Goal: Task Accomplishment & Management: Use online tool/utility

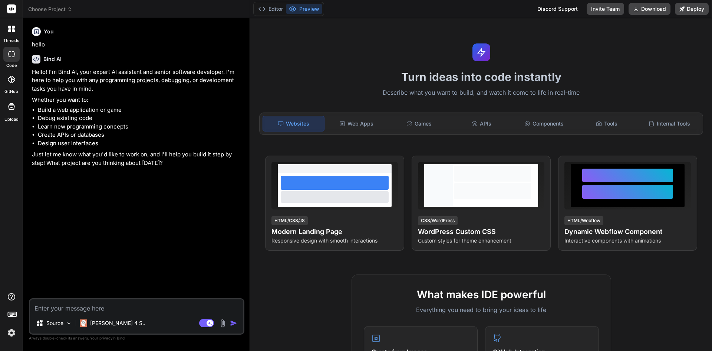
scroll to position [357, 0]
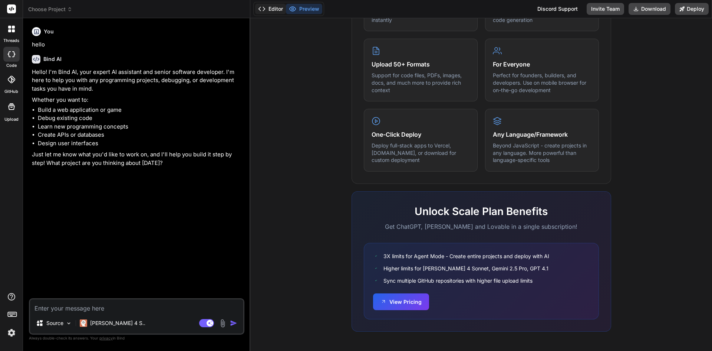
click at [282, 9] on button "Editor" at bounding box center [270, 9] width 31 height 10
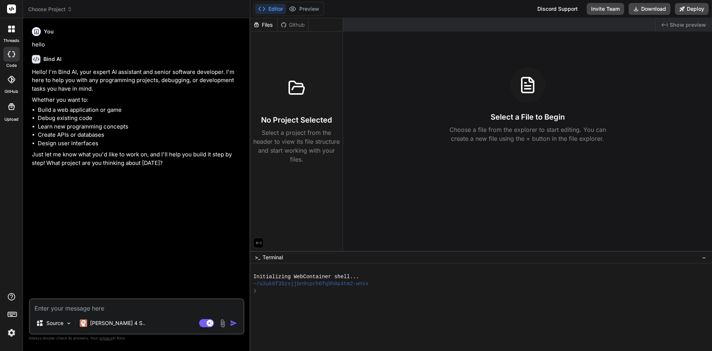
click at [257, 21] on div "Files" at bounding box center [263, 24] width 27 height 7
click at [290, 24] on div "Github" at bounding box center [293, 24] width 30 height 7
click at [84, 306] on textarea at bounding box center [136, 305] width 213 height 13
click at [11, 31] on icon at bounding box center [9, 30] width 3 height 3
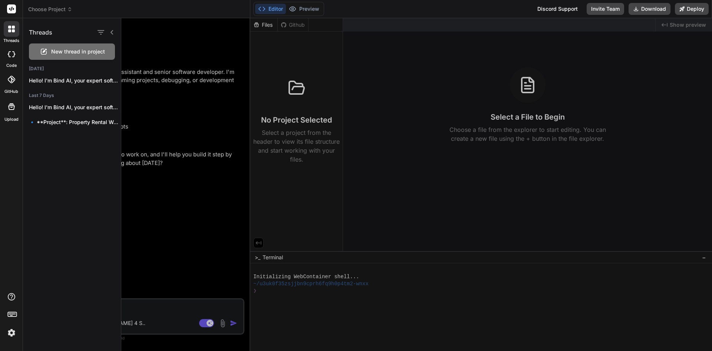
click at [10, 9] on icon at bounding box center [12, 9] width 6 height 4
click at [37, 15] on header "Choose Project Created with Pixso." at bounding box center [136, 9] width 227 height 18
click at [39, 11] on span "Choose Project" at bounding box center [50, 9] width 44 height 7
click at [69, 8] on div at bounding box center [356, 175] width 712 height 351
click at [69, 8] on icon at bounding box center [69, 9] width 5 height 5
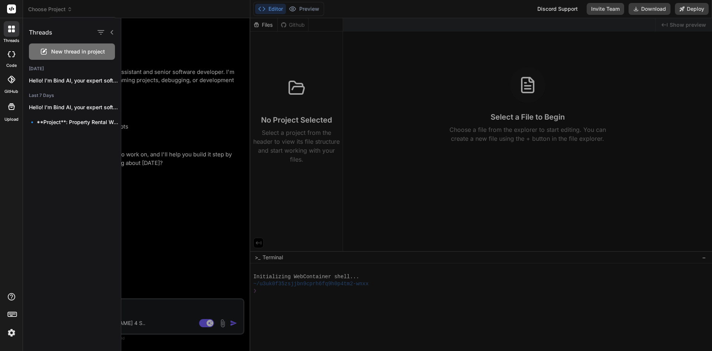
click at [69, 8] on div at bounding box center [356, 175] width 712 height 351
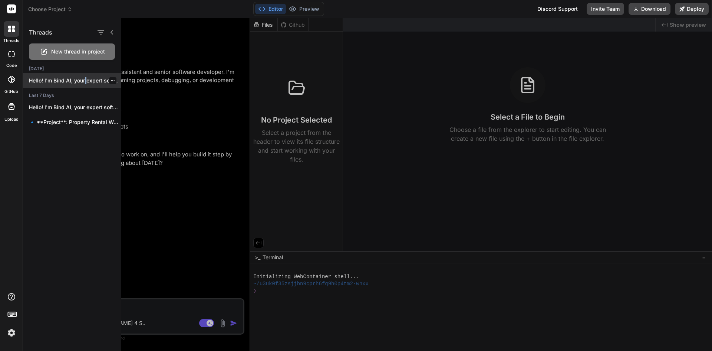
click at [84, 74] on div "Hello! I'm Bind AI, your expert software..." at bounding box center [72, 80] width 98 height 15
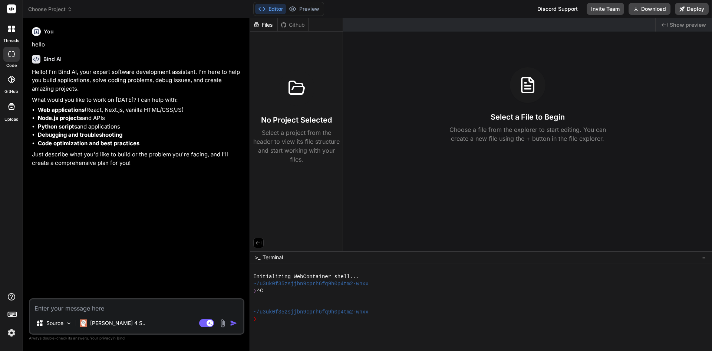
click at [12, 35] on div at bounding box center [12, 29] width 16 height 16
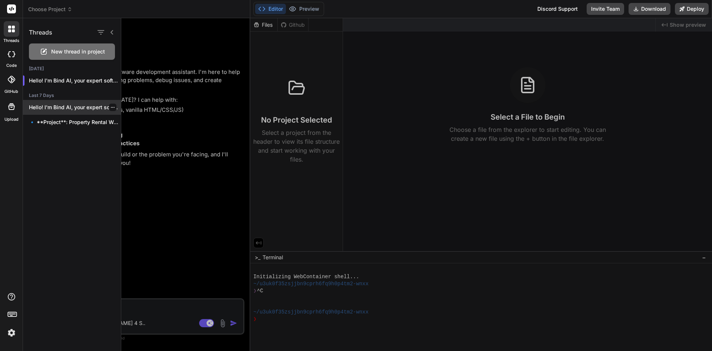
click at [69, 111] on p "Hello! I'm Bind AI, your expert software..." at bounding box center [75, 106] width 92 height 7
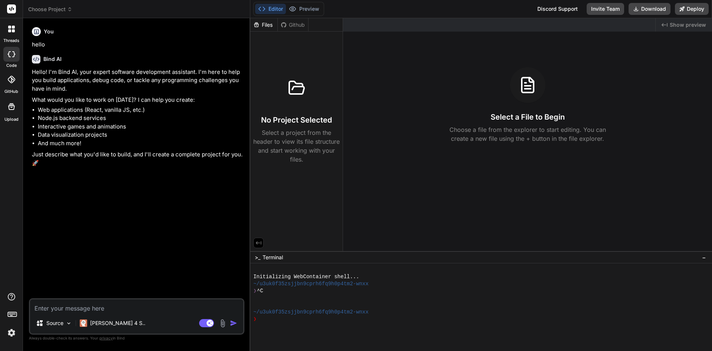
scroll to position [7, 0]
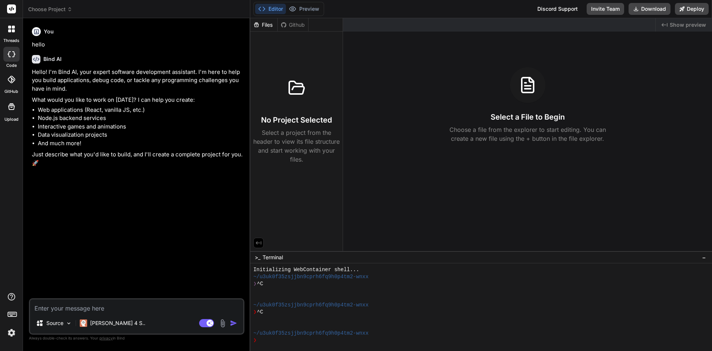
click at [15, 54] on div at bounding box center [11, 54] width 16 height 15
click at [17, 33] on div at bounding box center [12, 29] width 16 height 16
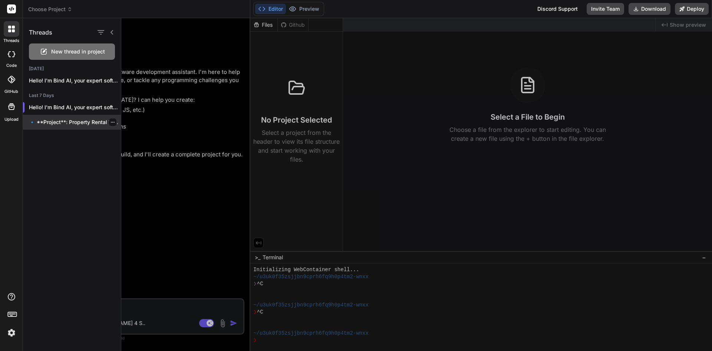
click at [73, 124] on p "🔹 **Project**: Property Rental Website 🔧 **Tech..." at bounding box center [75, 121] width 92 height 7
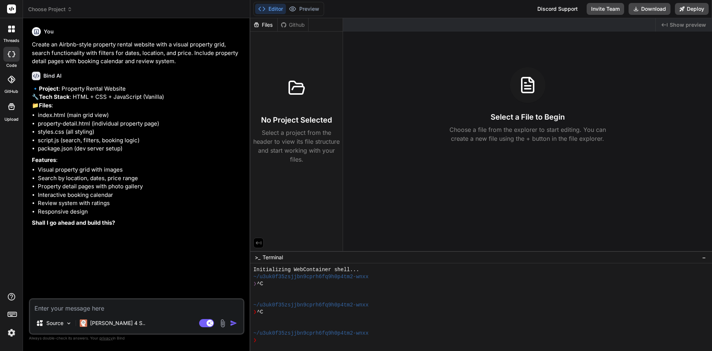
type textarea "x"
click at [14, 32] on div at bounding box center [12, 29] width 16 height 16
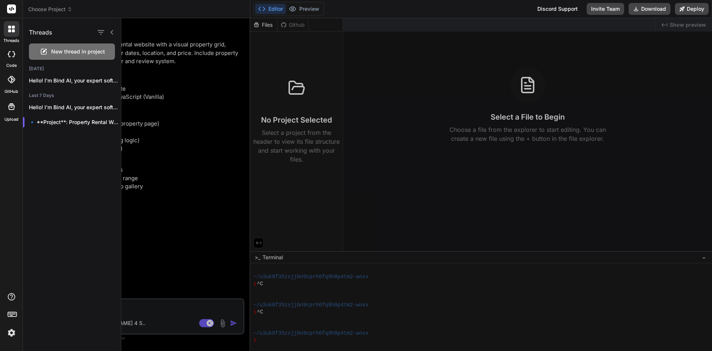
click at [111, 33] on icon at bounding box center [112, 32] width 6 height 6
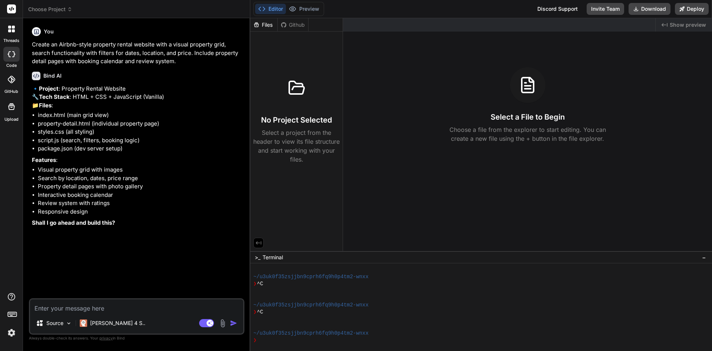
click at [12, 26] on icon at bounding box center [11, 29] width 7 height 7
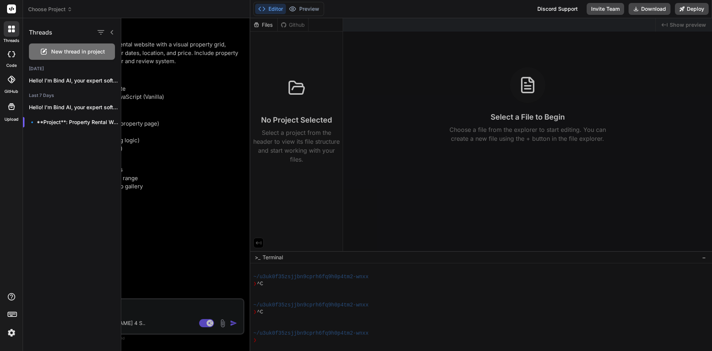
click at [15, 7] on rect at bounding box center [11, 8] width 9 height 9
click at [9, 8] on rect at bounding box center [11, 8] width 9 height 9
click at [207, 104] on div at bounding box center [416, 184] width 591 height 332
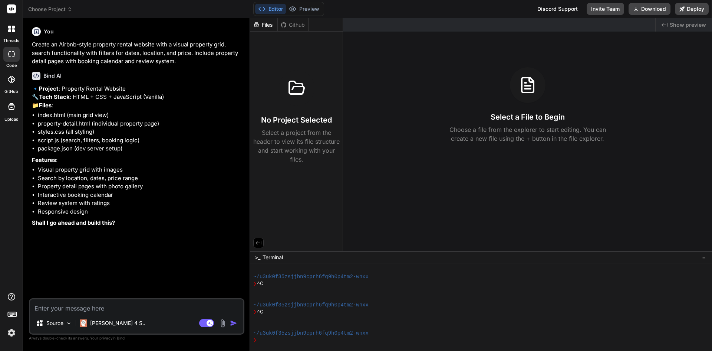
click at [706, 257] on span "−" at bounding box center [704, 256] width 4 height 7
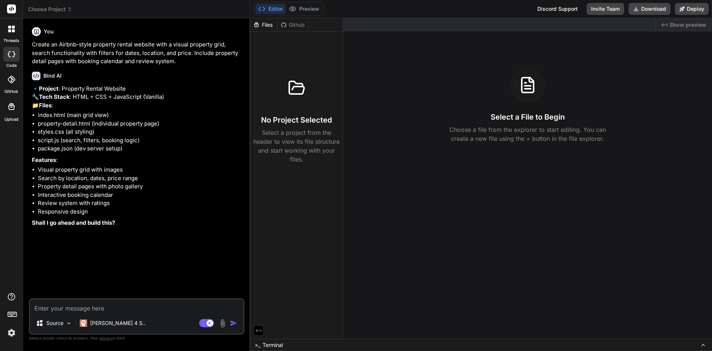
click at [270, 343] on span "Terminal" at bounding box center [273, 344] width 20 height 7
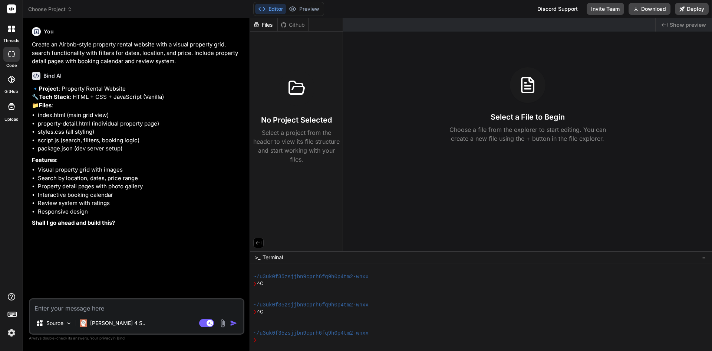
click at [9, 28] on icon at bounding box center [9, 27] width 3 height 3
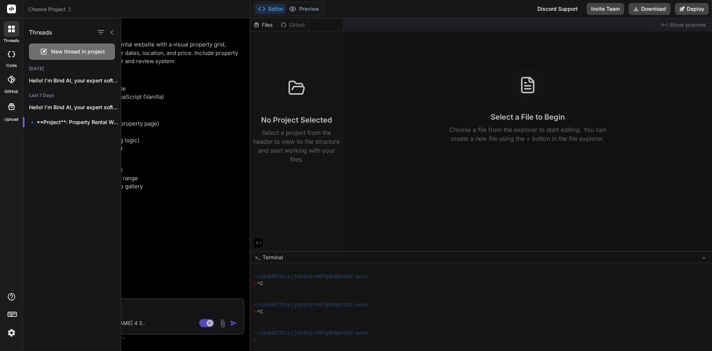
click at [10, 8] on icon at bounding box center [12, 9] width 6 height 4
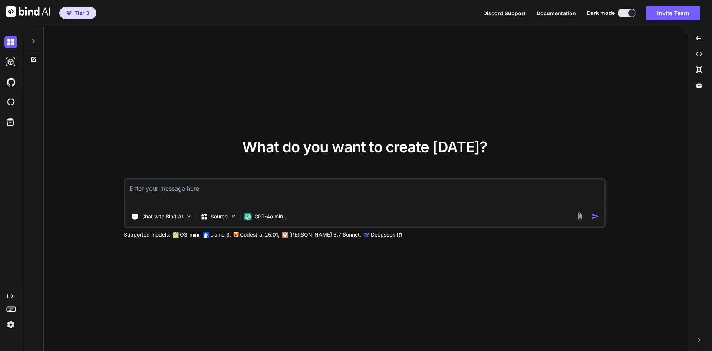
type textarea "x"
click at [273, 195] on textarea at bounding box center [365, 192] width 480 height 27
type textarea "Lor ips do sitame cons-adipi elitseddo. E temp in utlab e DoloRemag aliqua enim…"
type textarea "x"
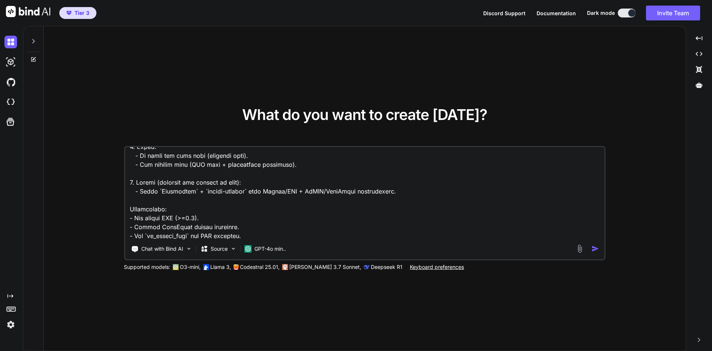
scroll to position [417, 0]
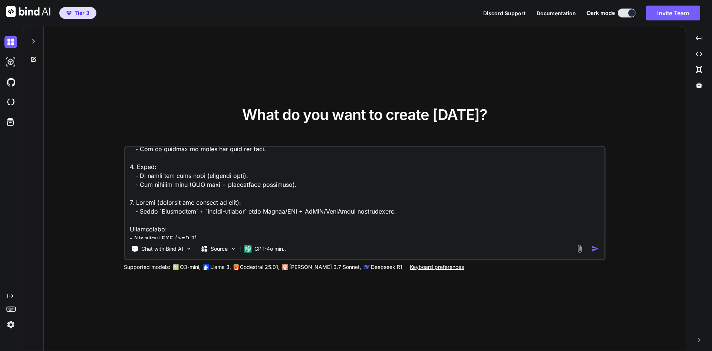
drag, startPoint x: 425, startPoint y: 212, endPoint x: 126, endPoint y: 201, distance: 299.2
click at [126, 201] on textarea at bounding box center [365, 193] width 480 height 92
type textarea "You are an expert full-stack developer. I want to build a WordPress plugin call…"
type textarea "x"
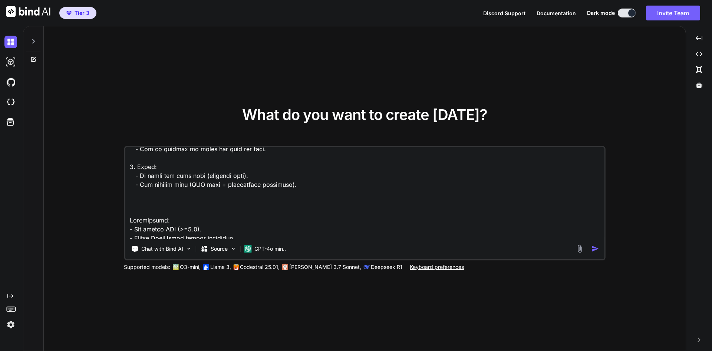
type textarea "You are an expert full-stack developer. I want to build a WordPress plugin call…"
type textarea "x"
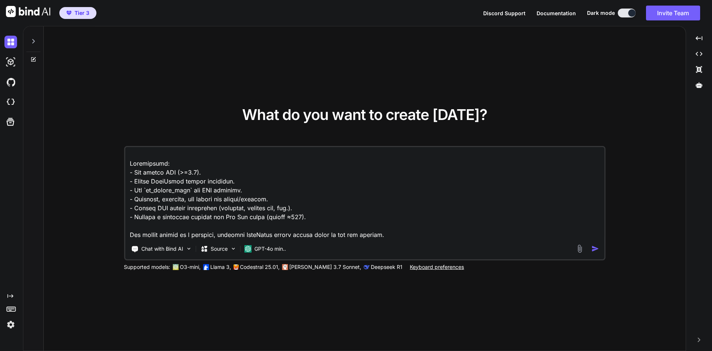
scroll to position [473, 0]
type textarea "You are an expert full-stack developer. I want to build a WordPress plugin call…"
click at [597, 249] on img "button" at bounding box center [596, 248] width 8 height 8
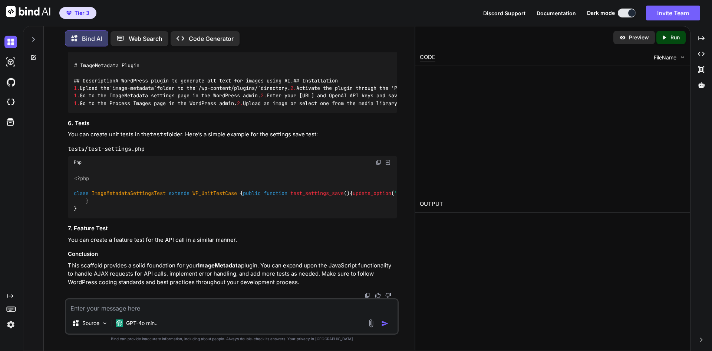
scroll to position [1513, 0]
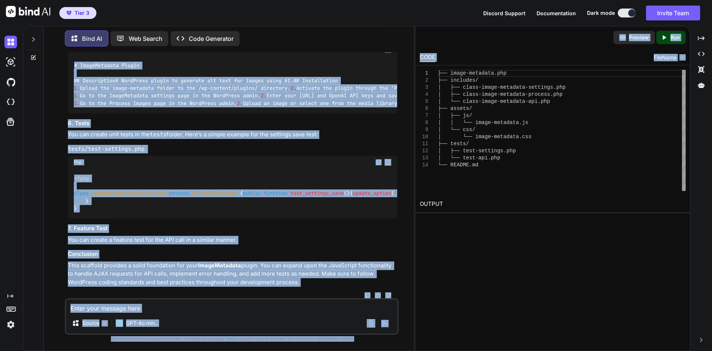
drag, startPoint x: 415, startPoint y: 89, endPoint x: 387, endPoint y: 89, distance: 28.6
click at [387, 89] on div "Bind AI Web Search Created with Pixso. Code Generator You Bind AI Creating a Wo…" at bounding box center [367, 188] width 689 height 325
click at [387, 40] on h3 "5. README.md" at bounding box center [232, 36] width 329 height 9
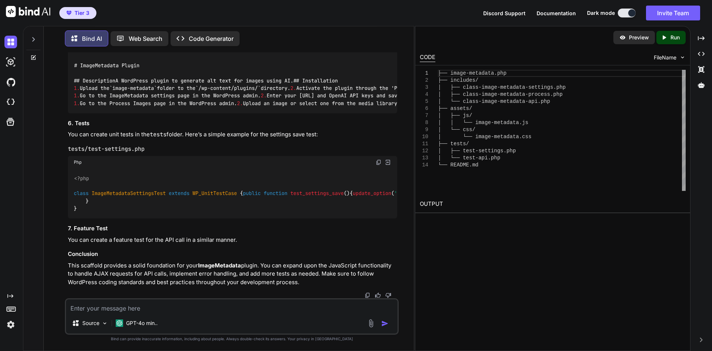
scroll to position [1691, 0]
drag, startPoint x: 69, startPoint y: 263, endPoint x: 308, endPoint y: 279, distance: 239.8
click at [308, 279] on p "This scaffold provides a solid foundation for your ImageMetadata plugin. You ca…" at bounding box center [232, 273] width 329 height 25
click at [702, 40] on icon "Created with Pixso." at bounding box center [701, 38] width 7 height 7
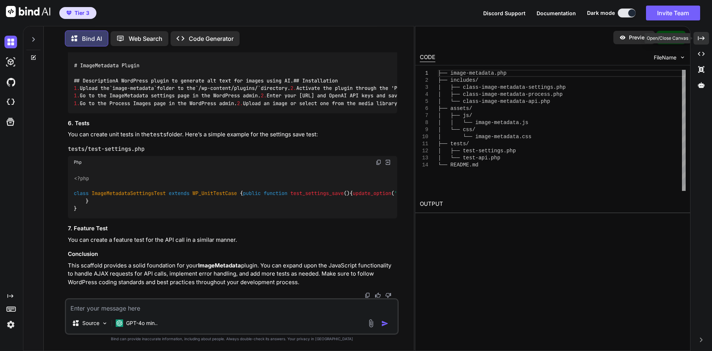
scroll to position [1682, 0]
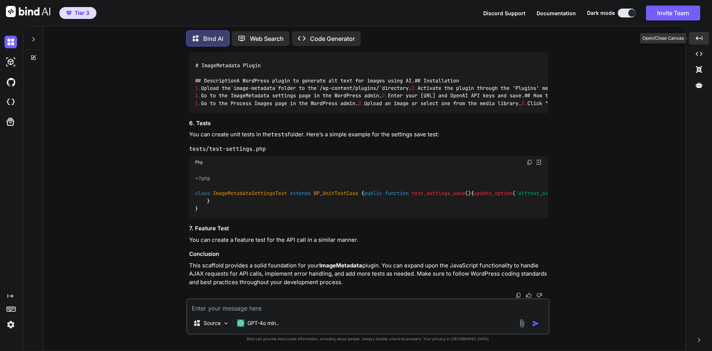
click at [702, 40] on icon "Created with Pixso." at bounding box center [699, 38] width 7 height 7
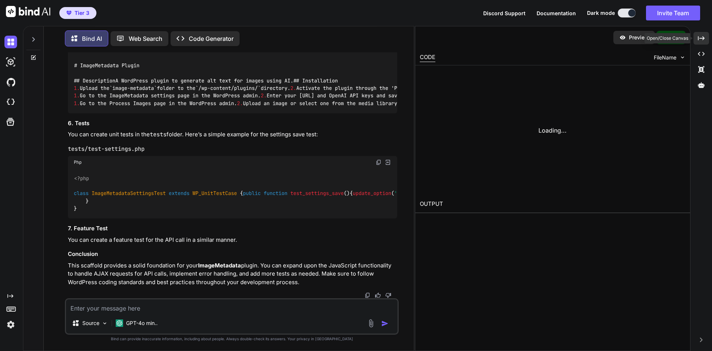
scroll to position [1691, 0]
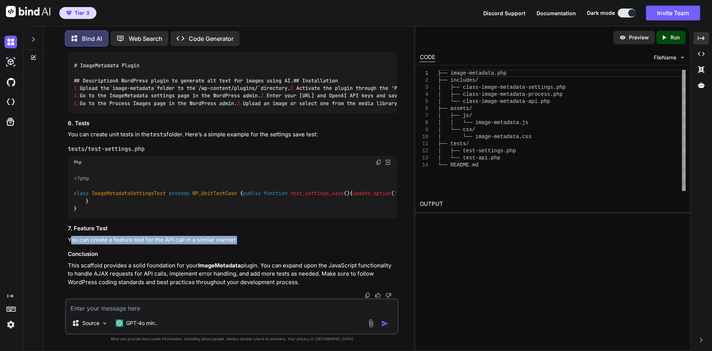
drag, startPoint x: 72, startPoint y: 238, endPoint x: 249, endPoint y: 233, distance: 176.3
drag, startPoint x: 246, startPoint y: 237, endPoint x: 62, endPoint y: 234, distance: 183.3
click at [62, 234] on div "You Bind AI Creating a WordPress plugin like ImageMetadata involves several ste…" at bounding box center [232, 201] width 364 height 298
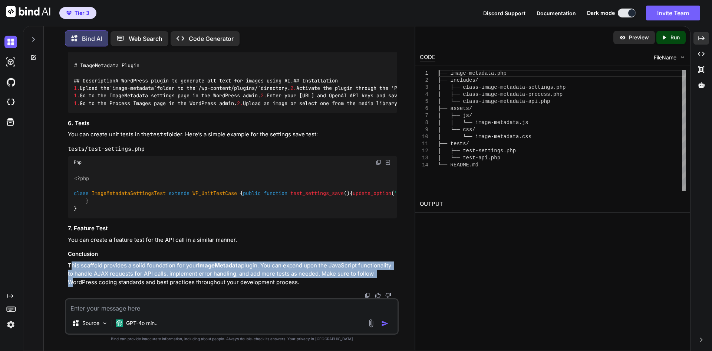
drag, startPoint x: 72, startPoint y: 267, endPoint x: 400, endPoint y: 273, distance: 328.7
click at [400, 273] on div "You Bind AI Creating a WordPress plugin like ImageMetadata involves several ste…" at bounding box center [232, 201] width 364 height 298
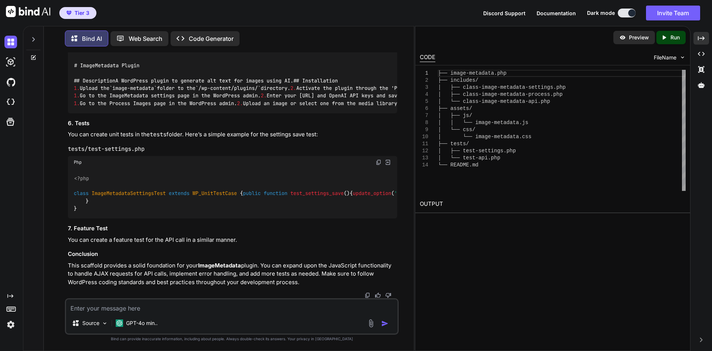
click at [30, 55] on div at bounding box center [33, 58] width 20 height 6
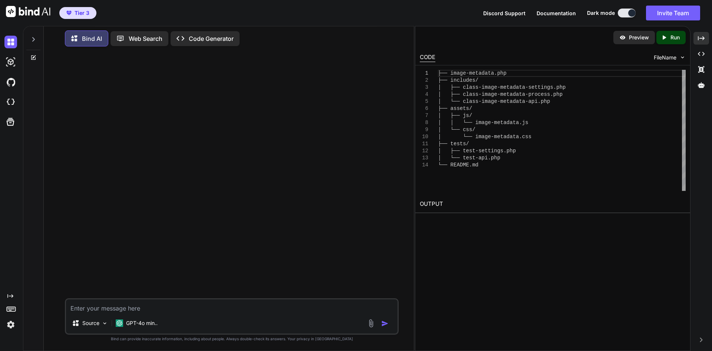
click at [36, 36] on div at bounding box center [33, 37] width 14 height 26
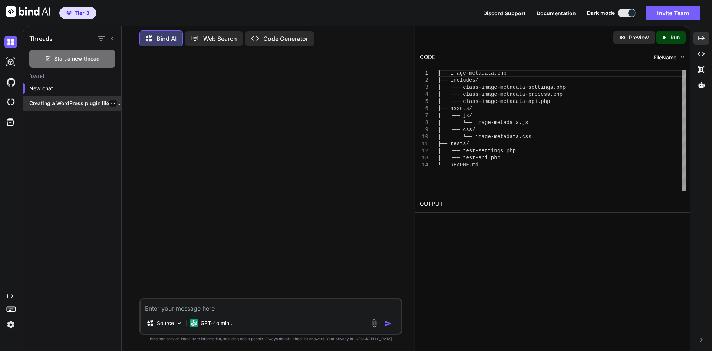
click at [54, 101] on p "Creating a WordPress plugin like **Image..." at bounding box center [75, 102] width 92 height 7
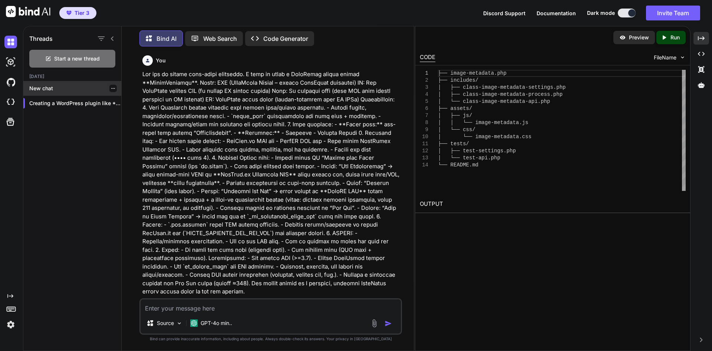
click at [111, 88] on icon "button" at bounding box center [113, 88] width 4 height 1
click at [124, 113] on span "Delete" at bounding box center [130, 115] width 16 height 7
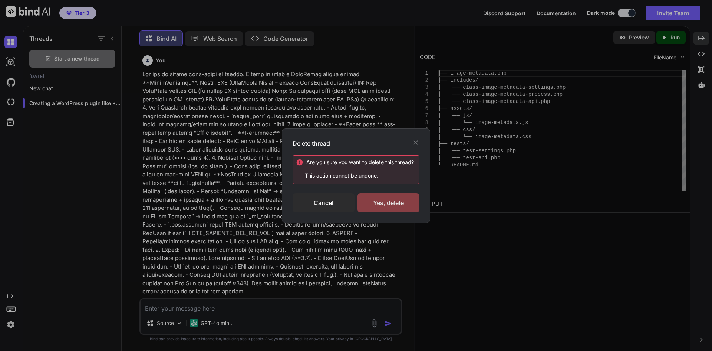
click at [381, 202] on div "Yes, delete" at bounding box center [389, 202] width 62 height 19
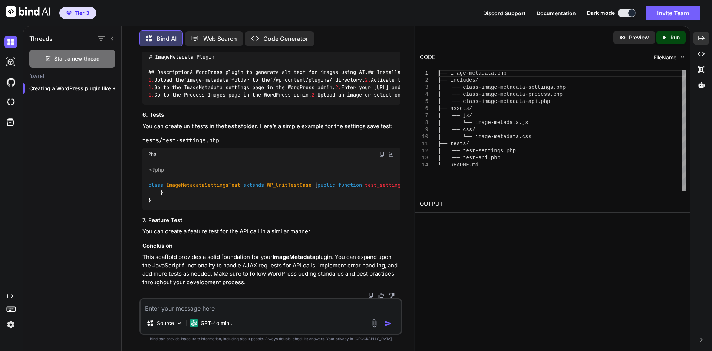
scroll to position [1763, 0]
click at [685, 55] on img at bounding box center [683, 57] width 6 height 6
click at [681, 56] on img at bounding box center [683, 57] width 6 height 6
click at [443, 221] on div "Preview Created with Pixso. Run CODE FileName 1 2 3 4 5 6 7 8 9 10 11 12 13 14 …" at bounding box center [553, 188] width 276 height 325
click at [467, 57] on div "CODE FileName" at bounding box center [552, 57] width 275 height 16
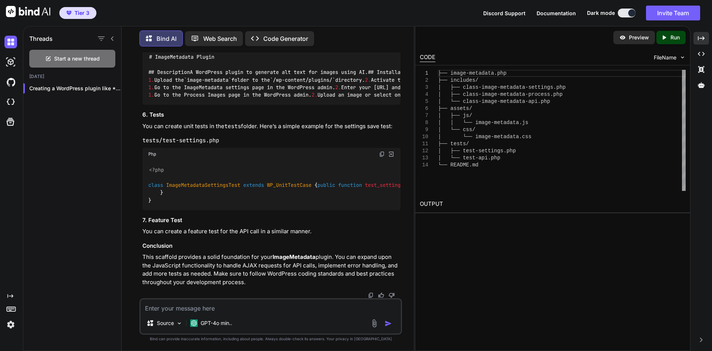
click at [673, 59] on span "FileName" at bounding box center [665, 57] width 23 height 7
click at [680, 55] on img at bounding box center [683, 57] width 6 height 6
click at [225, 80] on div "# ImageMetadata Plugin ## Description A WordPress plugin to generate alt text f…" at bounding box center [271, 75] width 258 height 57
click at [280, 304] on textarea at bounding box center [271, 305] width 260 height 13
click at [236, 38] on p "Web Search" at bounding box center [220, 38] width 34 height 9
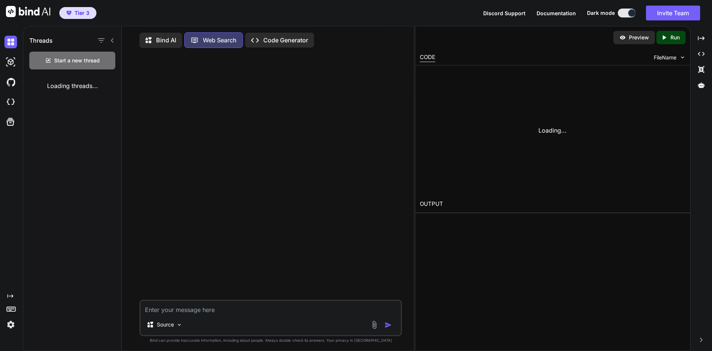
scroll to position [3, 0]
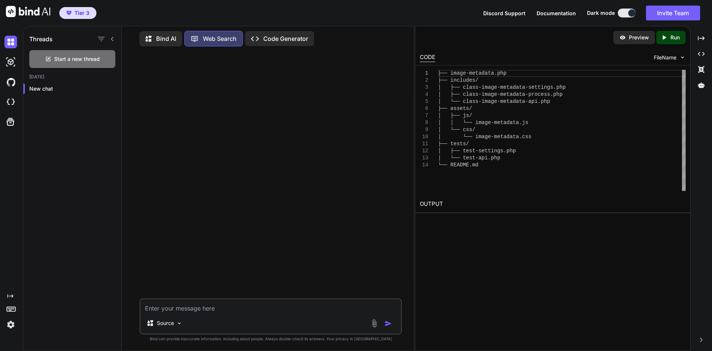
click at [147, 37] on icon at bounding box center [148, 39] width 6 height 6
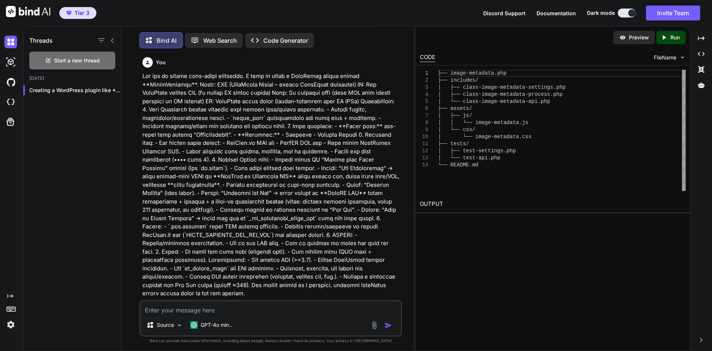
scroll to position [4, 0]
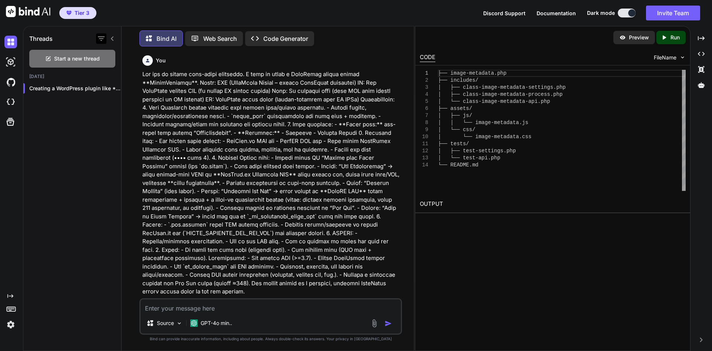
click at [103, 36] on icon "button" at bounding box center [101, 38] width 9 height 9
click at [210, 109] on p at bounding box center [271, 183] width 258 height 226
click at [10, 292] on div "Created with Pixso." at bounding box center [10, 181] width 20 height 299
click at [14, 295] on div "Created with Pixso." at bounding box center [12, 296] width 16 height 6
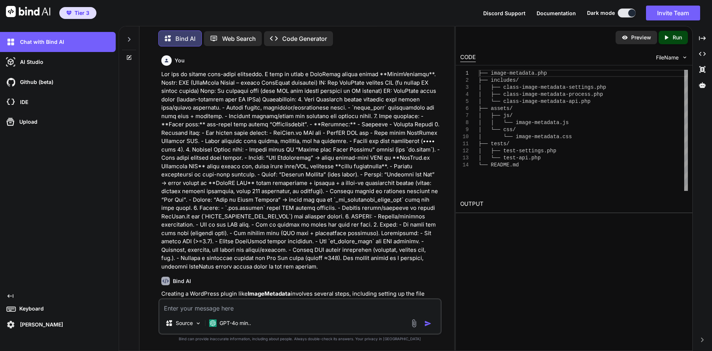
click at [10, 295] on icon "Created with Pixso." at bounding box center [10, 296] width 6 height 6
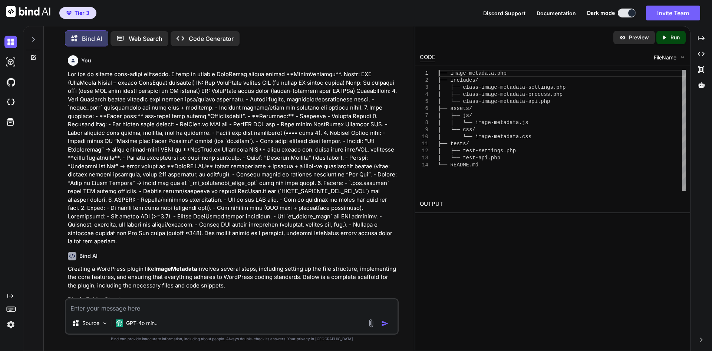
click at [668, 37] on icon "Created with Pixso." at bounding box center [666, 37] width 10 height 7
click at [698, 54] on icon at bounding box center [701, 54] width 7 height 4
click at [700, 52] on icon at bounding box center [701, 54] width 7 height 4
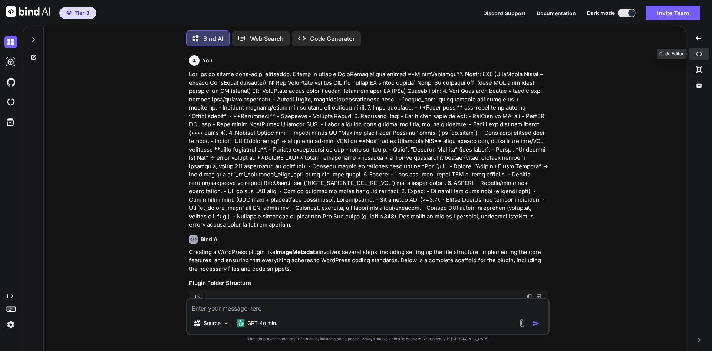
click at [700, 52] on icon "Created with Pixso." at bounding box center [699, 53] width 7 height 7
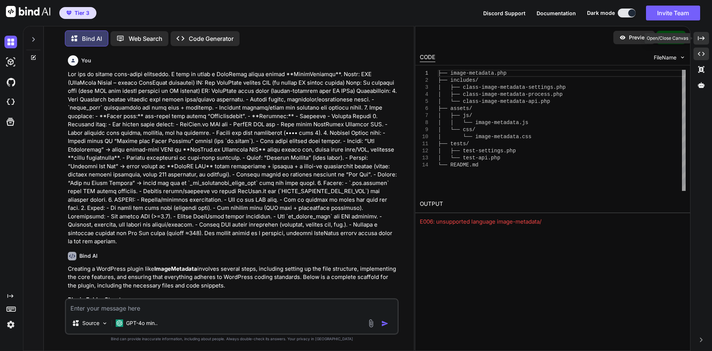
click at [704, 38] on icon at bounding box center [701, 38] width 7 height 4
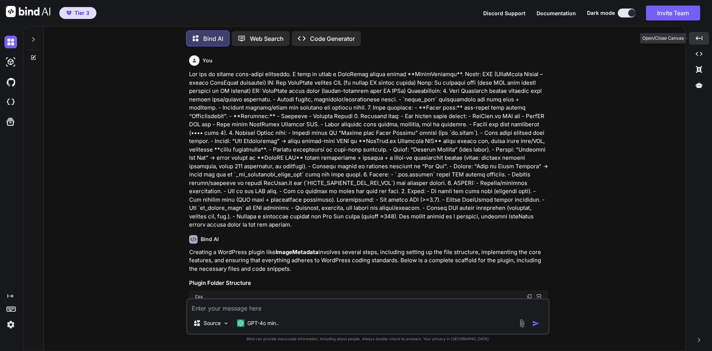
click at [704, 38] on div "Created with Pixso." at bounding box center [699, 38] width 20 height 13
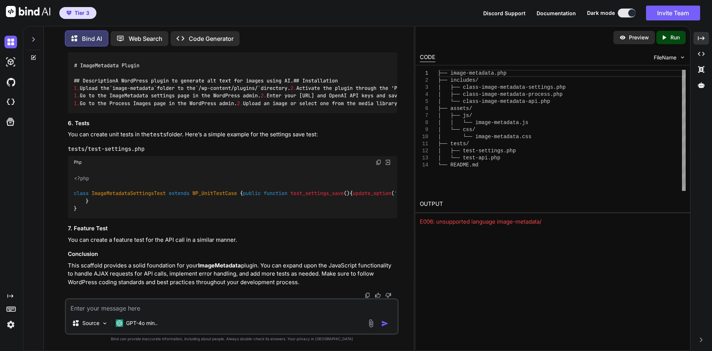
scroll to position [1691, 0]
click at [222, 306] on textarea at bounding box center [232, 305] width 332 height 13
type textarea "x"
type textarea "p"
type textarea "x"
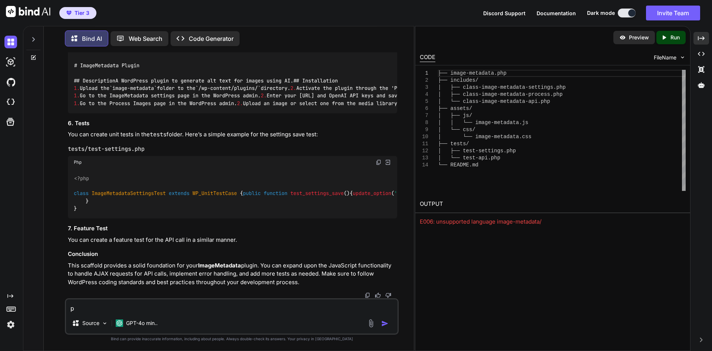
type textarea "pr"
type textarea "x"
type textarea "pro"
type textarea "x"
type textarea "prov"
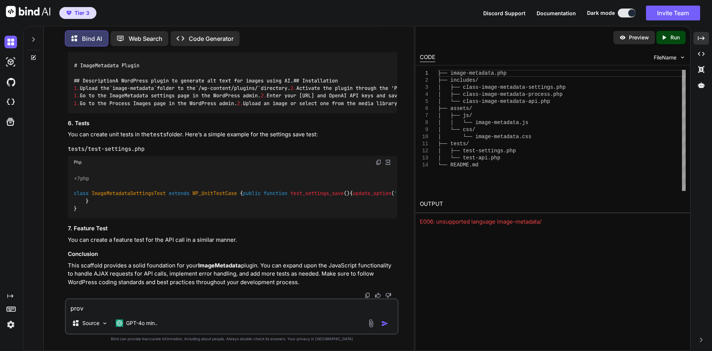
type textarea "x"
type textarea "provi"
type textarea "x"
type textarea "provid"
type textarea "x"
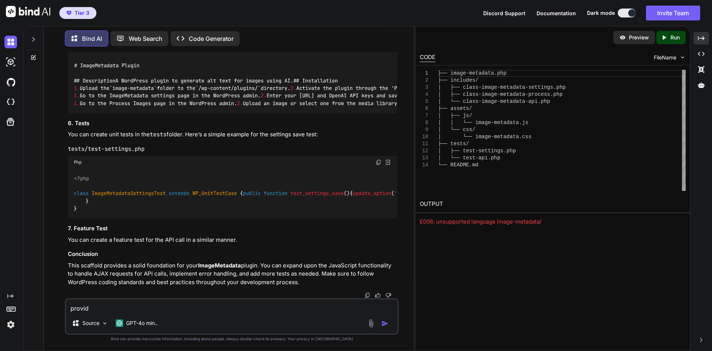
type textarea "provide"
type textarea "x"
type textarea "provide"
type textarea "x"
type textarea "provide m"
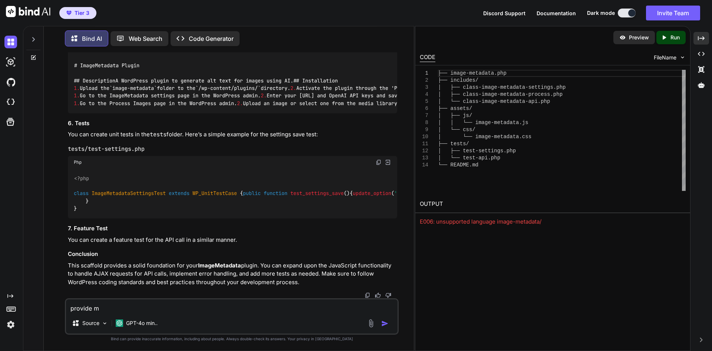
type textarea "x"
type textarea "provide me"
type textarea "x"
type textarea "provide me"
type textarea "x"
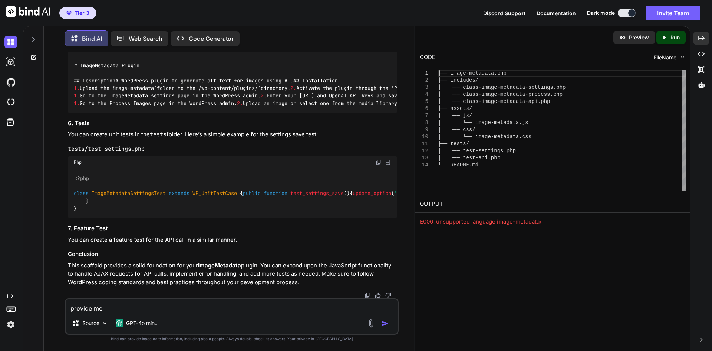
type textarea "provide me t"
type textarea "x"
type textarea "provide me th"
type textarea "x"
type textarea "provide me the"
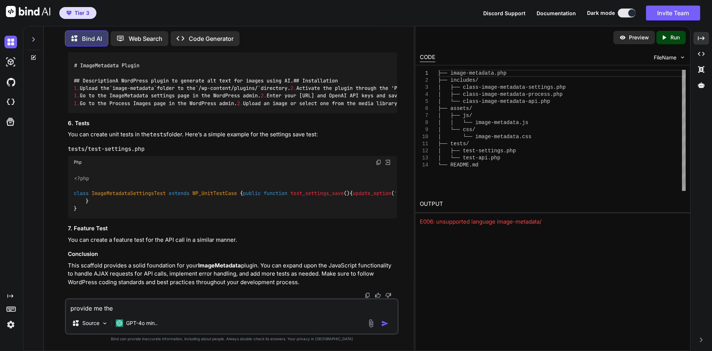
type textarea "x"
type textarea "provide me the"
type textarea "x"
type textarea "provide me the z"
type textarea "x"
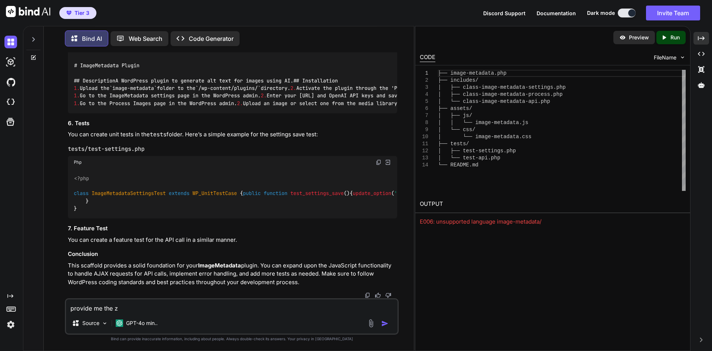
type textarea "provide me the zi"
type textarea "x"
type textarea "provide me the zip"
type textarea "x"
type textarea "provide me the zip"
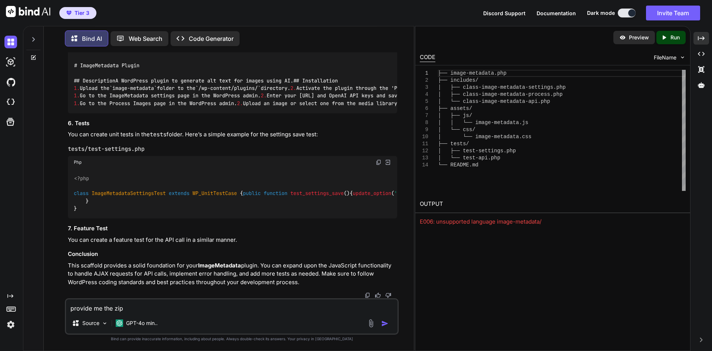
type textarea "x"
type textarea "provide me the zip f"
type textarea "x"
type textarea "provide me the zip fi"
type textarea "x"
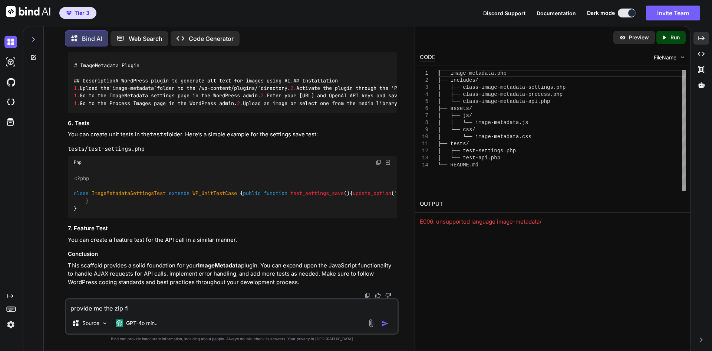
type textarea "provide me the zip fil"
type textarea "x"
type textarea "provide me the zip file"
type textarea "x"
type textarea "provide me the zip file"
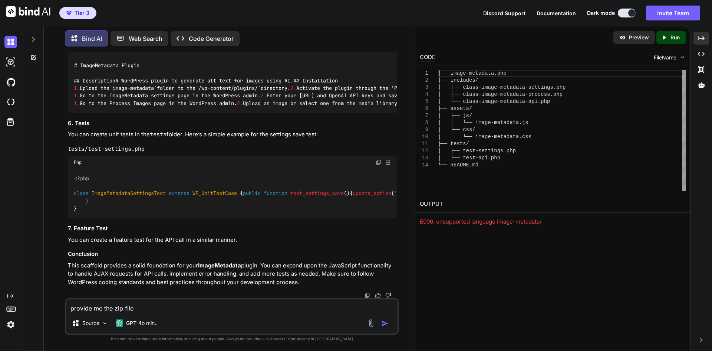
type textarea "x"
type textarea "provide me the zip file t"
type textarea "x"
type textarea "provide me the zip file to"
type textarea "x"
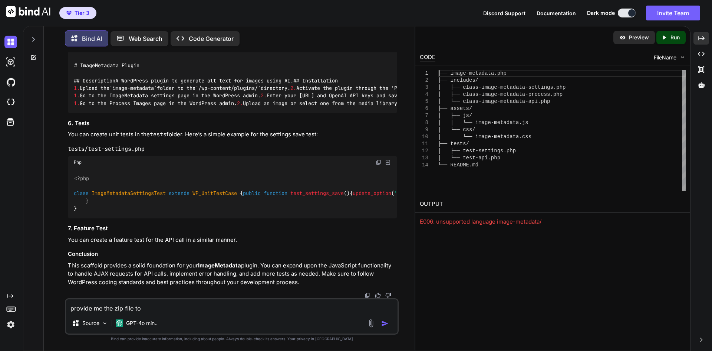
type textarea "provide me the zip file to"
type textarea "x"
type textarea "provide me the zip file to a"
type textarea "x"
type textarea "provide me the zip file to ad"
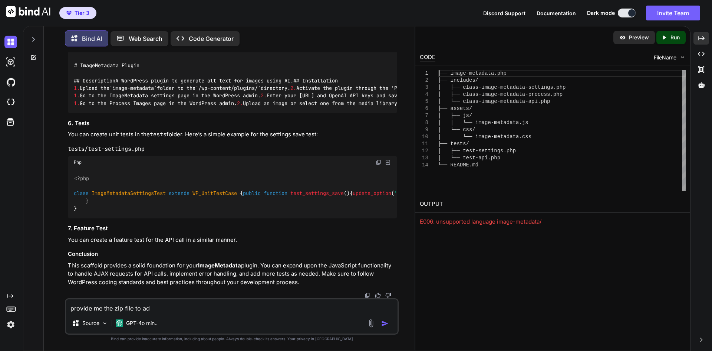
type textarea "x"
type textarea "provide me the zip file to add"
type textarea "x"
type textarea "provide me the zip file to add"
type textarea "x"
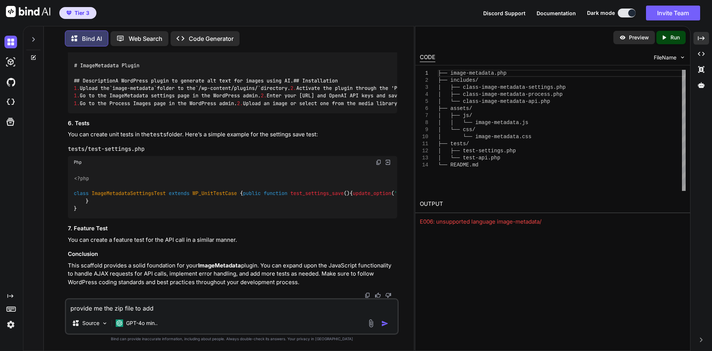
type textarea "provide me the zip file to add i"
type textarea "x"
type textarea "provide me the zip file to add it"
type textarea "x"
type textarea "provide me the zip file to add it"
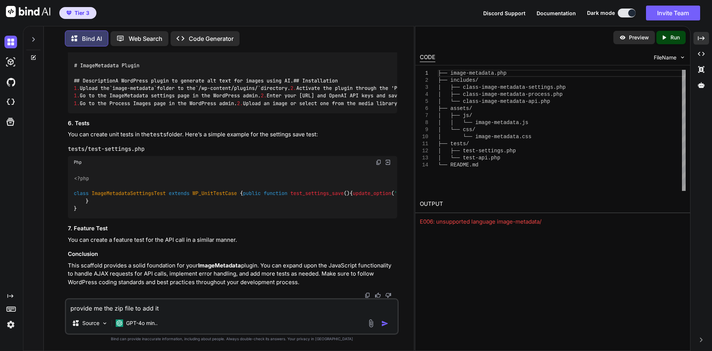
type textarea "x"
type textarea "provide me the zip file to add it t"
type textarea "x"
type textarea "provide me the zip file to add it to"
type textarea "x"
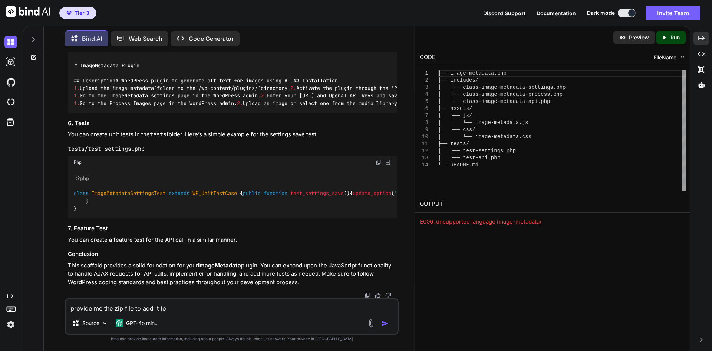
type textarea "provide me the zip file to add it to"
type textarea "x"
type textarea "provide me the zip file to add it to m"
type textarea "x"
type textarea "provide me the zip file to add it to my"
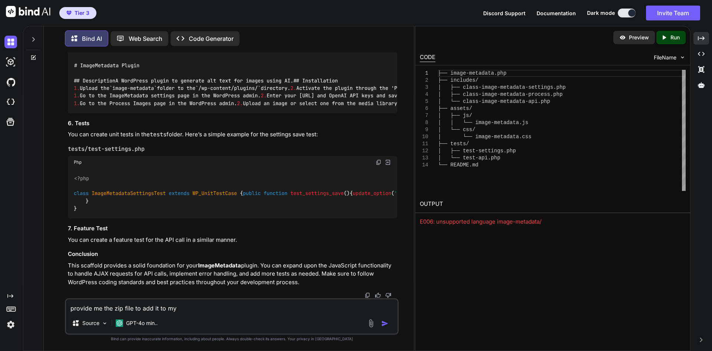
type textarea "x"
type textarea "provide me the zip file to add it to my"
type textarea "x"
type textarea "provide me the zip file to add it to my w"
type textarea "x"
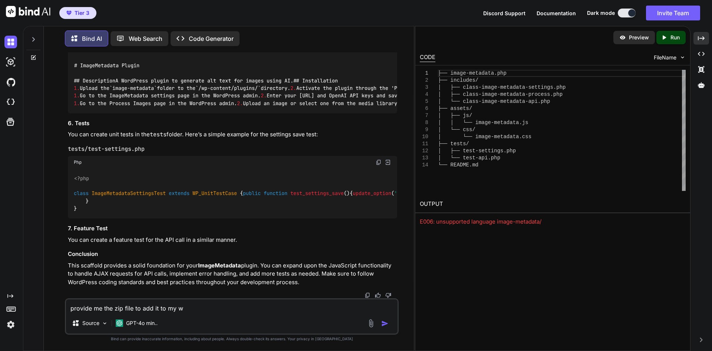
type textarea "provide me the zip file to add it to my wo"
type textarea "x"
type textarea "provide me the zip file to add it to my wor"
type textarea "x"
type textarea "provide me the zip file to add it to my word"
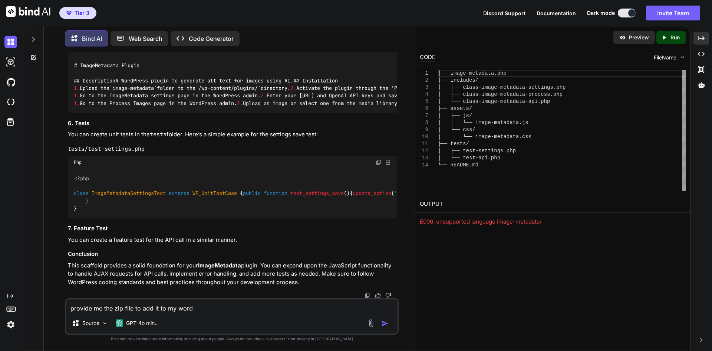
type textarea "x"
type textarea "provide me the zip file to add it to my wordp"
type textarea "x"
type textarea "provide me the zip file to add it to my wordpr"
type textarea "x"
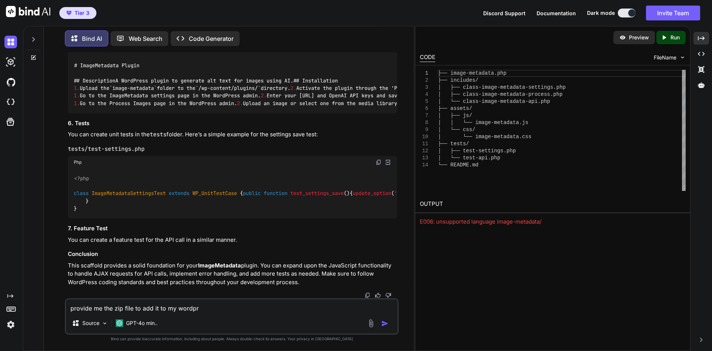
type textarea "provide me the zip file to add it to my wordpre"
type textarea "x"
type textarea "provide me the zip file to add it to my wordpres"
type textarea "x"
type textarea "provide me the zip file to add it to my wordpress"
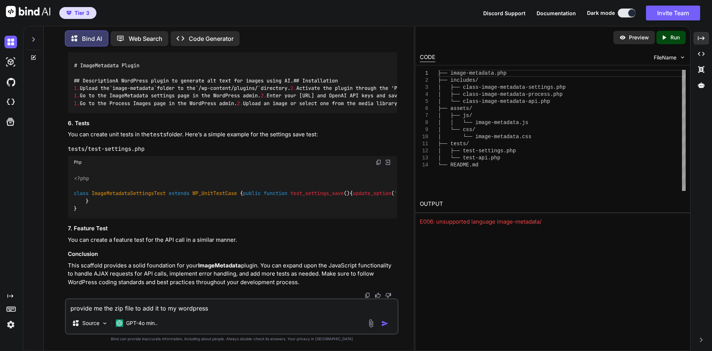
type textarea "x"
type textarea "provide me the zip file to add it to my wordpress"
type textarea "x"
type textarea "provide me the zip file to add it to my wordpress a"
type textarea "x"
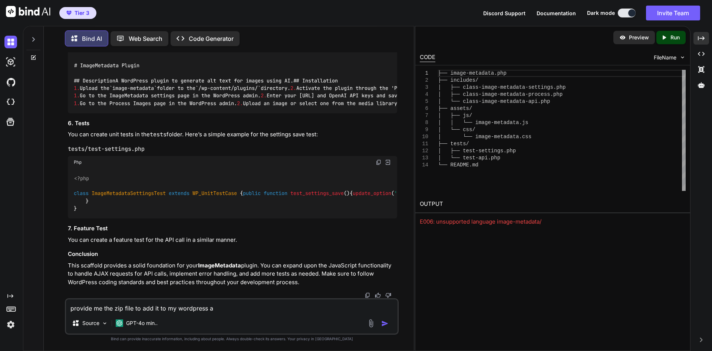
type textarea "provide me the zip file to add it to my wordpress an"
type textarea "x"
type textarea "provide me the zip file to add it to my wordpress and"
type textarea "x"
type textarea "provide me the zip file to add it to my wordpress and"
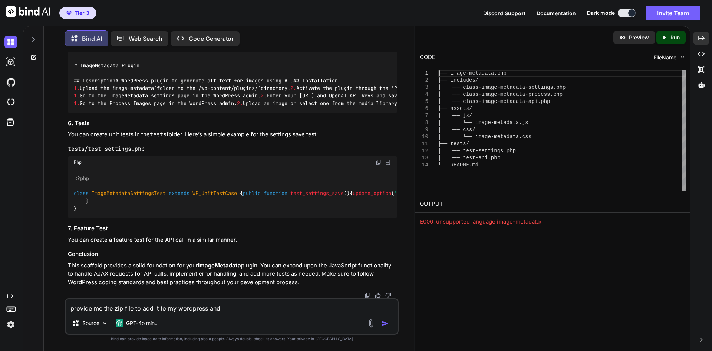
type textarea "x"
type textarea "provide me the zip file to add it to my wordpress and t"
type textarea "x"
type textarea "provide me the zip file to add it to my wordpress and te"
type textarea "x"
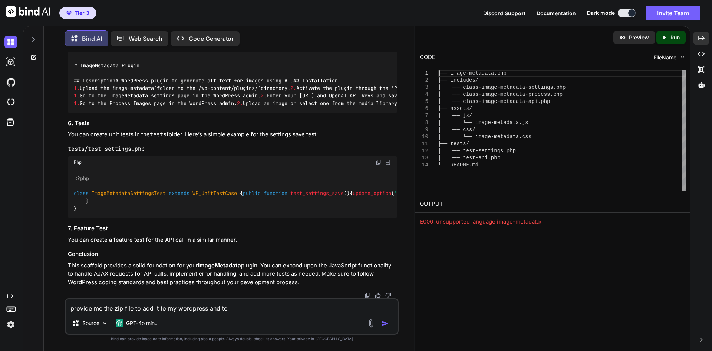
type textarea "provide me the zip file to add it to my wordpress and tes"
type textarea "x"
type textarea "provide me the zip file to add it to my wordpress and test"
type textarea "x"
type textarea "provide me the zip file to add it to my wordpress and test"
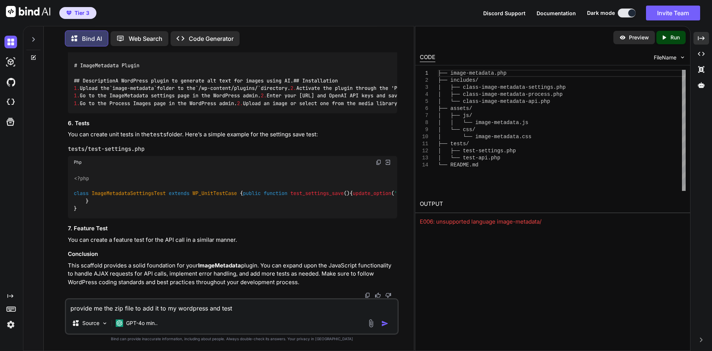
type textarea "x"
type textarea "provide me the zip file to add it to my wordpress and test i"
type textarea "x"
type textarea "provide me the zip file to add it to my wordpress and test it"
type textarea "x"
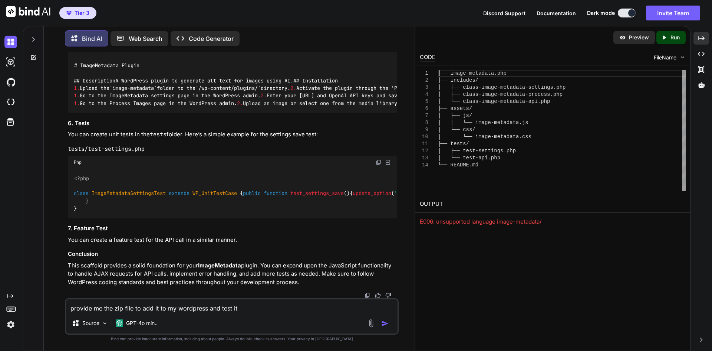
type textarea "provide me the zip file to add it to my wordpress and test it"
type textarea "x"
type textarea "provide me the zip file to add it to my wordpress and test it"
type textarea "x"
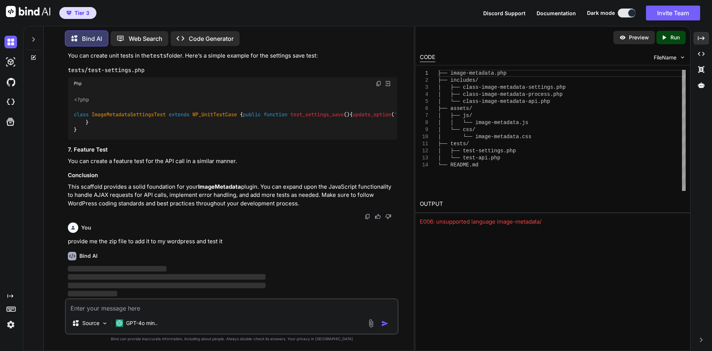
scroll to position [1769, 0]
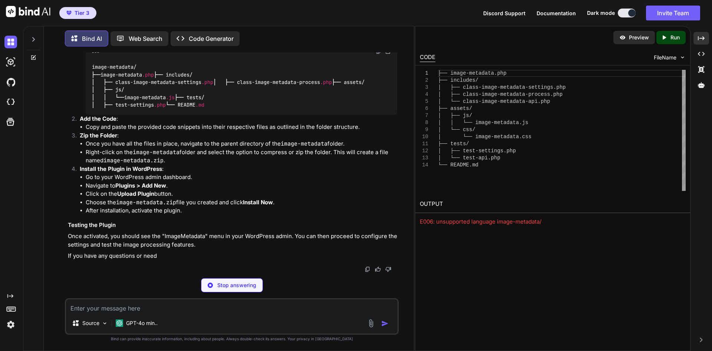
type textarea "x"
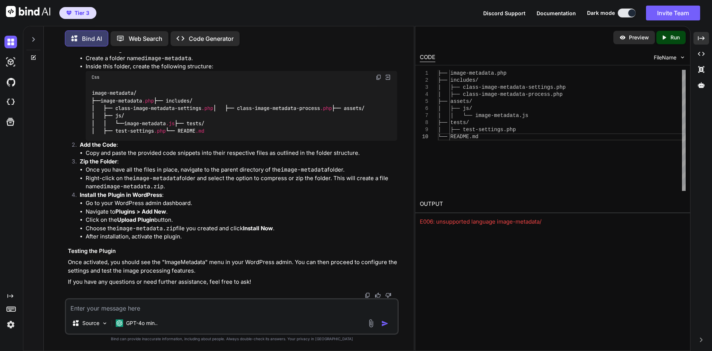
scroll to position [1955, 0]
click at [390, 80] on img at bounding box center [388, 77] width 7 height 7
type textarea "└── README.md"
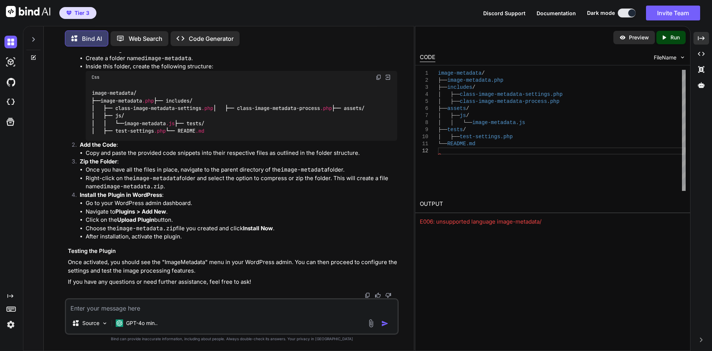
click at [442, 167] on div "image-metadata / ├── image-metadata.php ├── includes / │ ├── class-image-metada…" at bounding box center [562, 130] width 248 height 121
click at [632, 54] on div "CODE FileName" at bounding box center [552, 57] width 275 height 16
click at [453, 155] on div "image-metadata / ├── image-metadata.php ├── includes / │ ├── class-image-metada…" at bounding box center [562, 130] width 248 height 121
click at [436, 244] on div "Preview Created with Pixso. Run CODE FileName 1 2 3 4 5 6 7 8 9 10 11 12 image-…" at bounding box center [553, 188] width 276 height 325
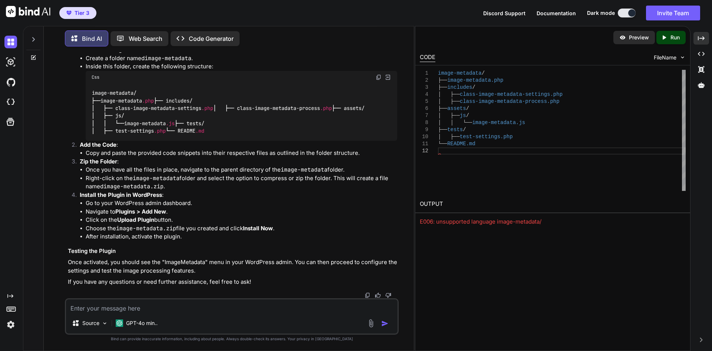
type textarea "x"
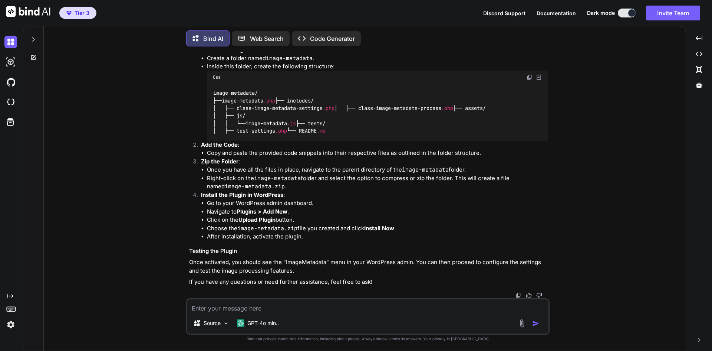
scroll to position [2051, 0]
click at [293, 153] on li "Copy and paste the provided code snippets into their respective files as outlin…" at bounding box center [377, 153] width 341 height 9
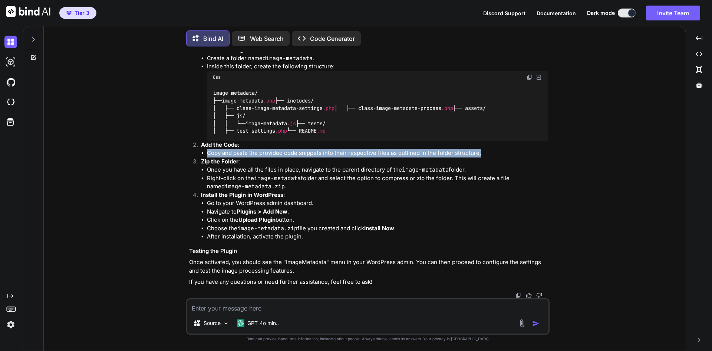
click at [293, 153] on li "Copy and paste the provided code snippets into their respective files as outlin…" at bounding box center [377, 153] width 341 height 9
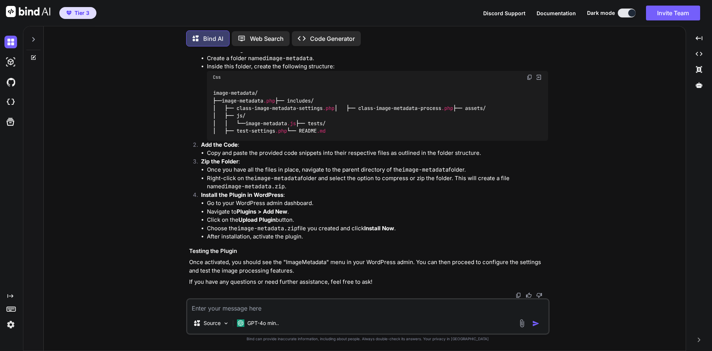
click at [336, 40] on p "Code Generator" at bounding box center [332, 38] width 45 height 9
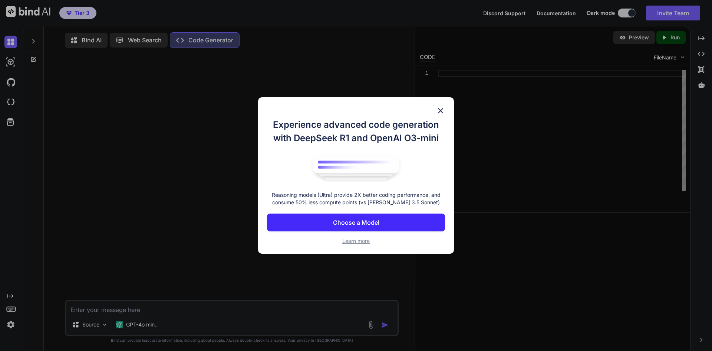
click at [338, 223] on p "Choose a Model" at bounding box center [356, 222] width 46 height 9
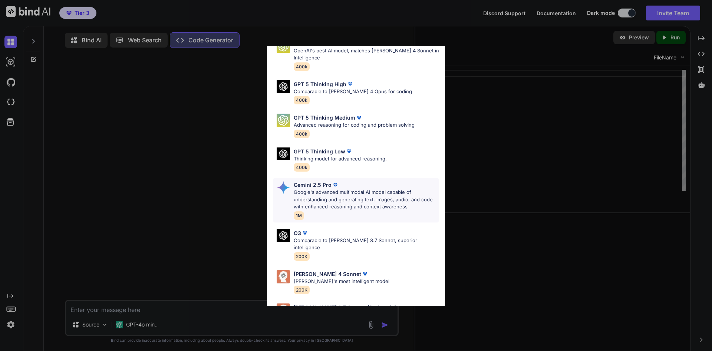
scroll to position [60, 0]
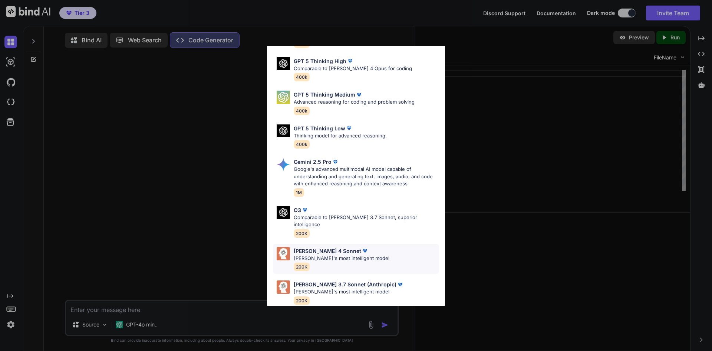
click at [364, 254] on p "Claude's most intelligent model" at bounding box center [342, 257] width 96 height 7
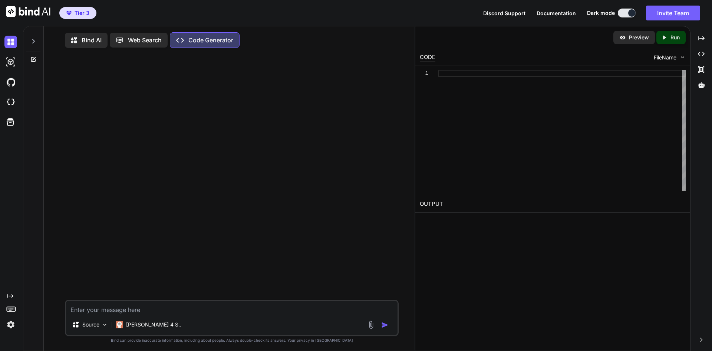
click at [142, 309] on textarea at bounding box center [232, 306] width 332 height 13
click at [33, 56] on icon at bounding box center [33, 59] width 6 height 6
click at [34, 42] on icon at bounding box center [33, 41] width 3 height 4
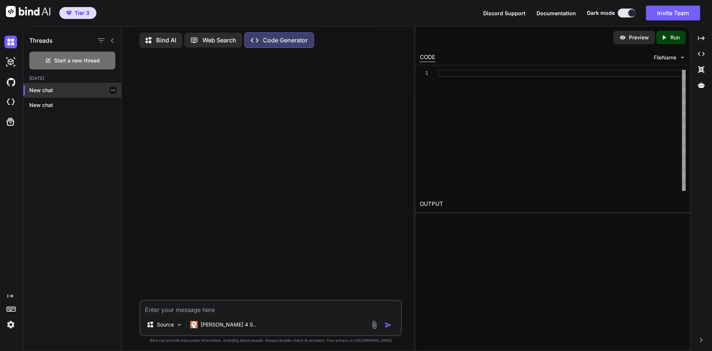
click at [112, 90] on icon "button" at bounding box center [113, 90] width 4 height 1
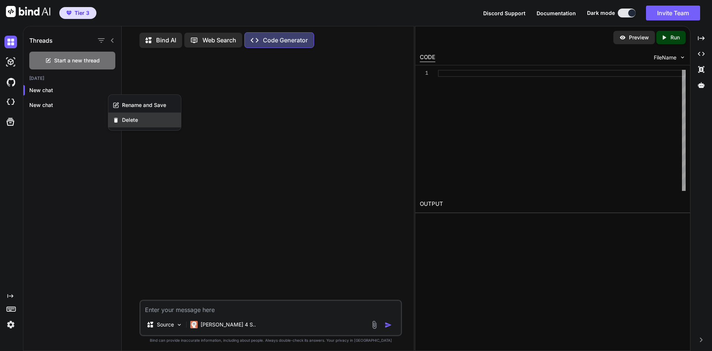
click at [121, 119] on div "Delete" at bounding box center [144, 119] width 73 height 15
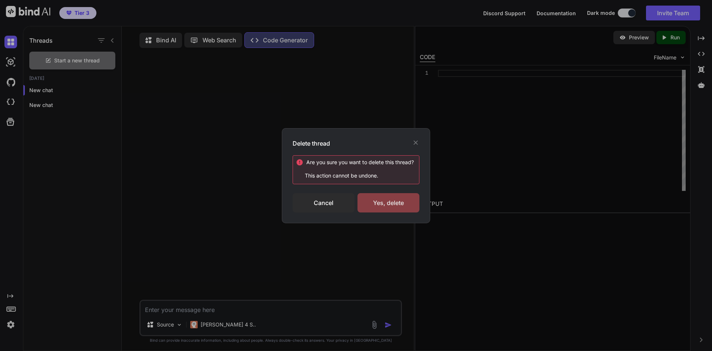
click at [384, 200] on div "Yes, delete" at bounding box center [389, 202] width 62 height 19
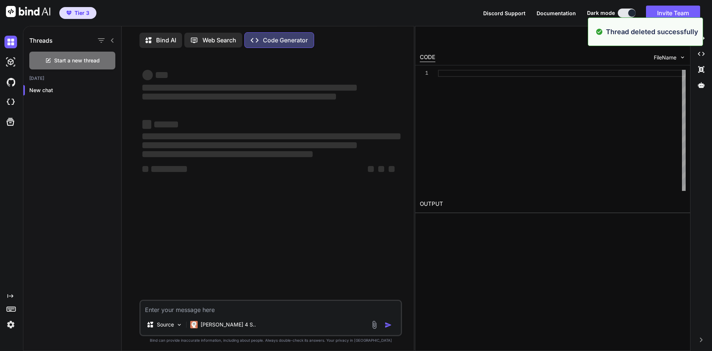
type textarea "x"
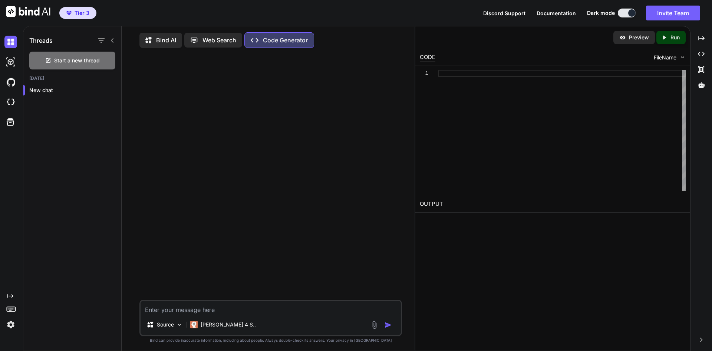
click at [234, 304] on textarea at bounding box center [271, 306] width 260 height 13
paste textarea "You are an expert full-stack developer. I want to build a WordPress plugin call…"
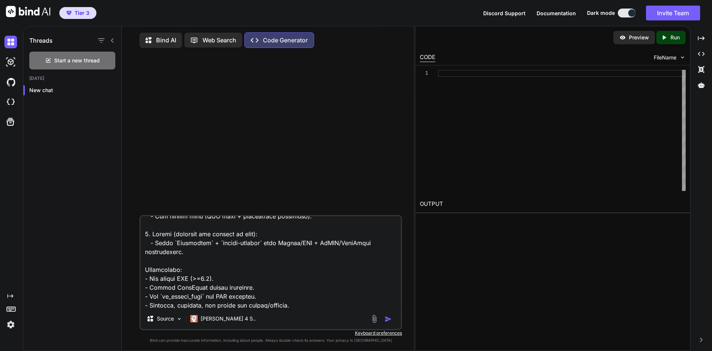
scroll to position [470, 0]
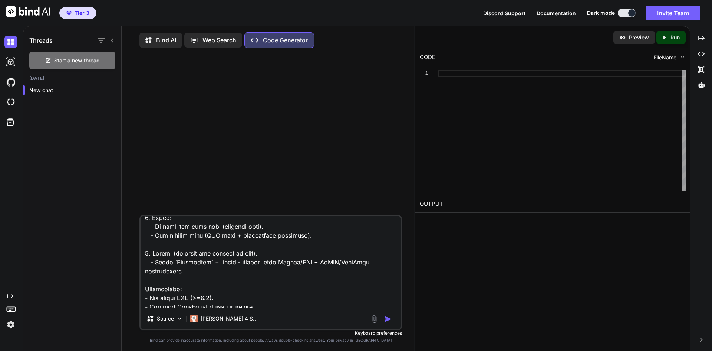
drag, startPoint x: 201, startPoint y: 274, endPoint x: 141, endPoint y: 252, distance: 63.7
click at [141, 252] on textarea at bounding box center [271, 262] width 260 height 92
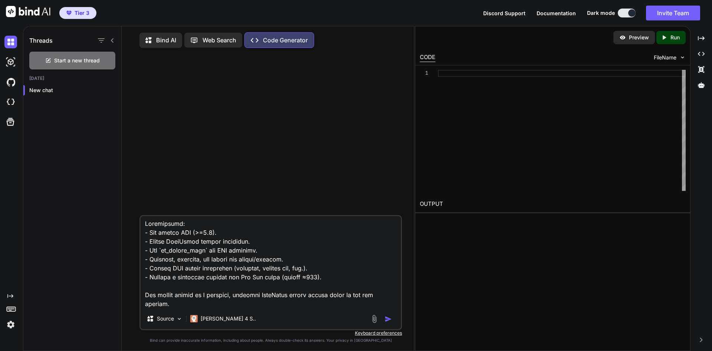
scroll to position [509, 0]
type textarea "You are an expert full-stack developer. I want to build a WordPress plugin call…"
click at [387, 319] on img "button" at bounding box center [388, 318] width 7 height 7
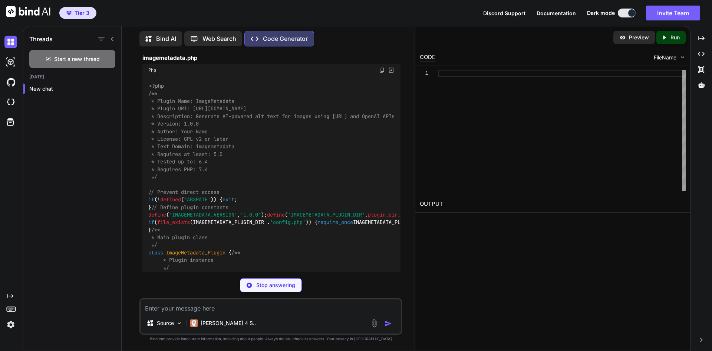
scroll to position [482, 0]
click at [681, 57] on img at bounding box center [683, 57] width 6 height 6
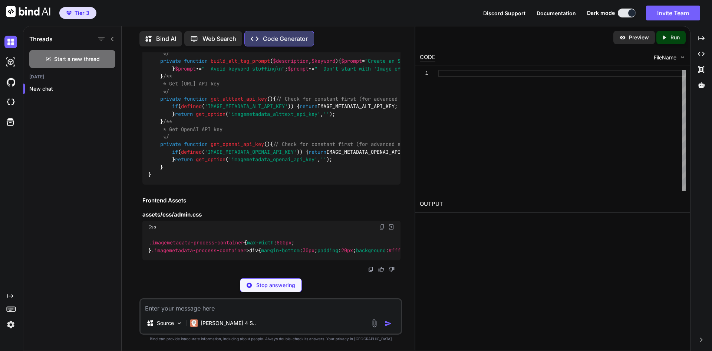
scroll to position [6111, 0]
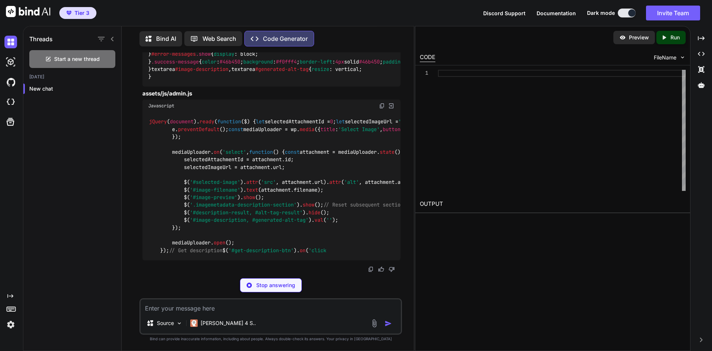
click at [508, 14] on span "Discord Support" at bounding box center [504, 13] width 42 height 6
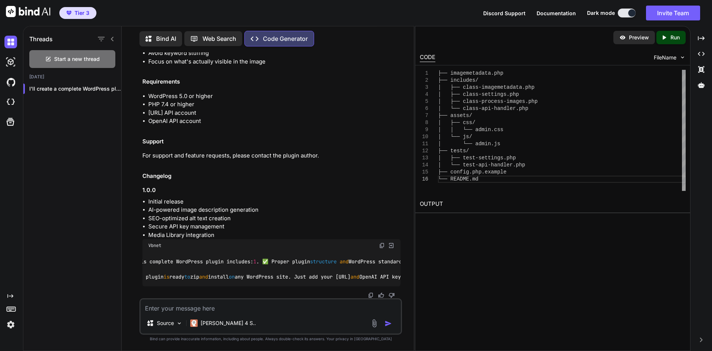
scroll to position [0, 0]
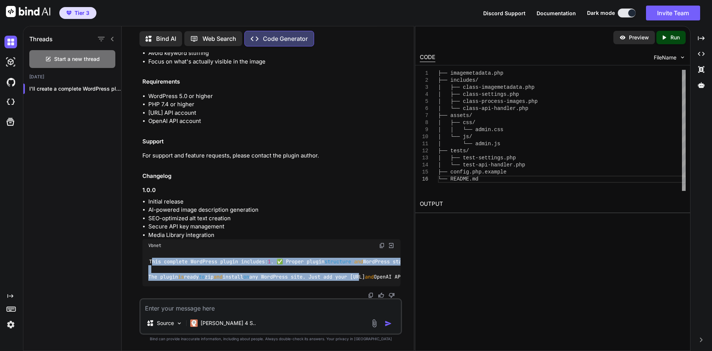
drag, startPoint x: 145, startPoint y: 169, endPoint x: 386, endPoint y: 279, distance: 265.3
click at [386, 279] on div "This complete WordPress plugin includes: 1 . ✅ Proper plugin structure and Word…" at bounding box center [271, 269] width 258 height 34
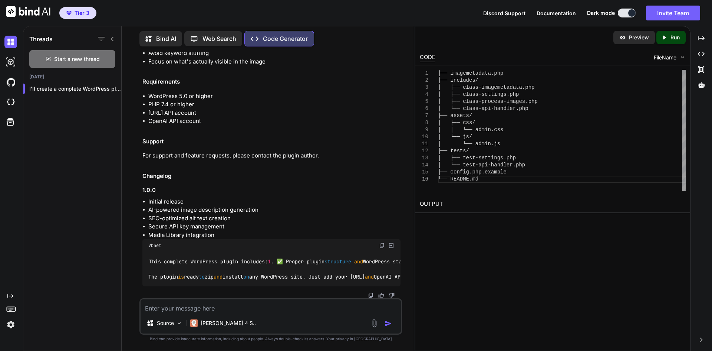
click at [391, 242] on img at bounding box center [391, 245] width 7 height 7
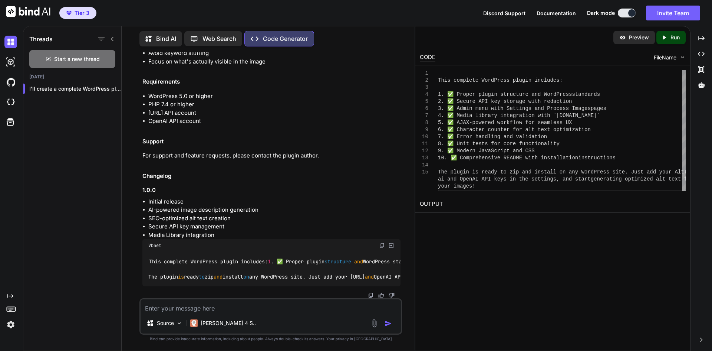
scroll to position [5805, 0]
click at [698, 57] on icon "Created with Pixso." at bounding box center [701, 53] width 7 height 7
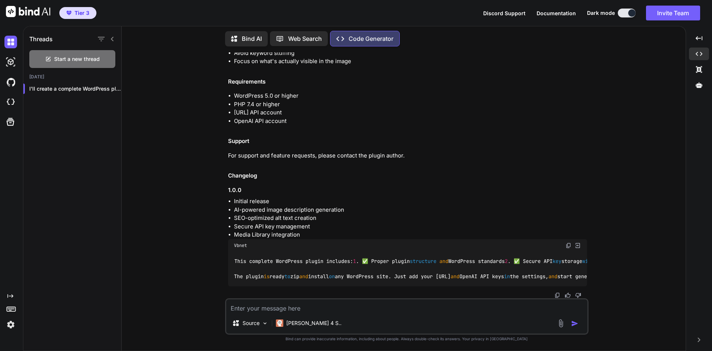
scroll to position [7148, 0]
click at [700, 70] on icon "Created with Pixso." at bounding box center [699, 69] width 7 height 7
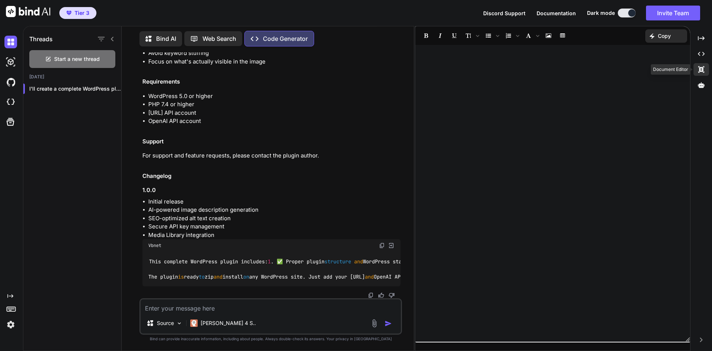
click at [702, 68] on icon "Created with Pixso." at bounding box center [701, 69] width 7 height 7
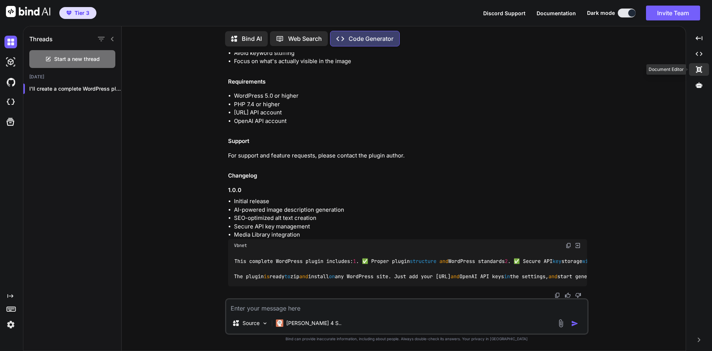
scroll to position [7148, 0]
click at [248, 325] on p "Source" at bounding box center [251, 322] width 17 height 7
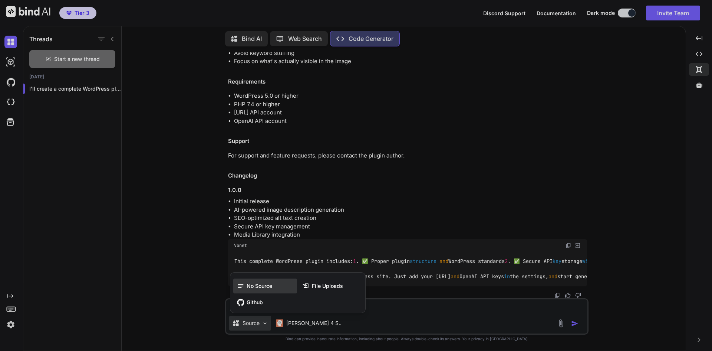
click at [247, 282] on span "No Source" at bounding box center [260, 285] width 26 height 7
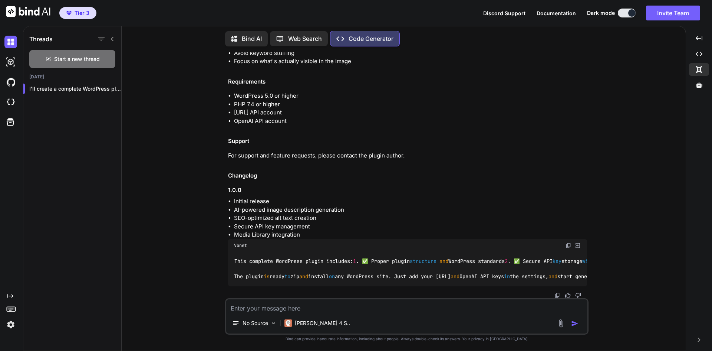
click at [260, 309] on textarea at bounding box center [406, 305] width 361 height 13
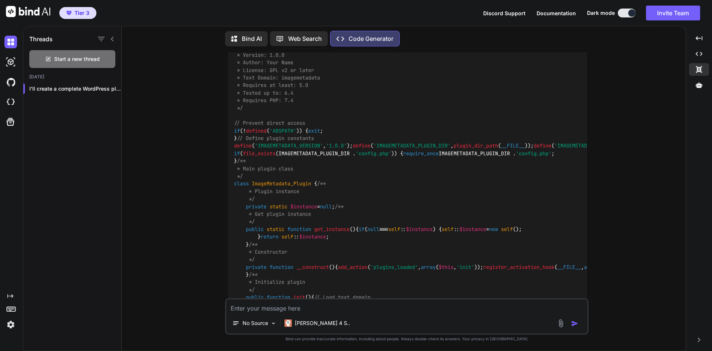
scroll to position [0, 0]
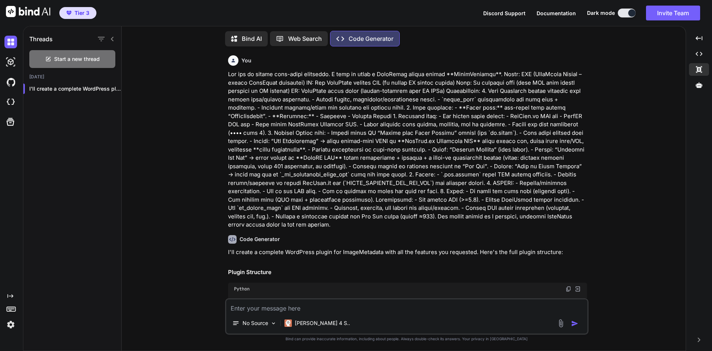
drag, startPoint x: 516, startPoint y: 258, endPoint x: 528, endPoint y: 99, distance: 160.0
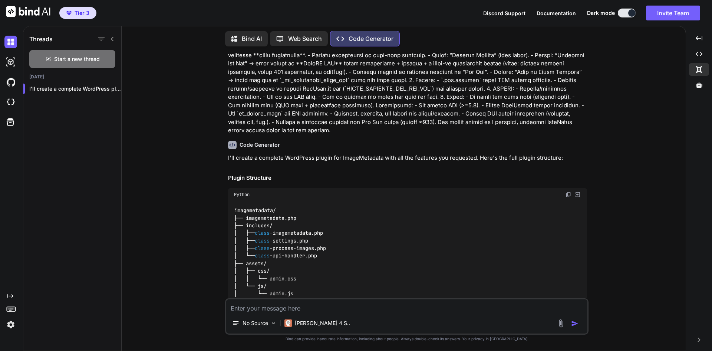
scroll to position [111, 0]
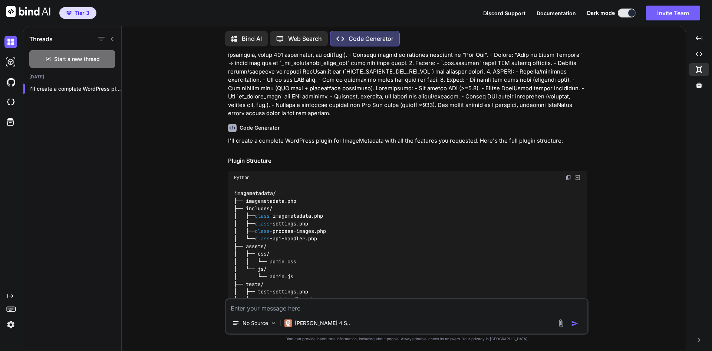
click at [577, 178] on img at bounding box center [578, 177] width 7 height 7
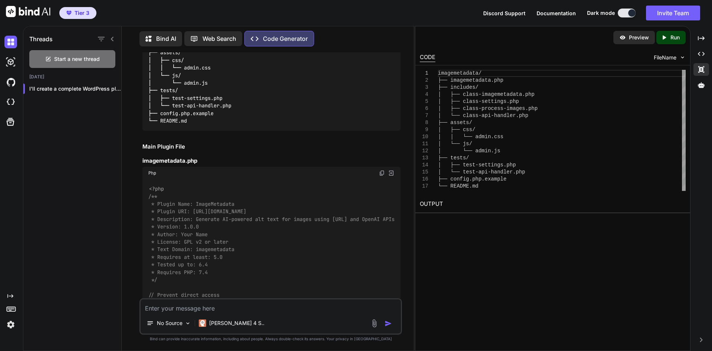
scroll to position [408, 0]
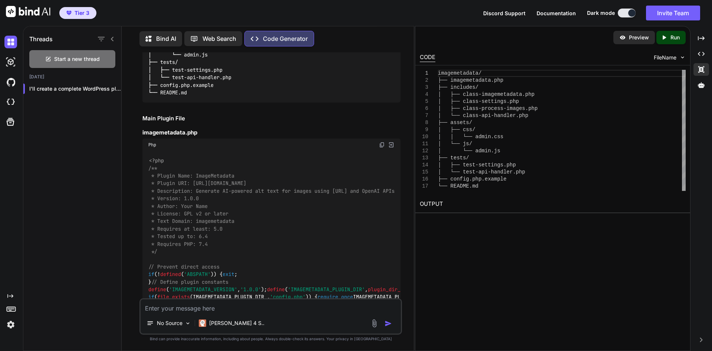
click at [391, 141] on img at bounding box center [391, 144] width 7 height 7
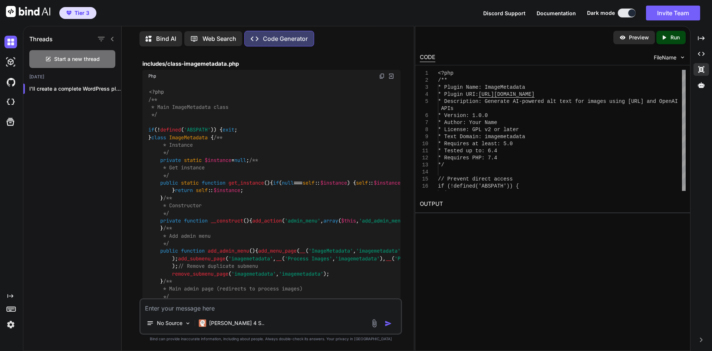
scroll to position [1039, 0]
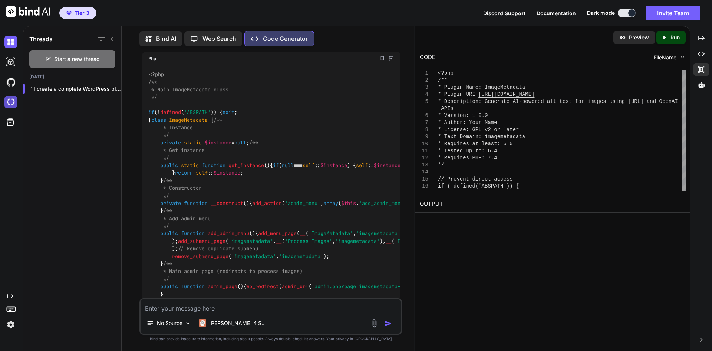
click at [8, 99] on img at bounding box center [10, 102] width 13 height 13
click at [231, 314] on div "No Source Claude 4 S.." at bounding box center [270, 316] width 263 height 36
click at [232, 309] on textarea at bounding box center [271, 305] width 260 height 13
click at [229, 306] on textarea at bounding box center [271, 305] width 260 height 13
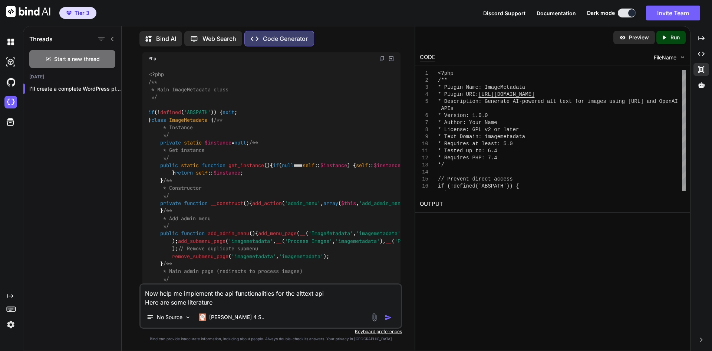
paste textarea "https://alttext.ai/docs/developers/wordpress/"
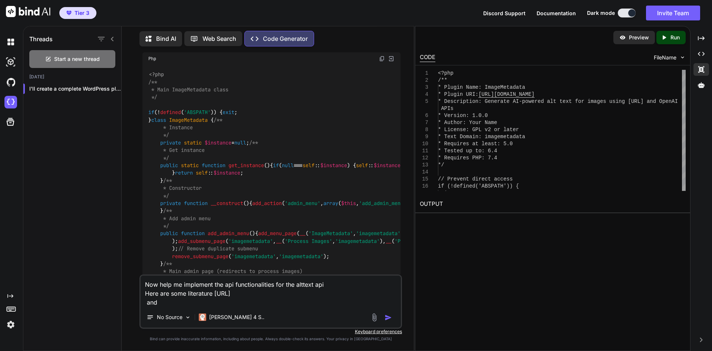
click at [237, 302] on textarea "Now help me implement the api functionalities for the alttext api Here are some…" at bounding box center [271, 290] width 260 height 31
paste textarea "https://alttext.ai/apidocs"
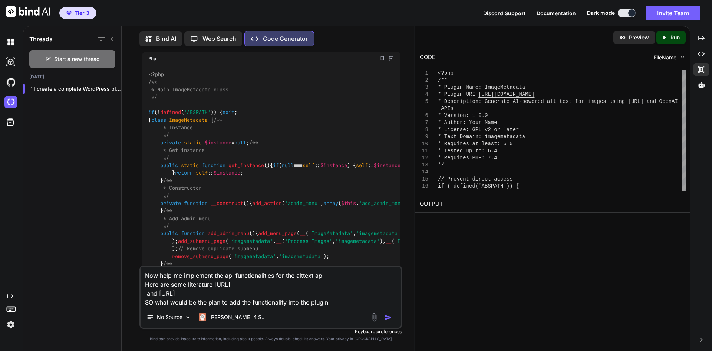
type textarea "Now help me implement the api functionalities for the alttext api Here are some…"
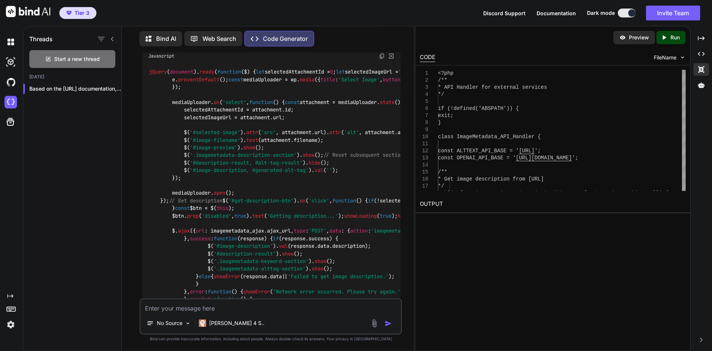
scroll to position [3303, 0]
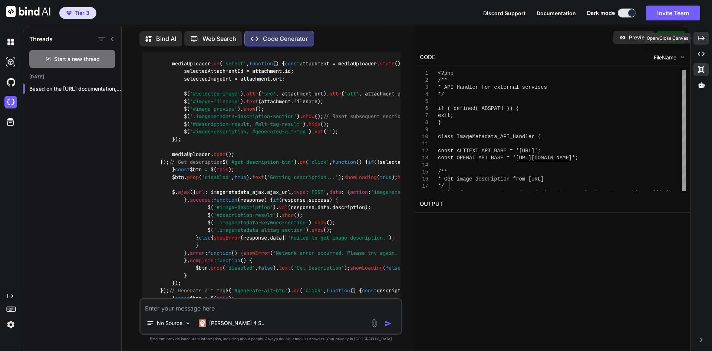
click at [696, 40] on div "Created with Pixso." at bounding box center [702, 38] width 16 height 13
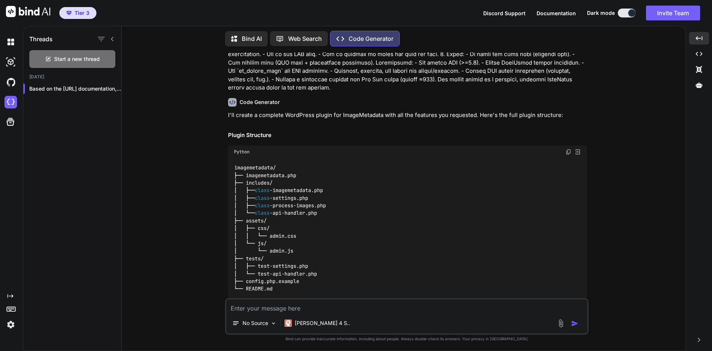
scroll to position [120, 0]
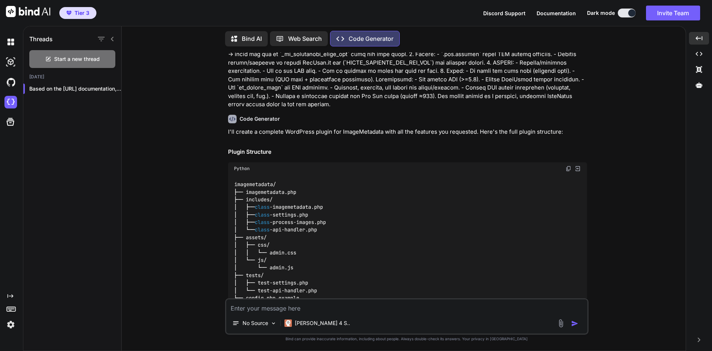
drag, startPoint x: 607, startPoint y: 104, endPoint x: 617, endPoint y: 173, distance: 70.1
click at [627, 160] on div "You Code Generator I'll create a complete WordPress plugin for ImageMetadata wi…" at bounding box center [407, 201] width 558 height 298
click at [614, 152] on div "You Code Generator I'll create a complete WordPress plugin for ImageMetadata wi…" at bounding box center [407, 201] width 558 height 298
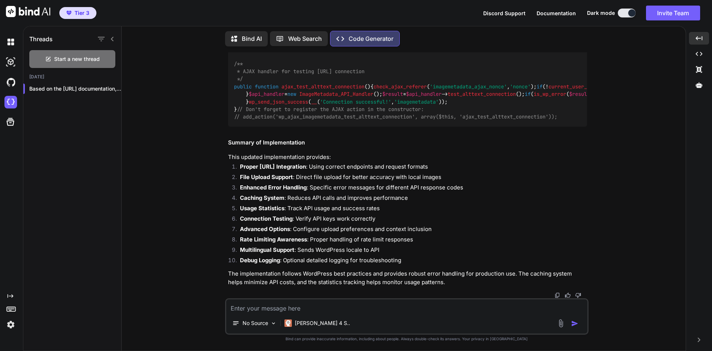
scroll to position [9913, 0]
drag, startPoint x: 208, startPoint y: 132, endPoint x: 484, endPoint y: 141, distance: 275.4
click at [484, 141] on div "You Code Generator I'll create a complete WordPress plugin for ImageMetadata wi…" at bounding box center [407, 201] width 558 height 298
copy p "Now help me implement the api functionalities for the alttext api Here are some…"
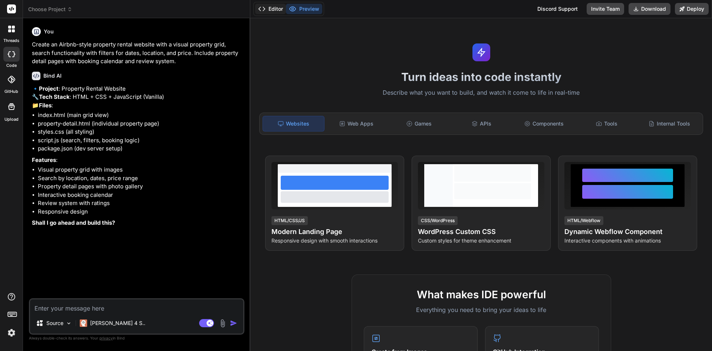
click at [269, 11] on button "Editor" at bounding box center [270, 9] width 31 height 10
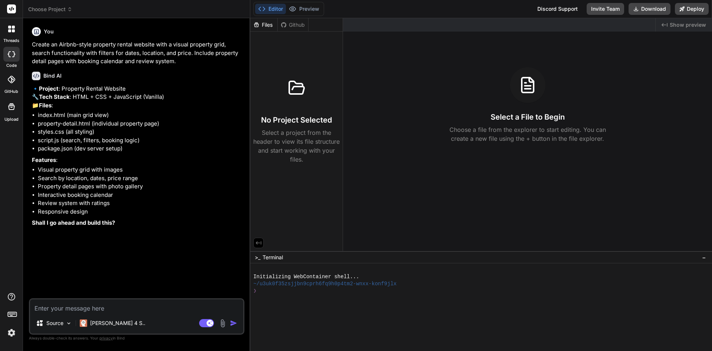
paste textarea "Lor ips do sitame cons-adipi elitseddo. E temp in utlab e DoloRemag aliqua enim…"
type textarea "x"
type textarea "You are an expert full-stack developer. I want to build a WordPress plugin call…"
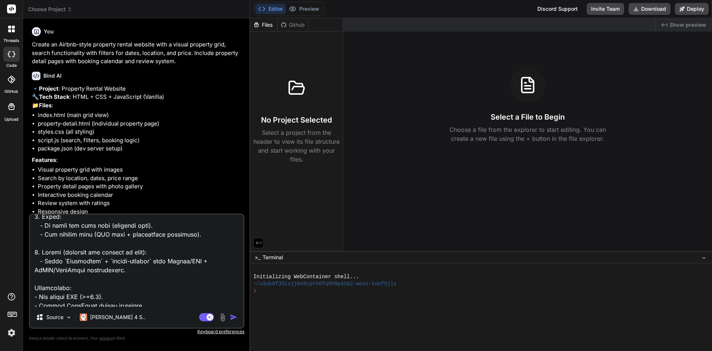
scroll to position [487, 0]
drag, startPoint x: 131, startPoint y: 269, endPoint x: 32, endPoint y: 254, distance: 100.3
click at [32, 254] on textarea at bounding box center [136, 260] width 213 height 92
type textarea "x"
type textarea "You are an expert full-stack developer. I want to build a WordPress plugin call…"
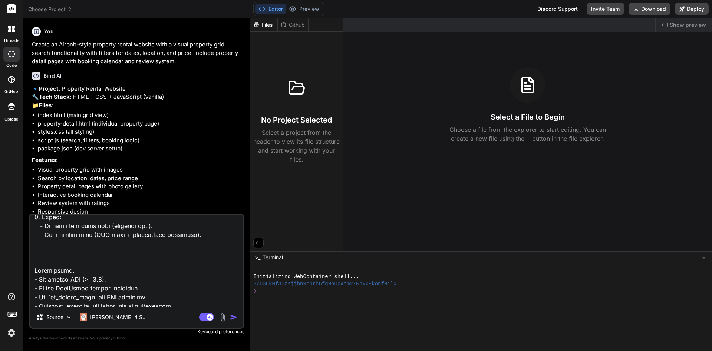
type textarea "x"
type textarea "You are an expert full-stack developer. I want to build a WordPress plugin call…"
type textarea "x"
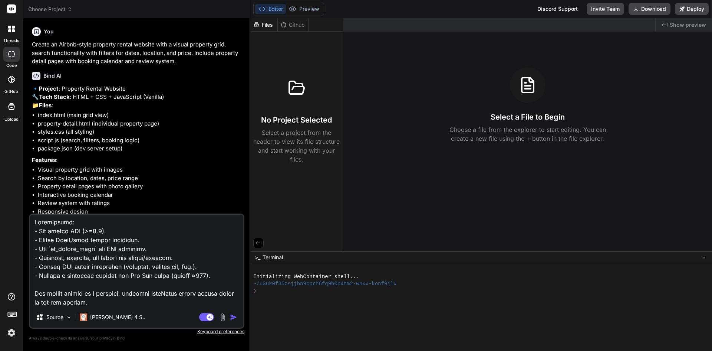
scroll to position [527, 0]
type textarea "You are an expert full-stack developer. I want to build a WordPress plugin call…"
click at [235, 318] on img "button" at bounding box center [233, 316] width 7 height 7
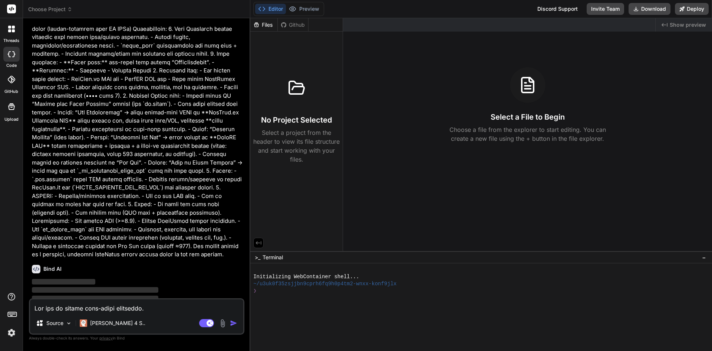
scroll to position [283, 0]
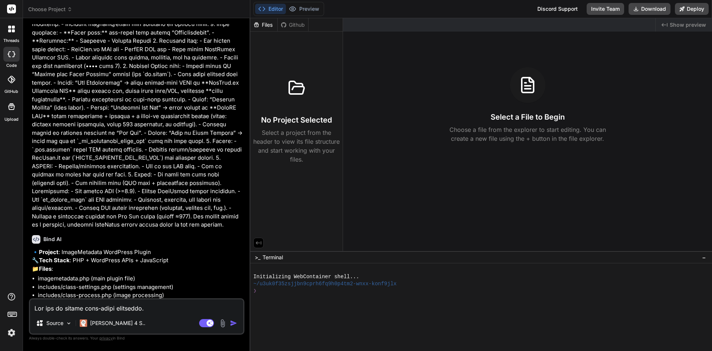
type textarea "x"
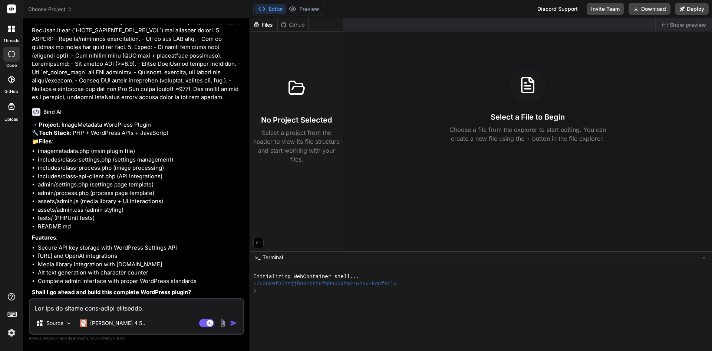
click at [71, 310] on textarea at bounding box center [136, 305] width 213 height 13
type textarea "x"
type textarea "Y"
type textarea "x"
type textarea "Ye"
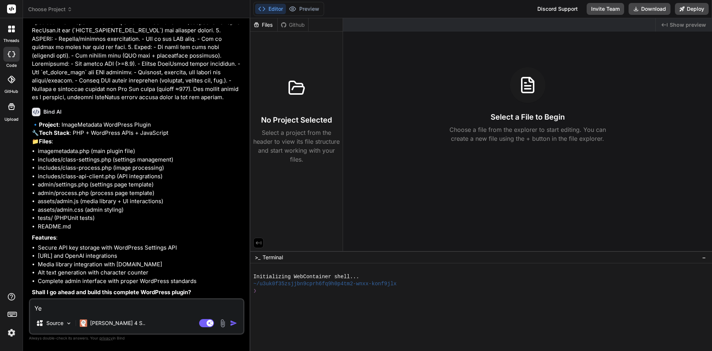
type textarea "x"
type textarea "Yes"
type textarea "x"
type textarea "Yes"
type textarea "x"
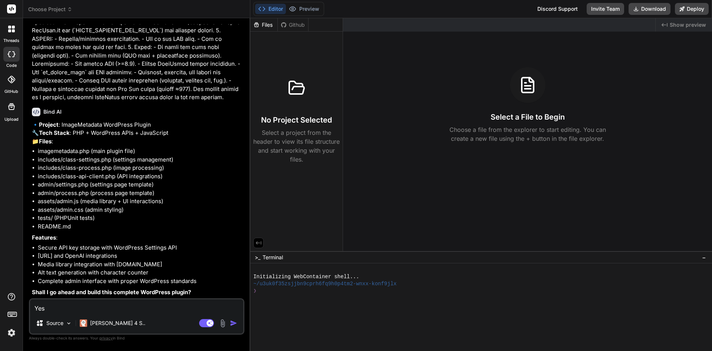
type textarea "Yes p"
type textarea "x"
type textarea "Yes pl"
type textarea "x"
type textarea "Yes ple"
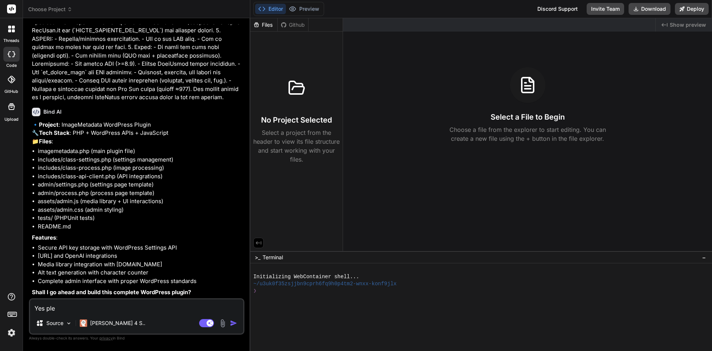
type textarea "x"
type textarea "Yes plea"
type textarea "x"
type textarea "Yes pleas"
type textarea "x"
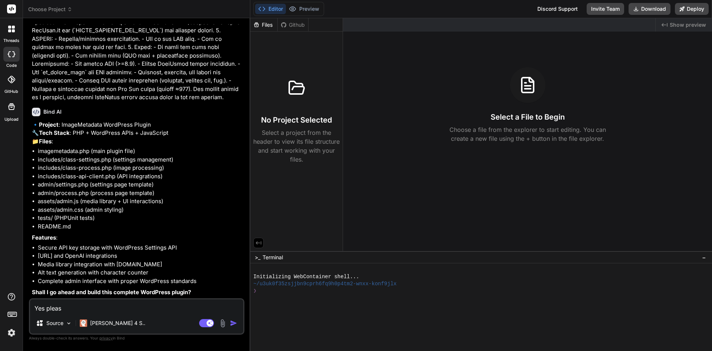
type textarea "Yes please"
type textarea "x"
type textarea "Yes please"
type textarea "x"
type textarea "Yes please g"
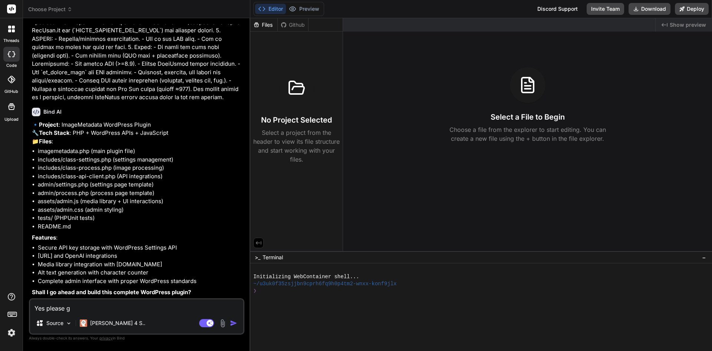
type textarea "x"
type textarea "Yes please go"
type textarea "x"
type textarea "Yes please go"
type textarea "x"
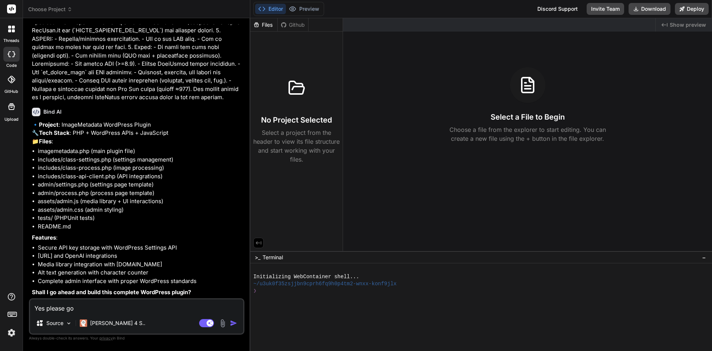
type textarea "Yes please go a"
type textarea "x"
type textarea "Yes please go ah"
type textarea "x"
type textarea "Yes please go ahe"
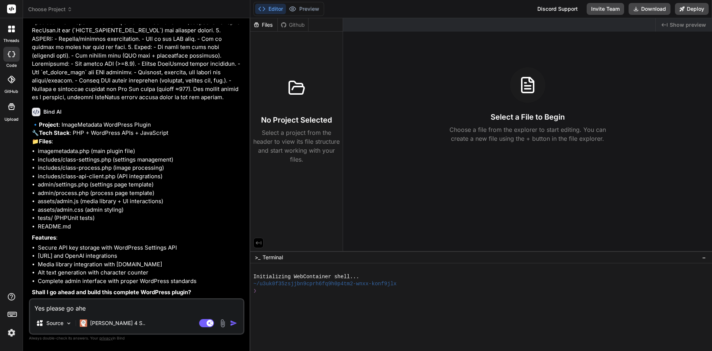
type textarea "x"
type textarea "Yes please go ahea"
type textarea "x"
type textarea "Yes please go ahead"
type textarea "x"
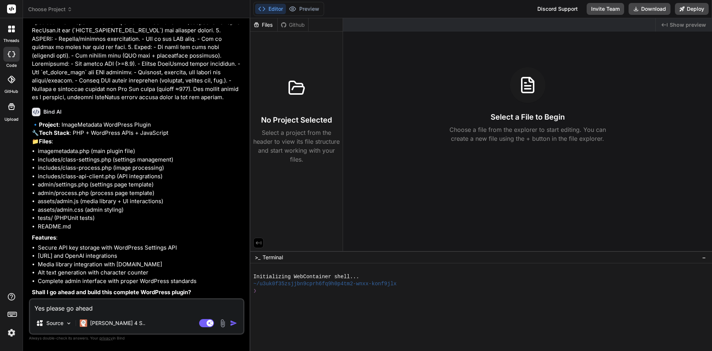
type textarea "Yes please go ahead"
type textarea "x"
type textarea "Yes please go ahead"
type textarea "x"
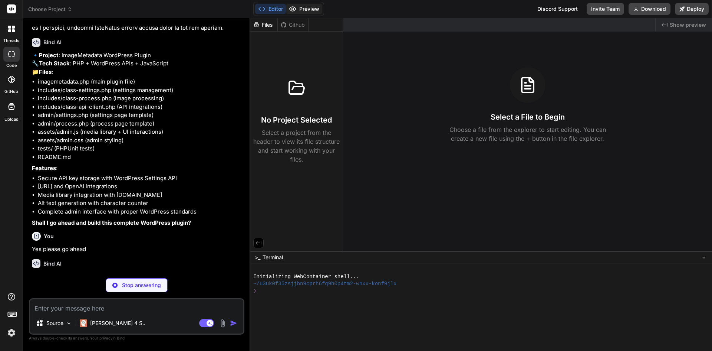
scroll to position [520, 0]
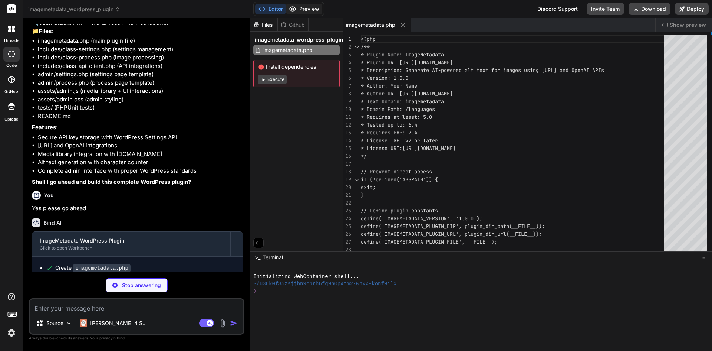
type textarea "x"
type textarea "</div> <?php } }"
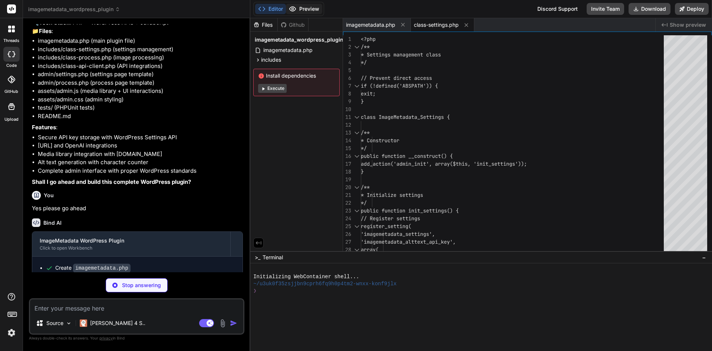
type textarea "x"
type textarea "} }"
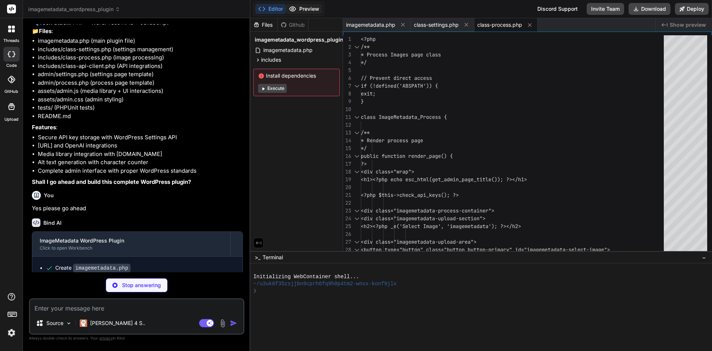
type textarea "x"
type textarea "}"
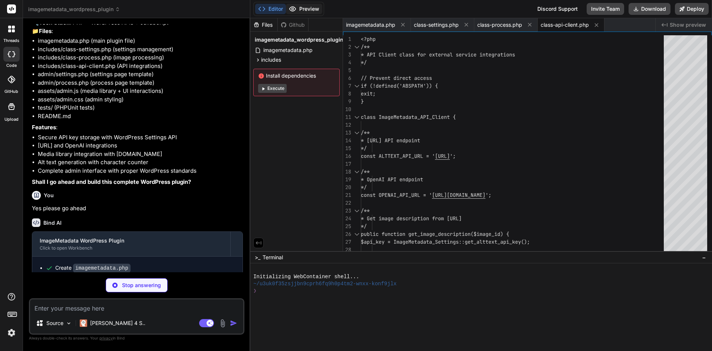
type textarea "x"
type textarea "});"
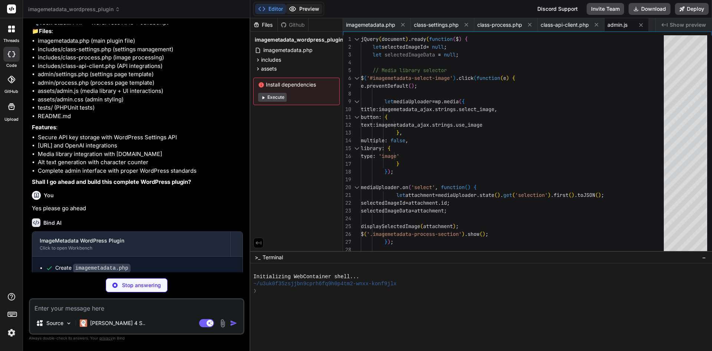
type textarea "x"
type textarea "button:disabled { opacity: 0.6; cursor: not-allowed; }"
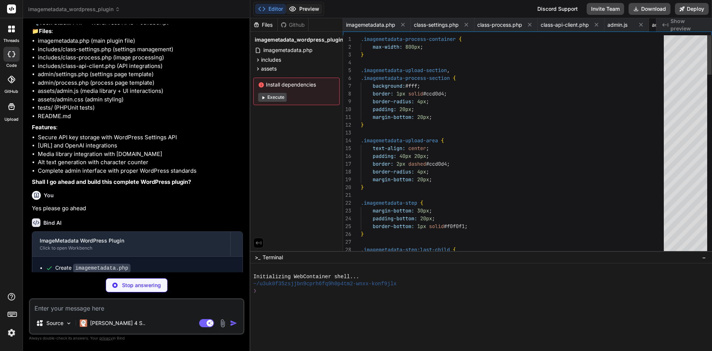
scroll to position [0, 39]
type textarea "x"
type textarea "} }"
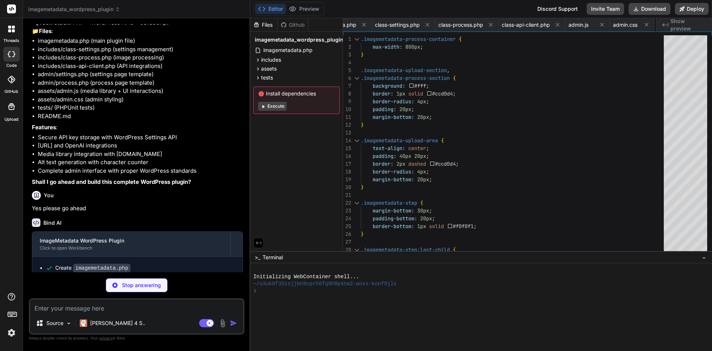
type textarea "x"
type textarea "$prompt = $method->invoke($this->api_client, 'A red car in a parking lot', 'aut…"
type textarea "x"
type textarea "</whitelist> </filter> </phpunit>"
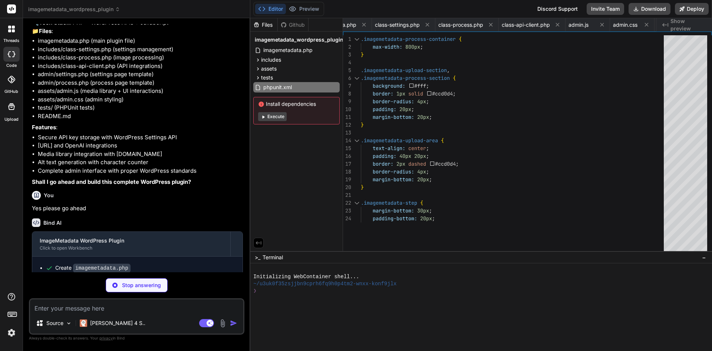
type textarea "x"
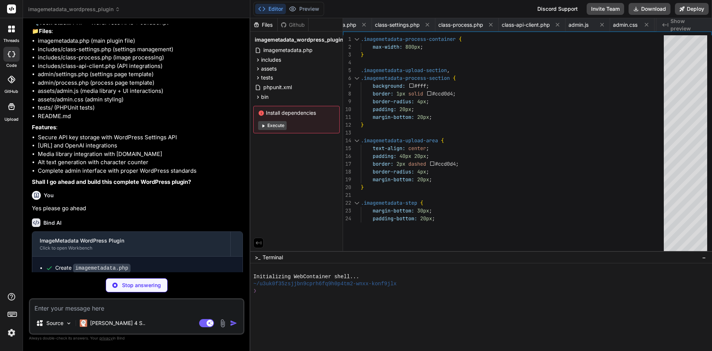
type textarea "x"
type textarea "} } }"
type textarea "x"
type textarea "### 1.0.0 - Initial release - AltText.ai integration for image descriptions - O…"
type textarea "x"
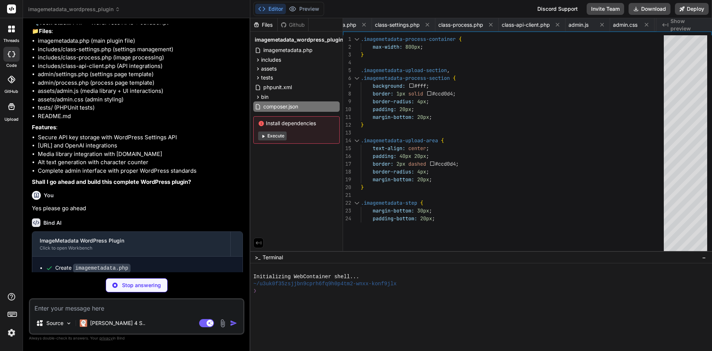
type textarea "DB_USER=root DB_PASSWORD= DB_HOST=localhost # Test Environment WP_TESTS_DIR=/tm…"
type textarea "x"
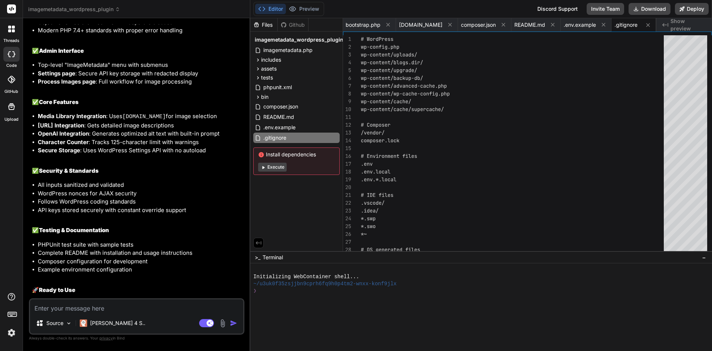
scroll to position [1094, 0]
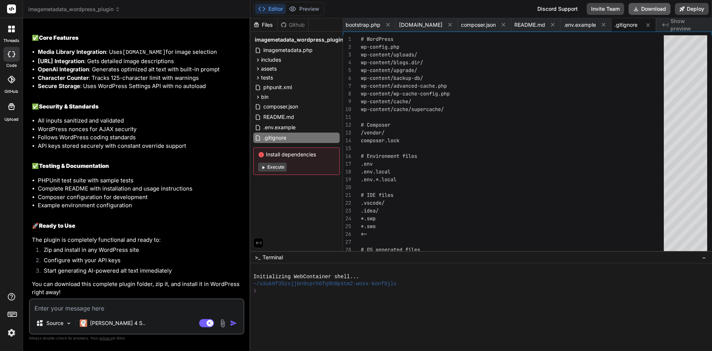
click at [646, 7] on button "Download" at bounding box center [650, 9] width 42 height 12
paste textarea "Now help me implement the api functionalities for the alttext api Here are some…"
type textarea "x"
type textarea "Now help me implement the api functionalities for the alttext api Here are some…"
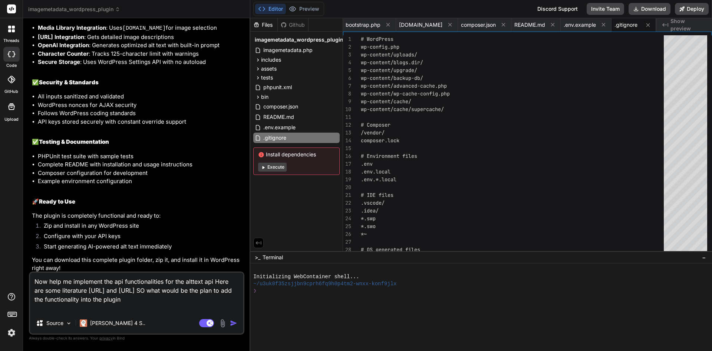
type textarea "x"
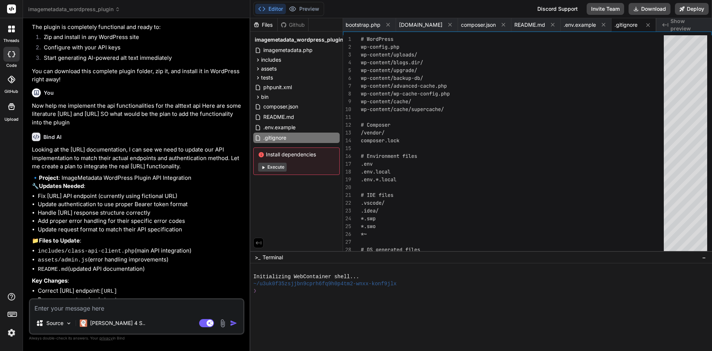
scroll to position [1372, 0]
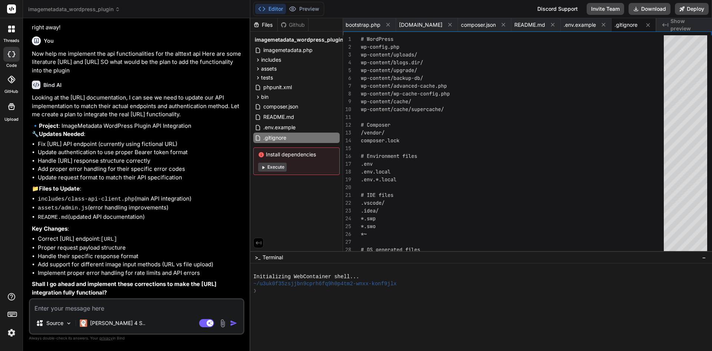
click at [50, 309] on textarea at bounding box center [136, 305] width 213 height 13
type textarea "x"
type textarea "y"
type textarea "x"
type textarea "ye"
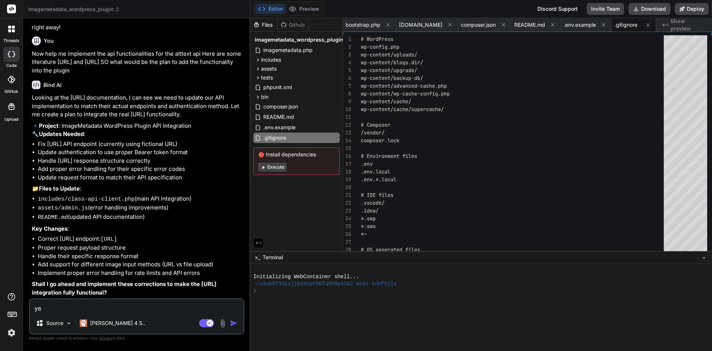
type textarea "x"
type textarea "yes"
type textarea "x"
type textarea "yes"
type textarea "x"
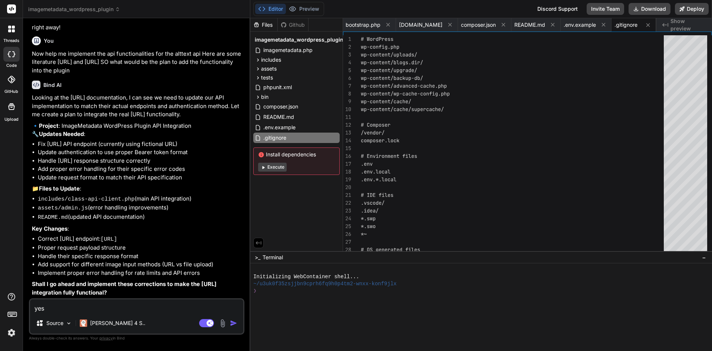
type textarea "yes p"
type textarea "x"
type textarea "yes pl"
type textarea "x"
type textarea "yes ple"
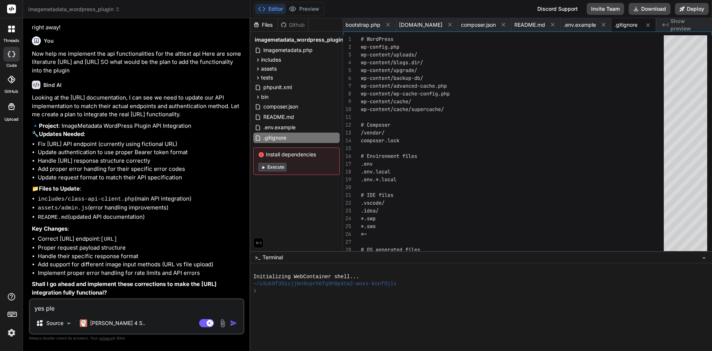
type textarea "x"
type textarea "yes plea"
type textarea "x"
type textarea "yes pleas"
type textarea "x"
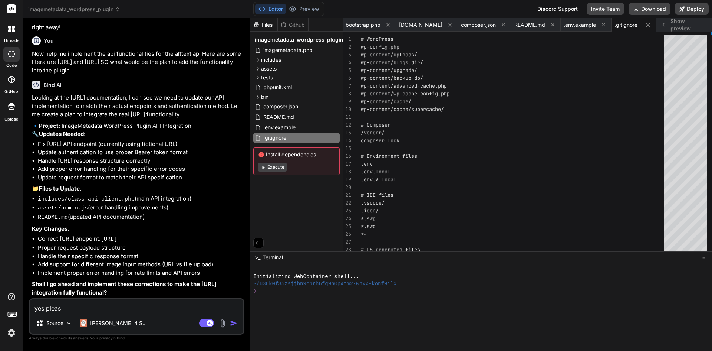
type textarea "yes please"
type textarea "x"
type textarea "yes please"
type textarea "x"
type textarea "yes please g"
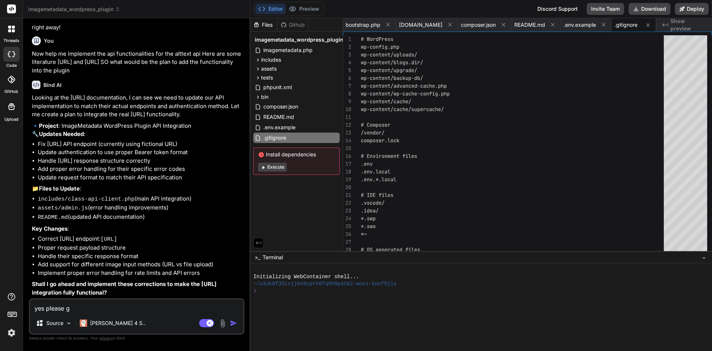
type textarea "x"
type textarea "yes please go"
type textarea "x"
type textarea "yes please go"
type textarea "x"
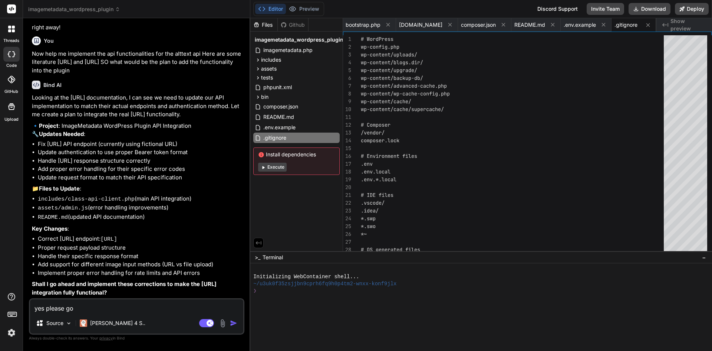
type textarea "yes please go a"
type textarea "x"
type textarea "yes please go ah"
type textarea "x"
type textarea "yes please go ahe"
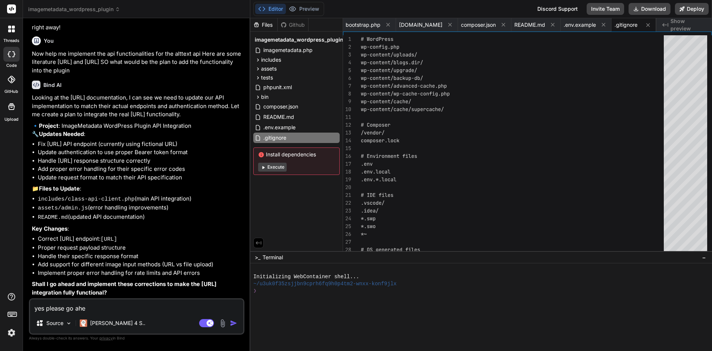
type textarea "x"
type textarea "yes please go ahea"
type textarea "x"
type textarea "yes please go ahead"
type textarea "x"
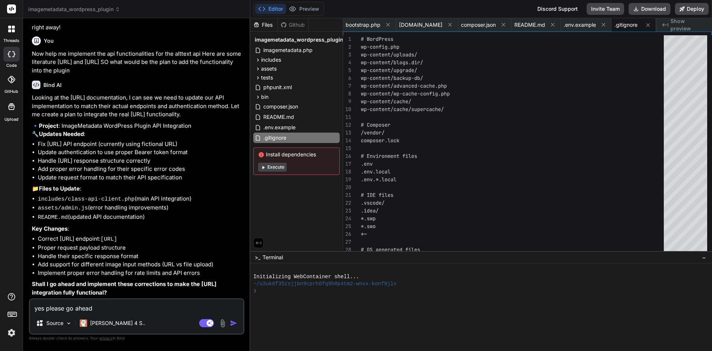
type textarea "yes please go ahead"
type textarea "x"
type textarea "yes please go ahead"
type textarea "x"
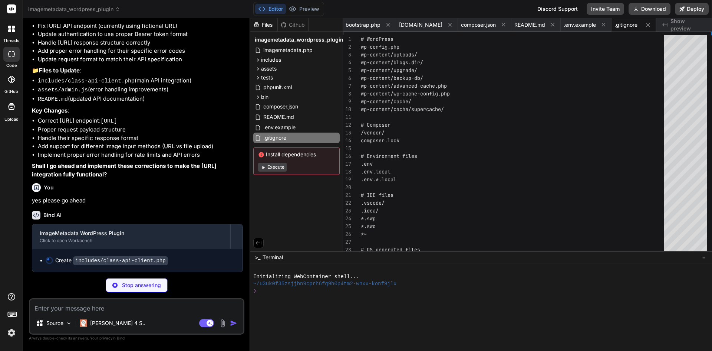
scroll to position [1490, 0]
type textarea "x"
type textarea "} return $results; } }"
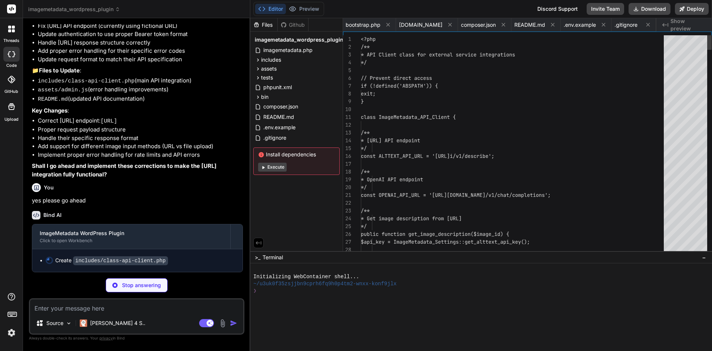
scroll to position [0, 195]
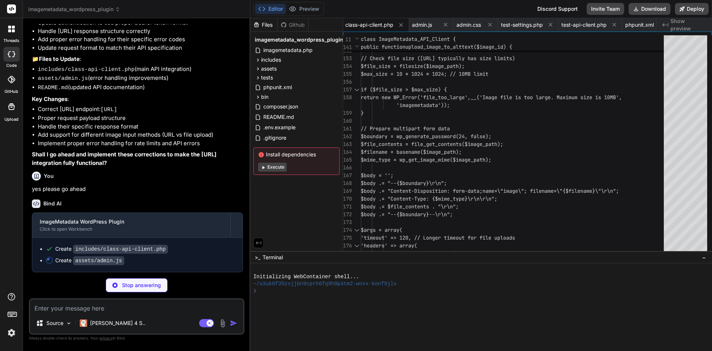
type textarea "x"
type textarea "});"
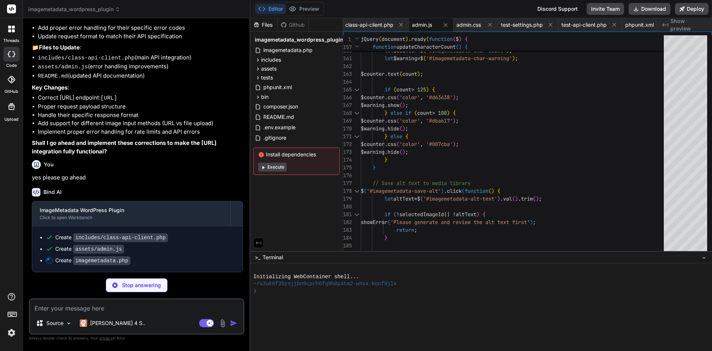
scroll to position [1513, 0]
type textarea "x"
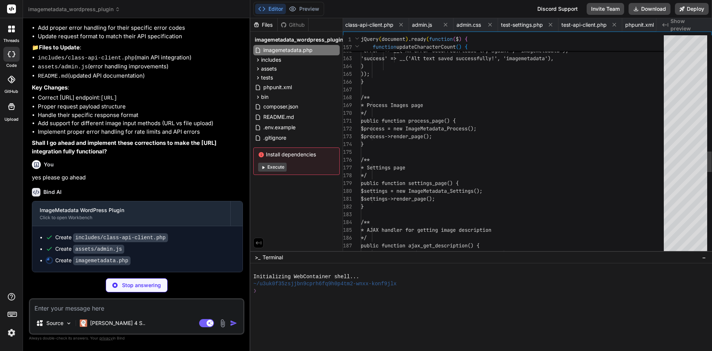
scroll to position [0, 0]
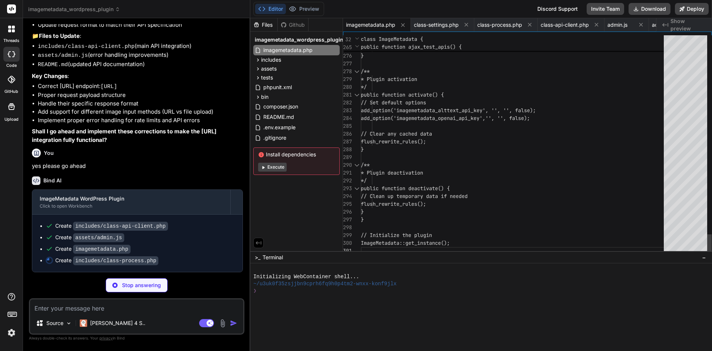
type textarea "x"
type textarea "* Plugin deactivation */ public function deactivate() { // Clean up temporary d…"
type textarea "x"
type textarea "public function activate() { // Set default options add_option('imagemetadata_a…"
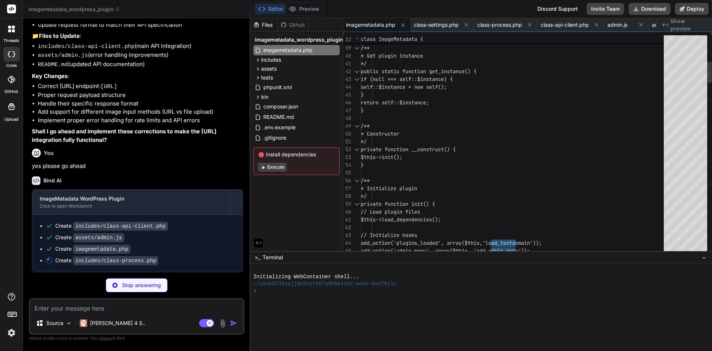
drag, startPoint x: 516, startPoint y: 206, endPoint x: 490, endPoint y: 17, distance: 190.6
type textarea "x"
type textarea "*/ public static function get_instance() { if (null === self::$instance) { self…"
drag, startPoint x: 438, startPoint y: 59, endPoint x: 532, endPoint y: 158, distance: 135.7
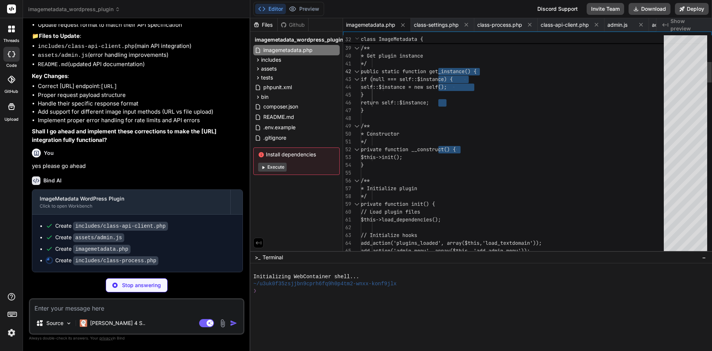
type textarea "x"
type textarea "*/ private function __construct() { $this->init(); } /** * Initialize plugin */…"
click at [611, 10] on button "Invite Team" at bounding box center [605, 9] width 37 height 12
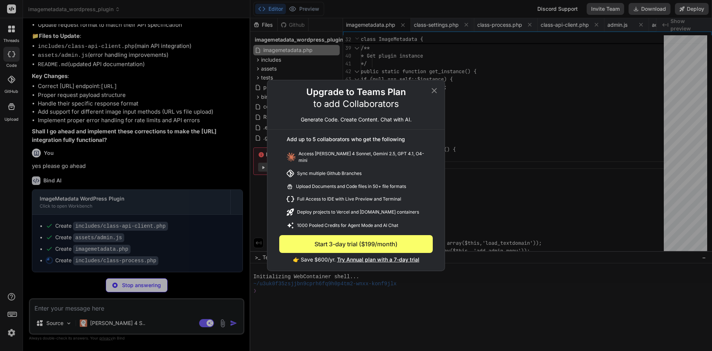
click at [436, 92] on icon at bounding box center [434, 90] width 9 height 9
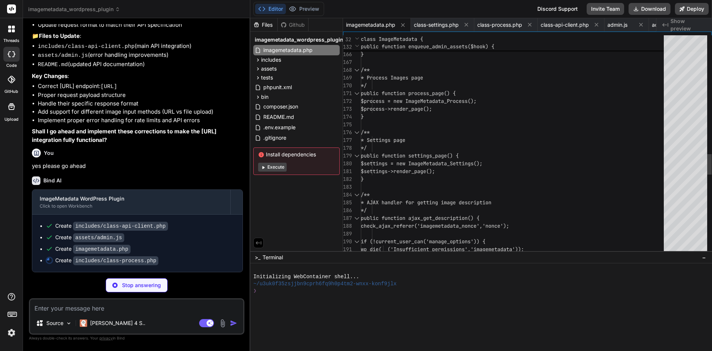
type textarea "x"
type textarea "} } }"
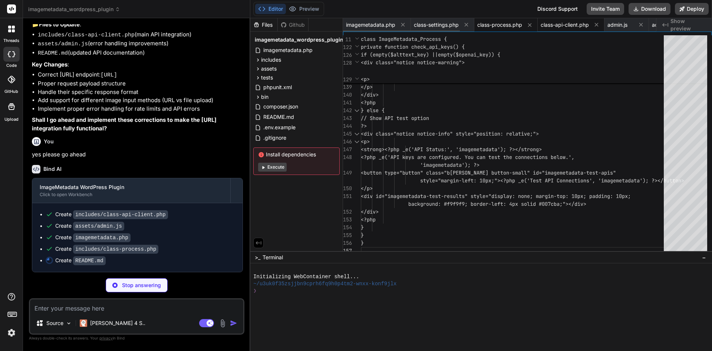
type textarea "x"
click at [547, 22] on span "class-api-client.php" at bounding box center [565, 24] width 48 height 7
type textarea "} return $results; } }"
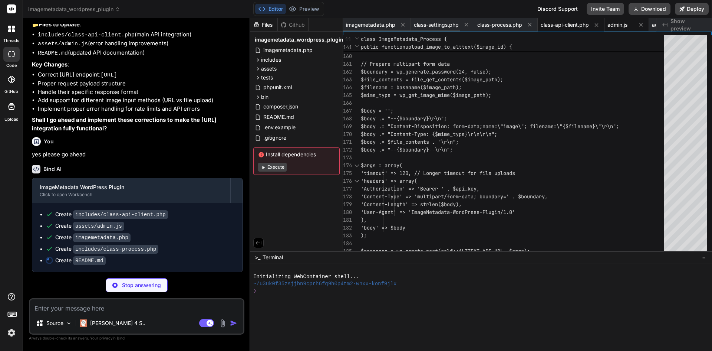
type textarea "x"
click at [615, 23] on span "admin.js" at bounding box center [618, 24] width 20 height 7
type textarea "});"
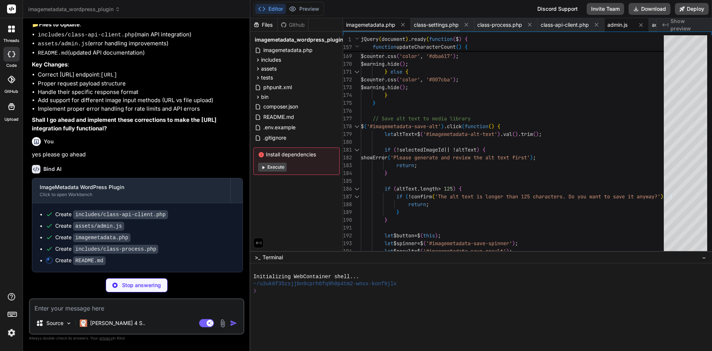
type textarea "x"
click at [362, 25] on span "imagemetadata.php" at bounding box center [370, 24] width 49 height 7
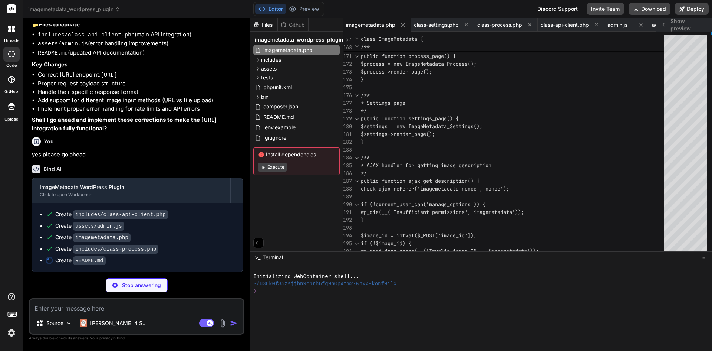
type textarea "x"
type textarea "- API connection testing - Modern JavaScript with improved UX"
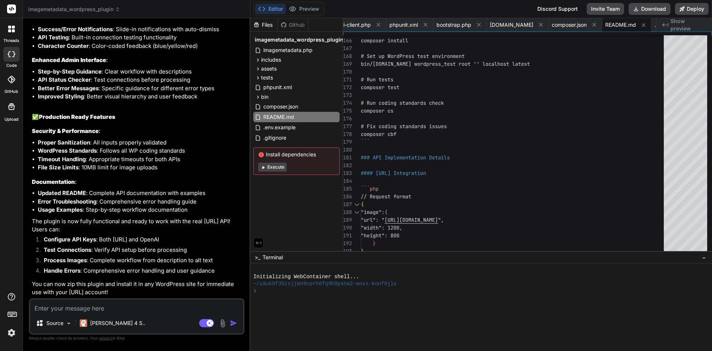
scroll to position [1986, 0]
click at [646, 11] on button "Download" at bounding box center [650, 9] width 42 height 12
click at [223, 323] on img at bounding box center [222, 323] width 9 height 9
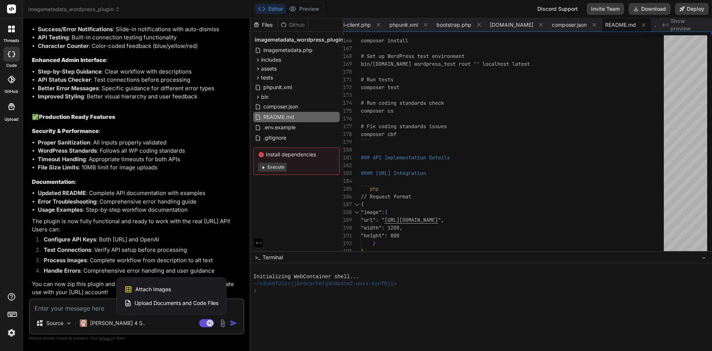
click at [173, 302] on span "Upload Documents and Code Files" at bounding box center [177, 302] width 84 height 7
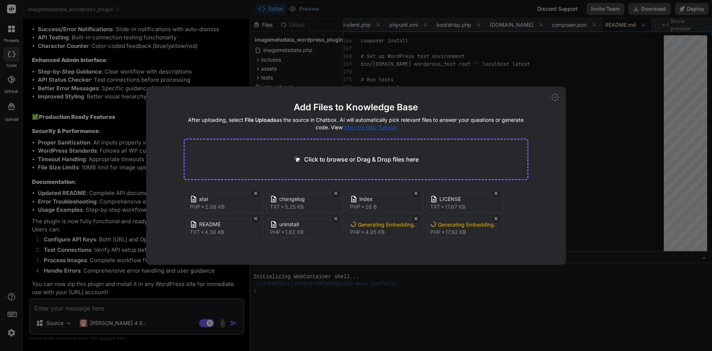
scroll to position [28, 0]
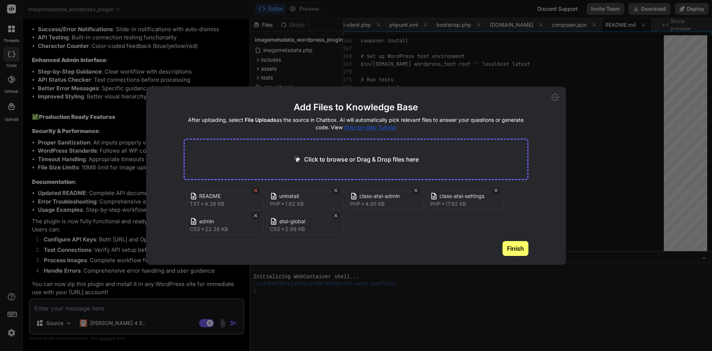
click at [257, 191] on icon at bounding box center [256, 190] width 6 height 6
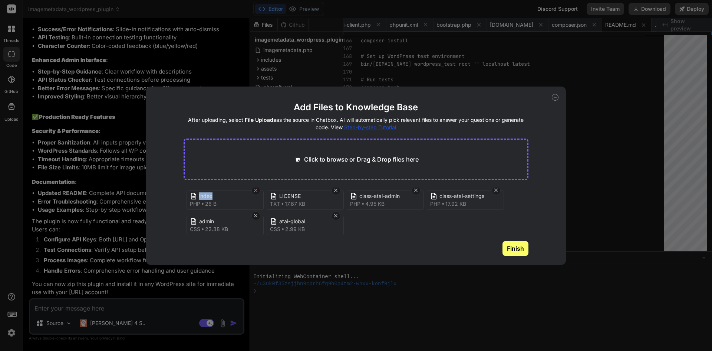
click at [257, 191] on icon at bounding box center [256, 190] width 6 height 6
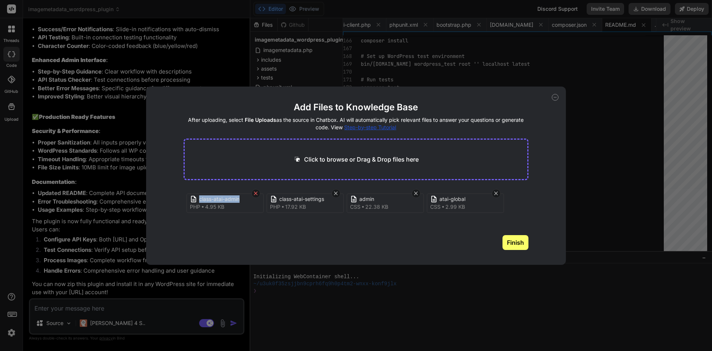
scroll to position [0, 0]
click at [257, 191] on icon at bounding box center [256, 193] width 6 height 6
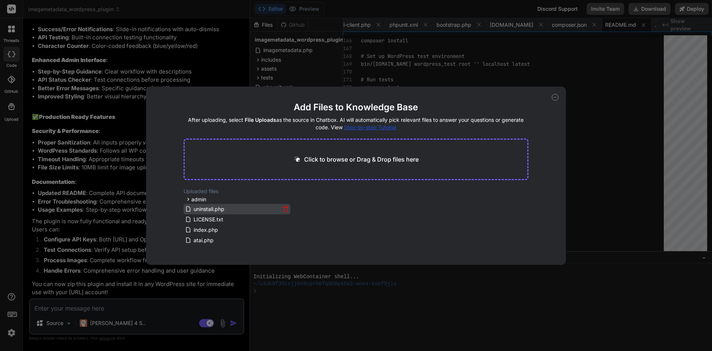
click at [280, 208] on div "uninstall.php" at bounding box center [237, 208] width 104 height 9
click at [284, 208] on icon at bounding box center [286, 209] width 6 height 6
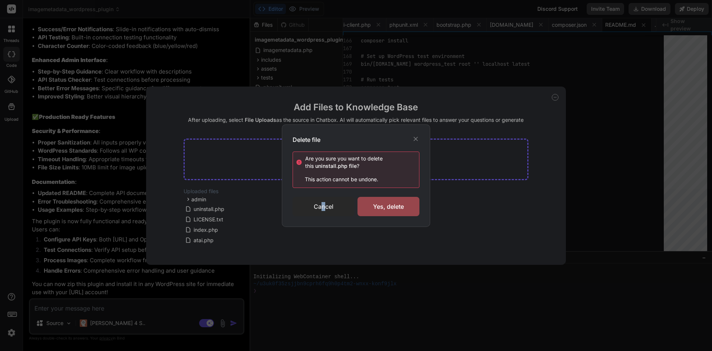
click at [323, 211] on div "Cancel" at bounding box center [324, 206] width 62 height 19
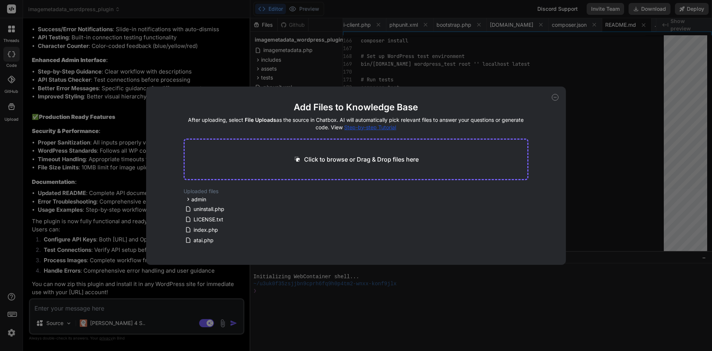
click at [558, 94] on div "Add Files to Knowledge Base After uploading, select File Uploads as the source …" at bounding box center [356, 175] width 420 height 178
click at [558, 97] on icon at bounding box center [555, 97] width 7 height 7
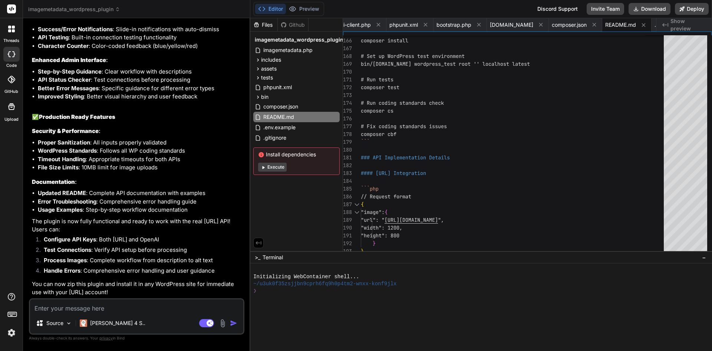
click at [155, 307] on textarea at bounding box center [136, 305] width 213 height 13
click at [172, 309] on textarea at bounding box center [136, 305] width 213 height 13
click at [223, 319] on img at bounding box center [222, 323] width 9 height 9
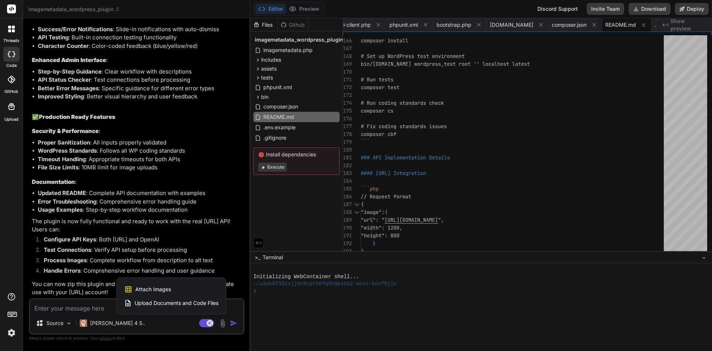
click at [183, 292] on div "Attach Images Image attachments are only supported in Claude and Gemini models." at bounding box center [171, 289] width 94 height 14
type textarea "x"
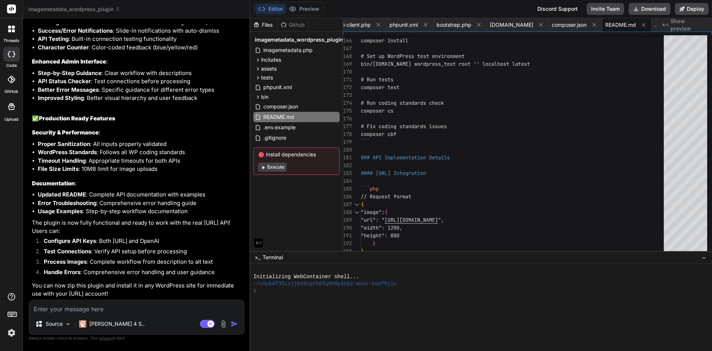
type input "C:\fakepath\Screenshot 2025-09-10 013950.png"
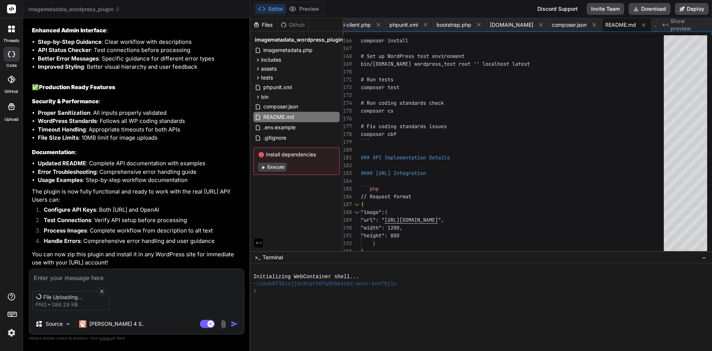
click at [98, 277] on textarea at bounding box center [136, 275] width 215 height 13
type textarea "x"
type textarea "m"
type textarea "x"
type textarea "ma"
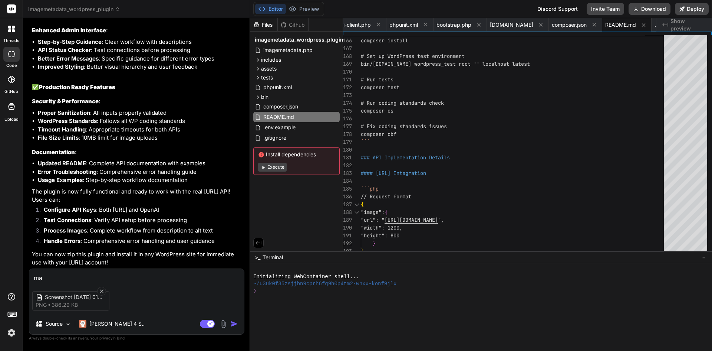
type textarea "x"
type textarea "mak"
type textarea "x"
type textarea "make"
type textarea "x"
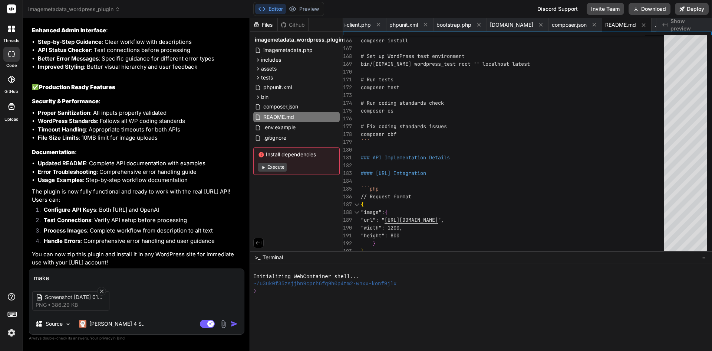
type textarea "make"
type textarea "x"
type textarea "make t"
type textarea "x"
type textarea "make th"
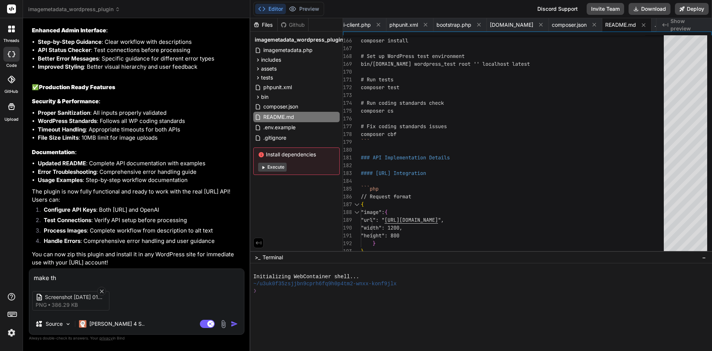
type textarea "x"
type textarea "make the"
type textarea "x"
type textarea "make the"
type textarea "x"
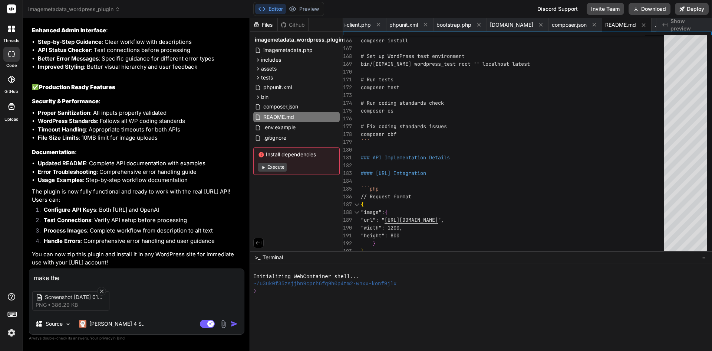
type textarea "make the s"
type textarea "x"
type textarea "make the se"
type textarea "x"
type textarea "make the set"
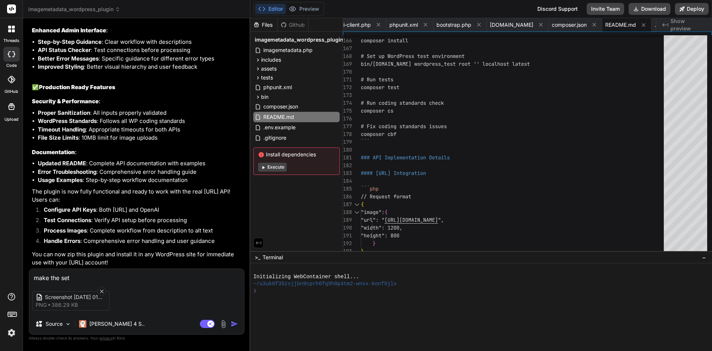
type textarea "x"
type textarea "make the sett"
type textarea "x"
type textarea "make the setti"
type textarea "x"
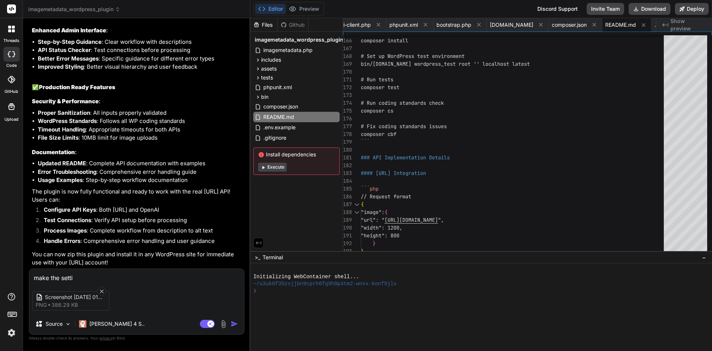
type textarea "make the settin"
type textarea "x"
type textarea "make the setting"
type textarea "x"
type textarea "make the settings"
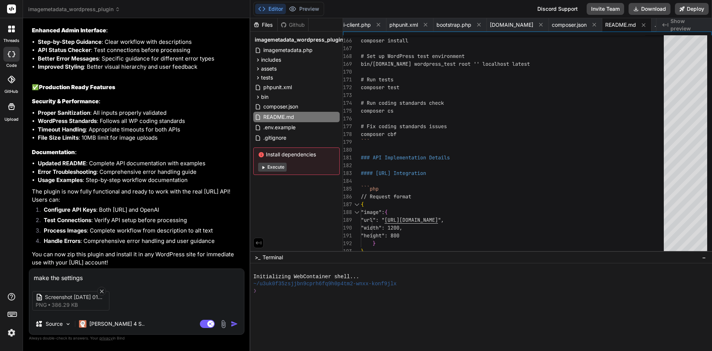
type textarea "x"
type textarea "make the settings"
type textarea "x"
type textarea "make the settings p"
type textarea "x"
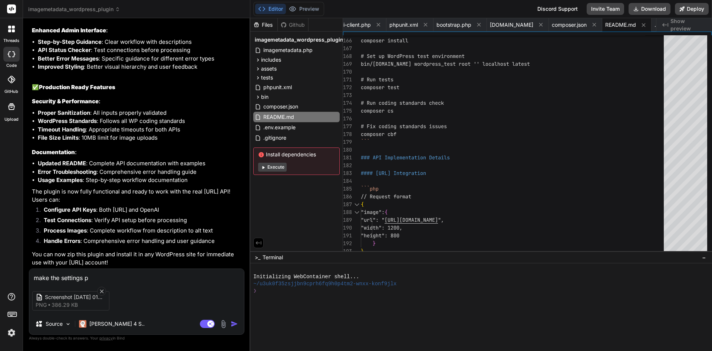
type textarea "make the settings pa"
type textarea "x"
type textarea "make the settings pag"
type textarea "x"
type textarea "make the settings page"
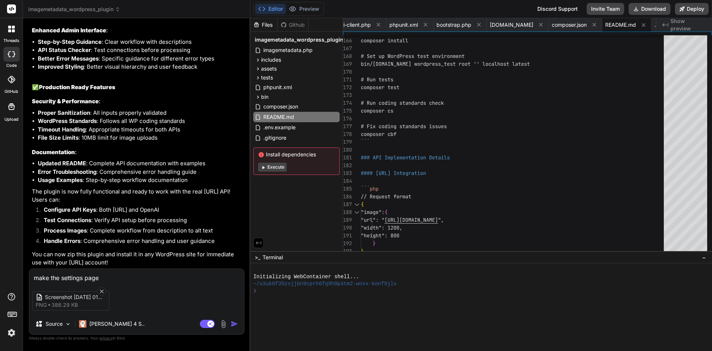
type textarea "x"
type textarea "make the settings page"
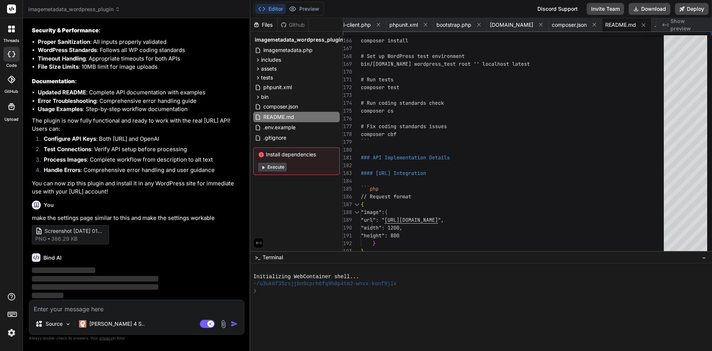
scroll to position [2087, 0]
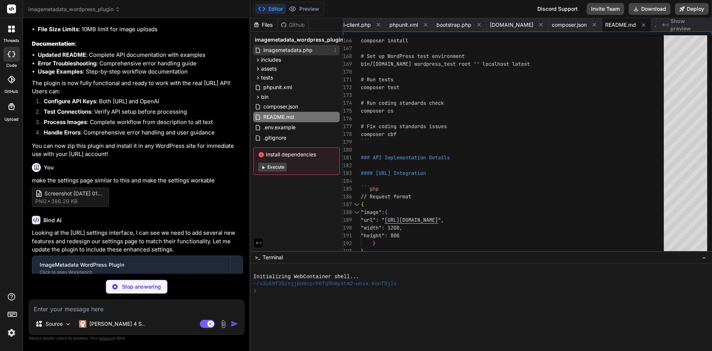
click at [280, 52] on span "imagemetadata.php" at bounding box center [288, 50] width 51 height 9
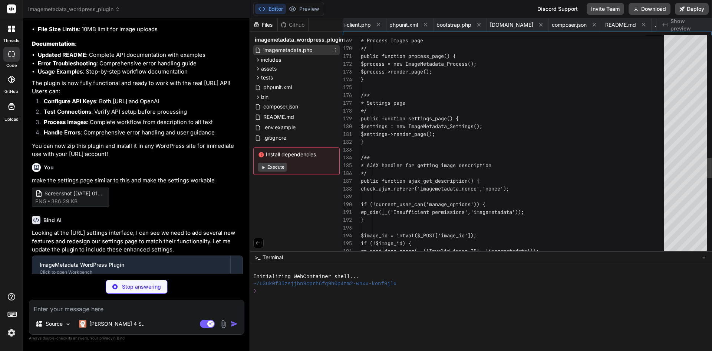
scroll to position [0, 0]
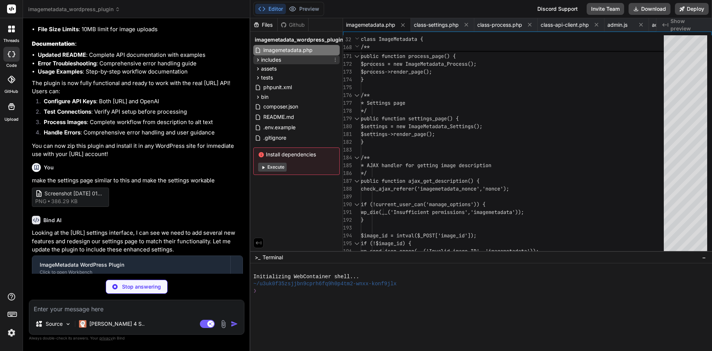
click at [291, 61] on div "includes" at bounding box center [296, 59] width 86 height 9
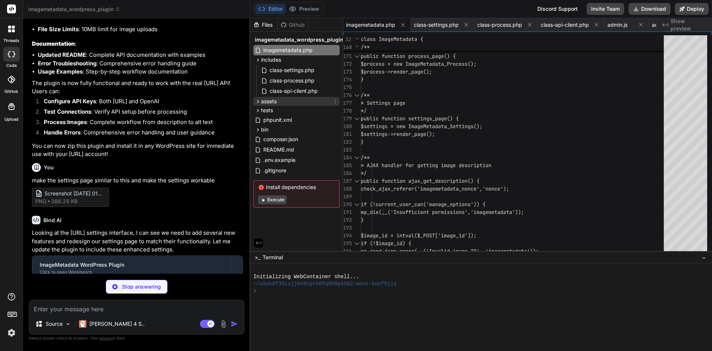
click at [282, 98] on div "assets" at bounding box center [296, 101] width 86 height 9
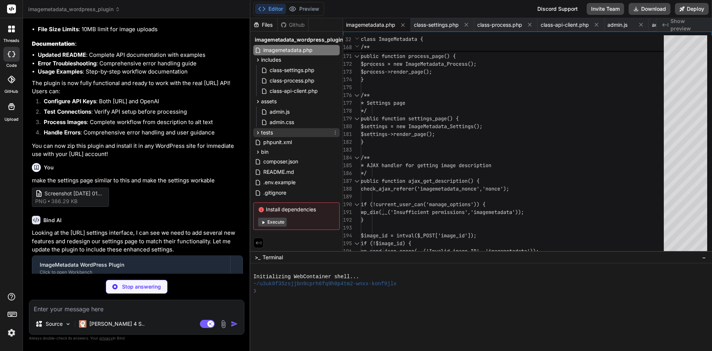
click at [280, 134] on div "tests" at bounding box center [296, 132] width 86 height 9
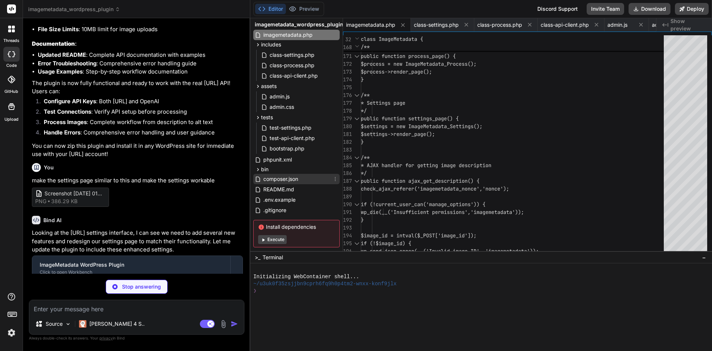
scroll to position [29, 0]
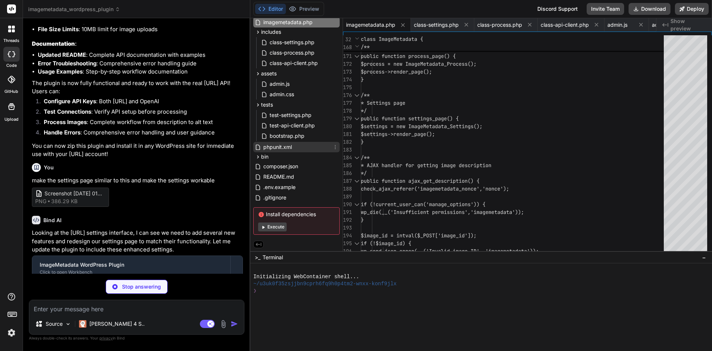
click at [308, 145] on div "phpunit.xml" at bounding box center [296, 147] width 86 height 10
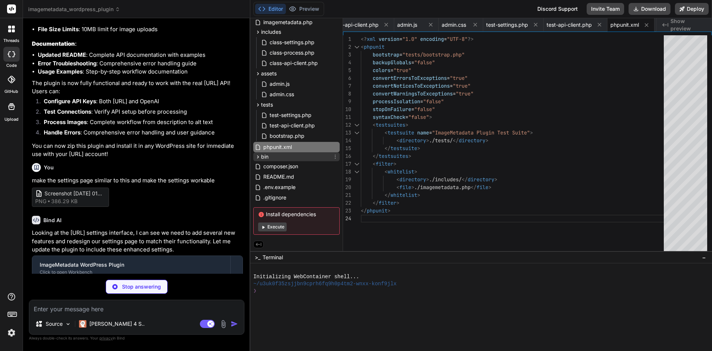
click at [306, 158] on div "bin" at bounding box center [296, 156] width 86 height 9
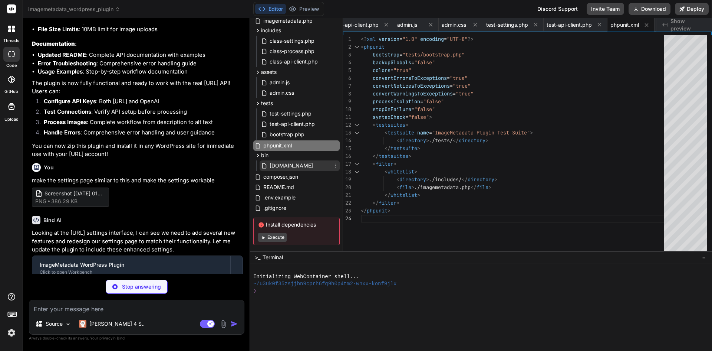
click at [309, 168] on span "[DOMAIN_NAME]" at bounding box center [291, 165] width 45 height 9
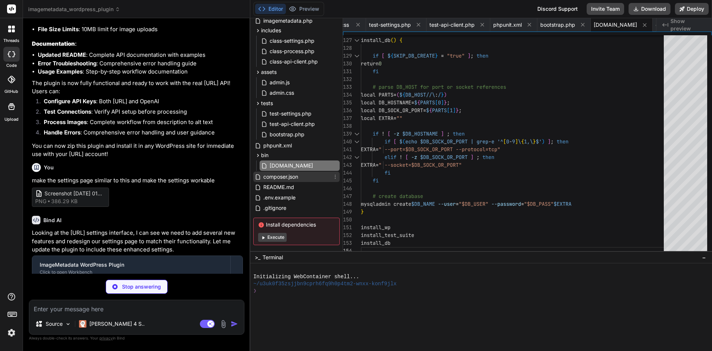
click at [303, 178] on div "composer.json" at bounding box center [296, 176] width 86 height 10
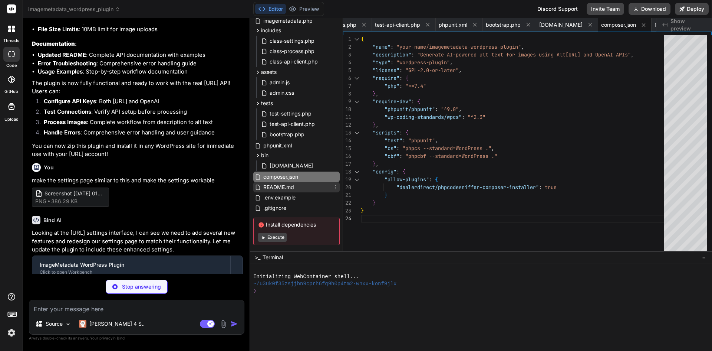
click at [302, 189] on div "README.md" at bounding box center [296, 187] width 86 height 10
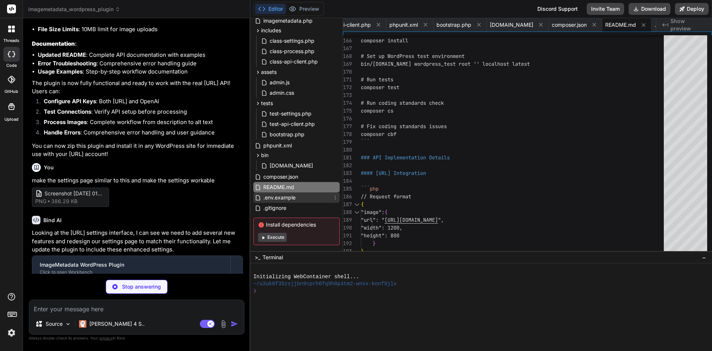
click at [302, 198] on div ".env.example" at bounding box center [296, 197] width 86 height 10
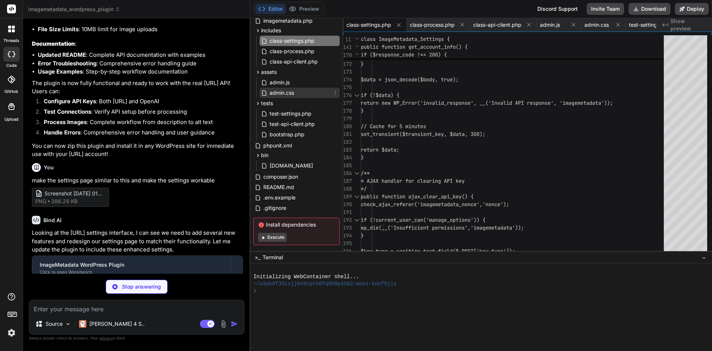
scroll to position [0, 0]
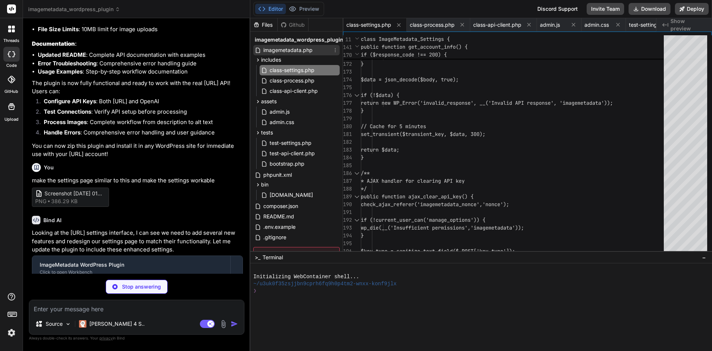
click at [275, 45] on div "imagemetadata.php" at bounding box center [296, 50] width 86 height 10
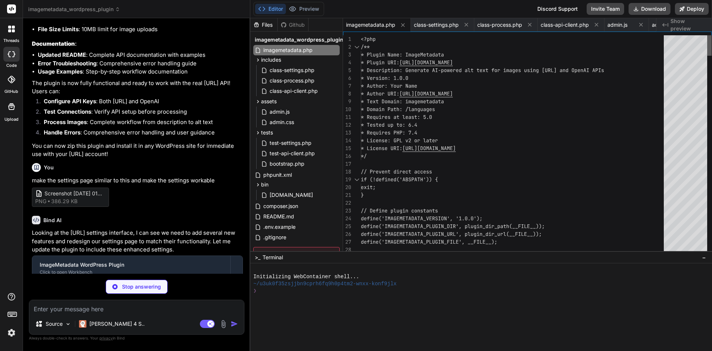
click at [707, 35] on div at bounding box center [709, 45] width 4 height 20
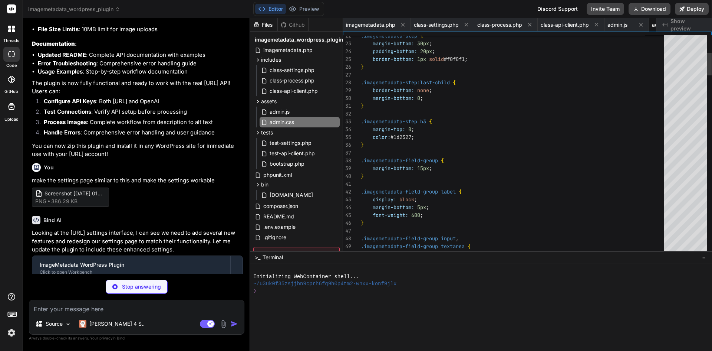
scroll to position [0, 39]
click at [260, 58] on icon at bounding box center [258, 60] width 6 height 6
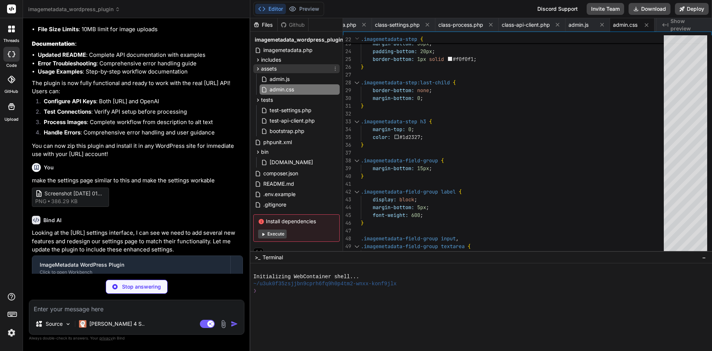
click at [259, 67] on icon at bounding box center [258, 69] width 6 height 6
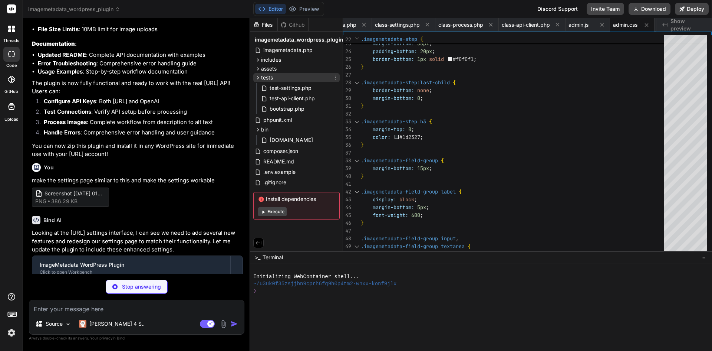
click at [257, 77] on icon at bounding box center [258, 78] width 6 height 6
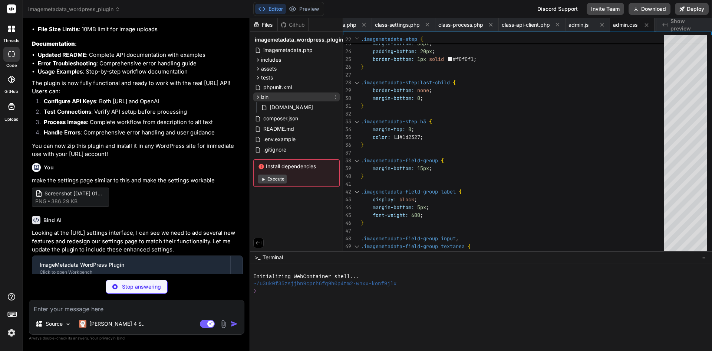
click at [256, 95] on icon at bounding box center [258, 97] width 6 height 6
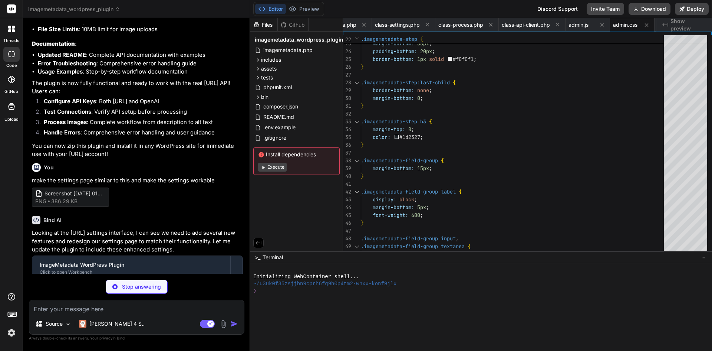
click at [259, 244] on icon at bounding box center [258, 242] width 7 height 7
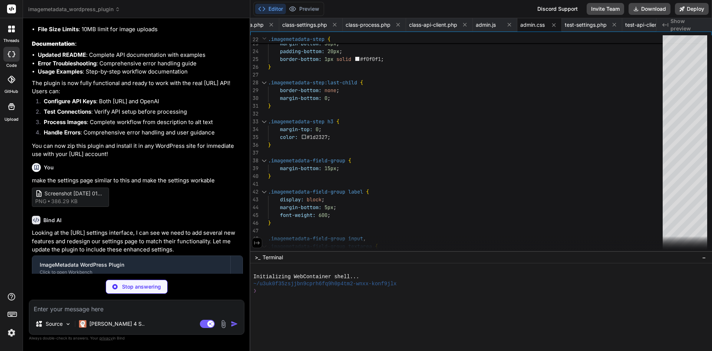
click at [259, 244] on icon at bounding box center [257, 242] width 7 height 7
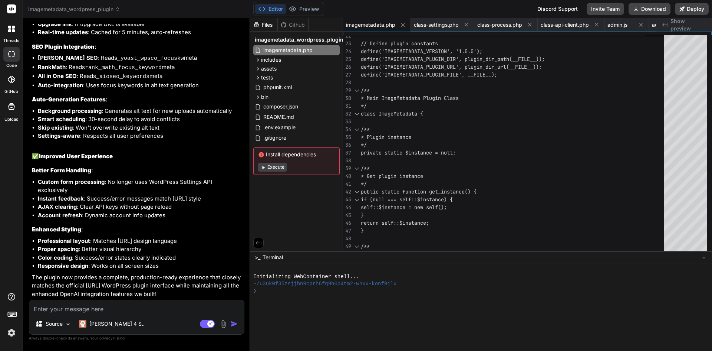
scroll to position [2698, 0]
click at [644, 11] on button "Download" at bounding box center [650, 9] width 42 height 12
click at [164, 309] on textarea at bounding box center [136, 306] width 215 height 13
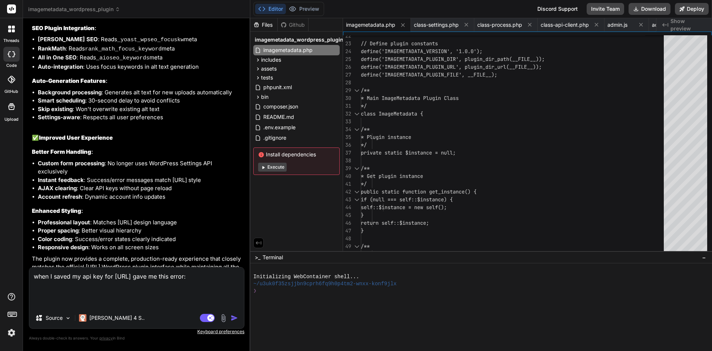
paste textarea "Warning: Cannot modify header information - headers already sent by (output sta…"
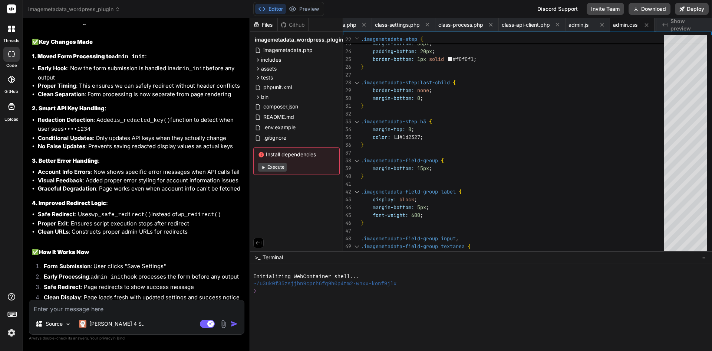
scroll to position [3268, 0]
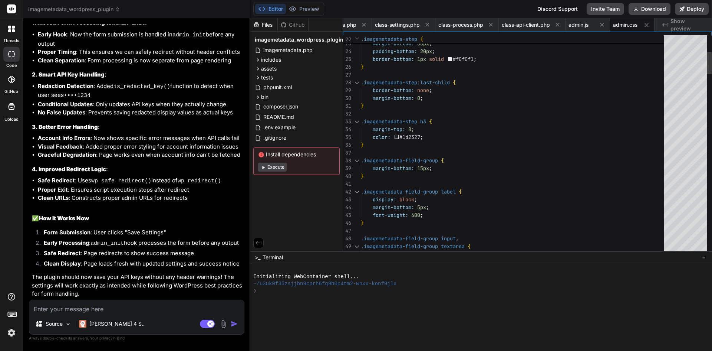
drag, startPoint x: 653, startPoint y: 11, endPoint x: 625, endPoint y: 87, distance: 81.1
click at [625, 87] on div "Editor Preview Discord Support Invite Team Download Deploy Files Github imageme…" at bounding box center [481, 175] width 462 height 351
click at [648, 10] on button "Download" at bounding box center [650, 9] width 42 height 12
click at [101, 306] on textarea at bounding box center [136, 306] width 215 height 13
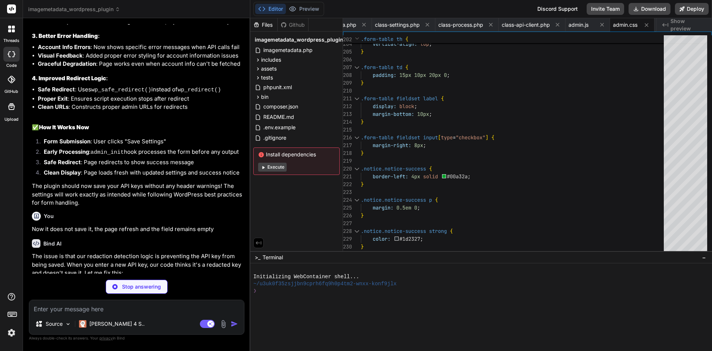
scroll to position [3413, 0]
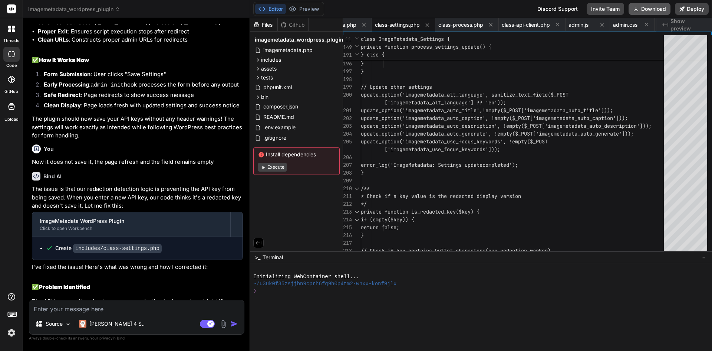
click at [644, 12] on button "Download" at bounding box center [650, 9] width 42 height 12
click at [524, 12] on div "Editor Preview Discord Support Invite Team Download Deploy" at bounding box center [481, 9] width 462 height 18
click at [657, 5] on button "Download" at bounding box center [650, 9] width 42 height 12
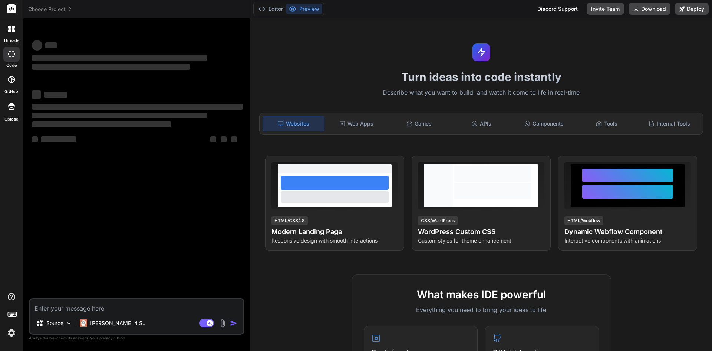
click at [12, 10] on rect at bounding box center [11, 8] width 9 height 9
click at [11, 335] on img at bounding box center [11, 332] width 13 height 13
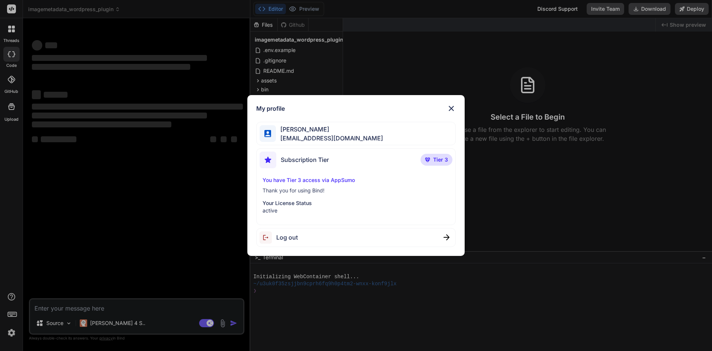
click at [451, 109] on img at bounding box center [451, 108] width 9 height 9
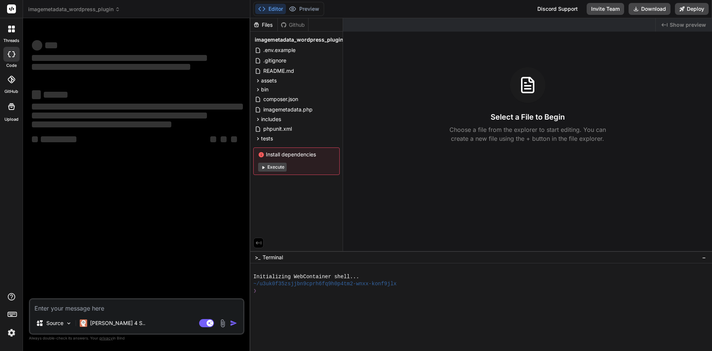
click at [566, 6] on div "Discord Support" at bounding box center [557, 9] width 49 height 12
click at [13, 32] on div at bounding box center [12, 29] width 16 height 16
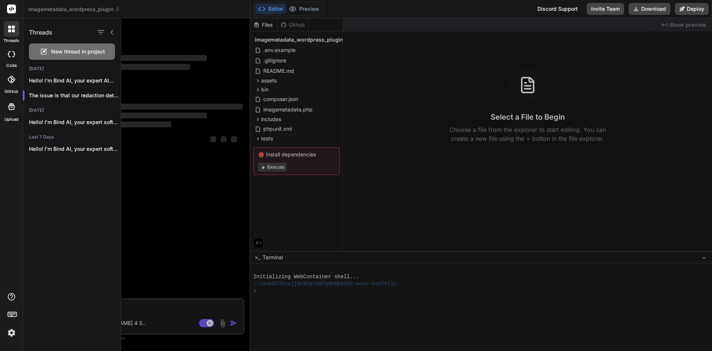
click at [8, 108] on icon at bounding box center [11, 106] width 9 height 9
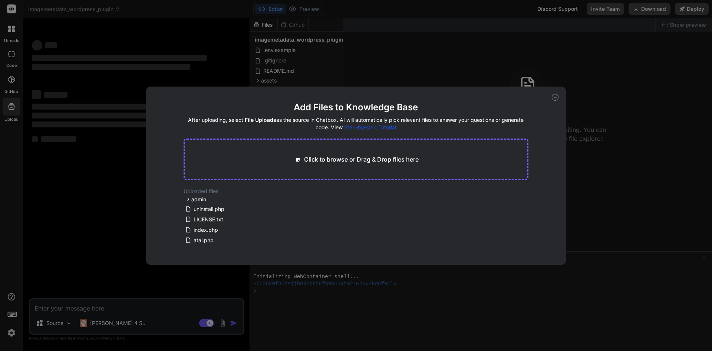
click at [15, 176] on div "Add Files to Knowledge Base After uploading, select File Uploads as the source …" at bounding box center [356, 175] width 712 height 351
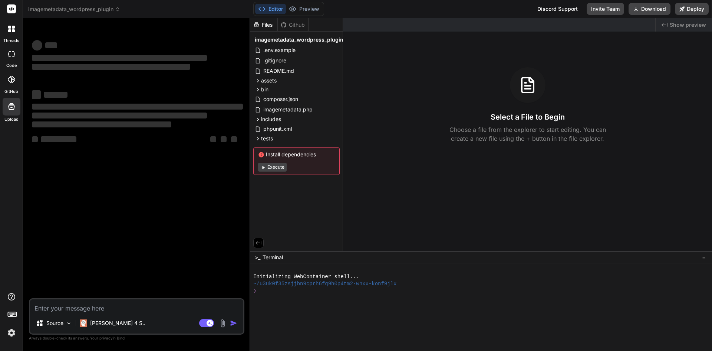
click at [13, 313] on rect at bounding box center [13, 313] width 1 height 1
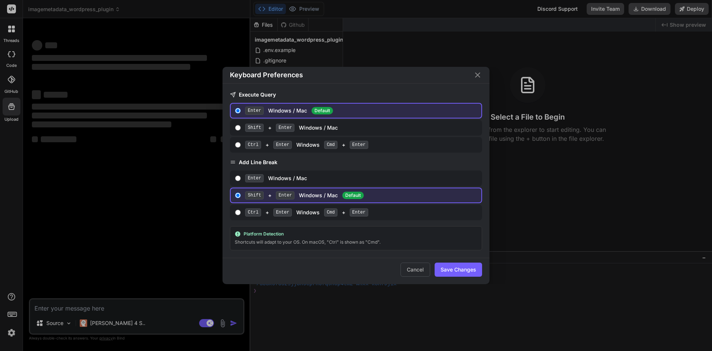
click at [13, 313] on div "Keyboard Preferences Execute Query Enter Windows / Mac Default Shift + Enter Wi…" at bounding box center [356, 175] width 712 height 351
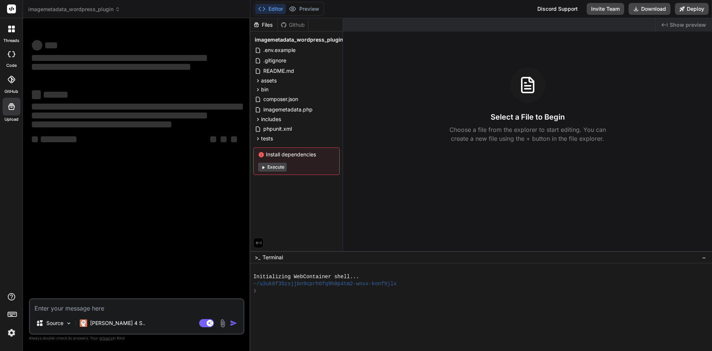
click at [12, 334] on img at bounding box center [11, 332] width 13 height 13
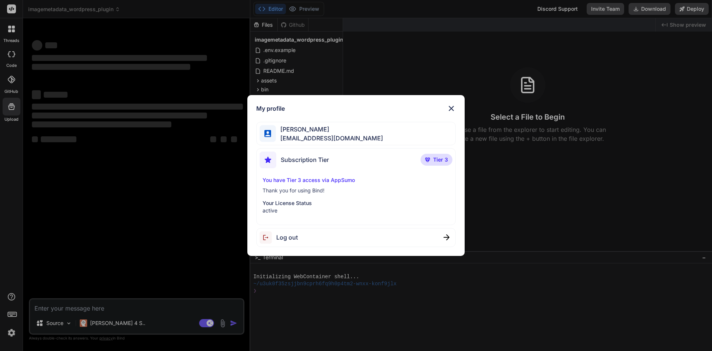
click at [274, 213] on p "active" at bounding box center [356, 210] width 187 height 7
click at [282, 188] on p "Thank you for using Bind!" at bounding box center [356, 190] width 187 height 7
click at [285, 178] on p "You have Tier 3 access via AppSumo" at bounding box center [356, 179] width 187 height 7
click at [291, 158] on span "Subscription Tier" at bounding box center [305, 159] width 48 height 9
click at [441, 164] on p "Tier 3" at bounding box center [437, 160] width 32 height 12
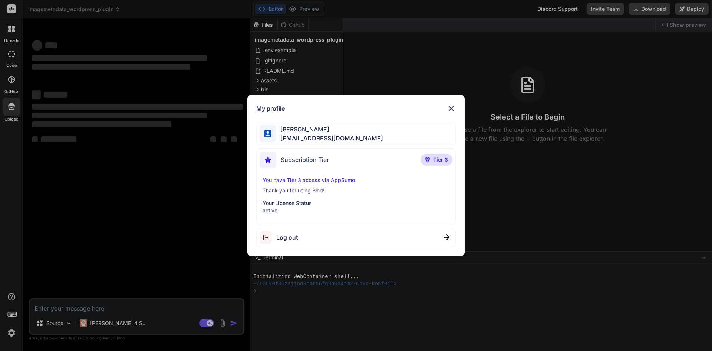
click at [299, 133] on span "[PERSON_NAME]" at bounding box center [329, 129] width 107 height 9
click at [449, 108] on img at bounding box center [451, 108] width 9 height 9
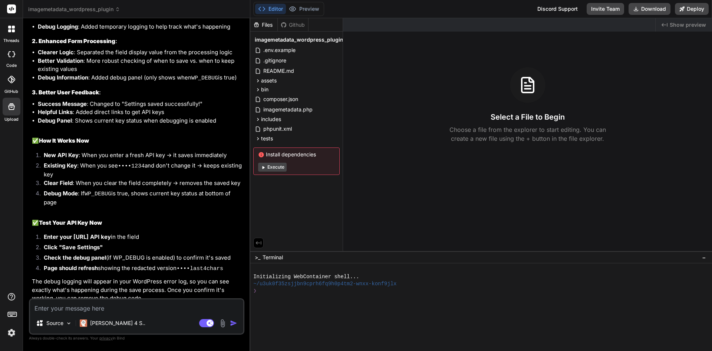
scroll to position [2384, 0]
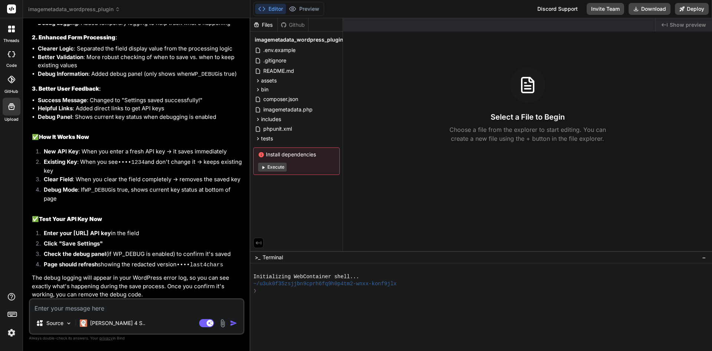
drag, startPoint x: 640, startPoint y: 10, endPoint x: 620, endPoint y: 48, distance: 42.5
click at [620, 48] on div "Editor Preview Disabled until preview for your project is generated Discord Sup…" at bounding box center [481, 175] width 462 height 351
click at [641, 11] on button "Download" at bounding box center [650, 9] width 42 height 12
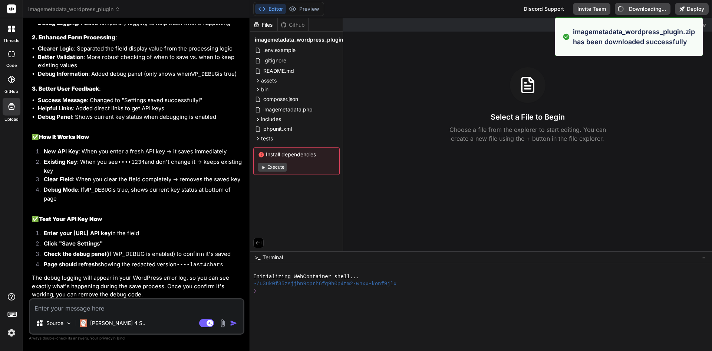
type textarea "x"
